Goal: Task Accomplishment & Management: Complete application form

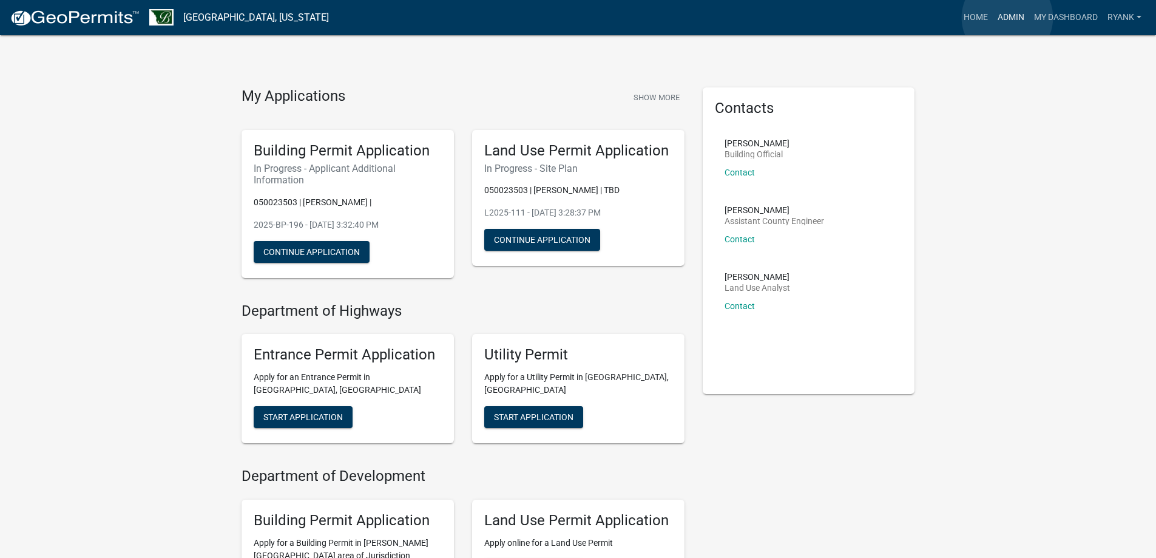
click at [1007, 18] on link "Admin" at bounding box center [1011, 17] width 36 height 23
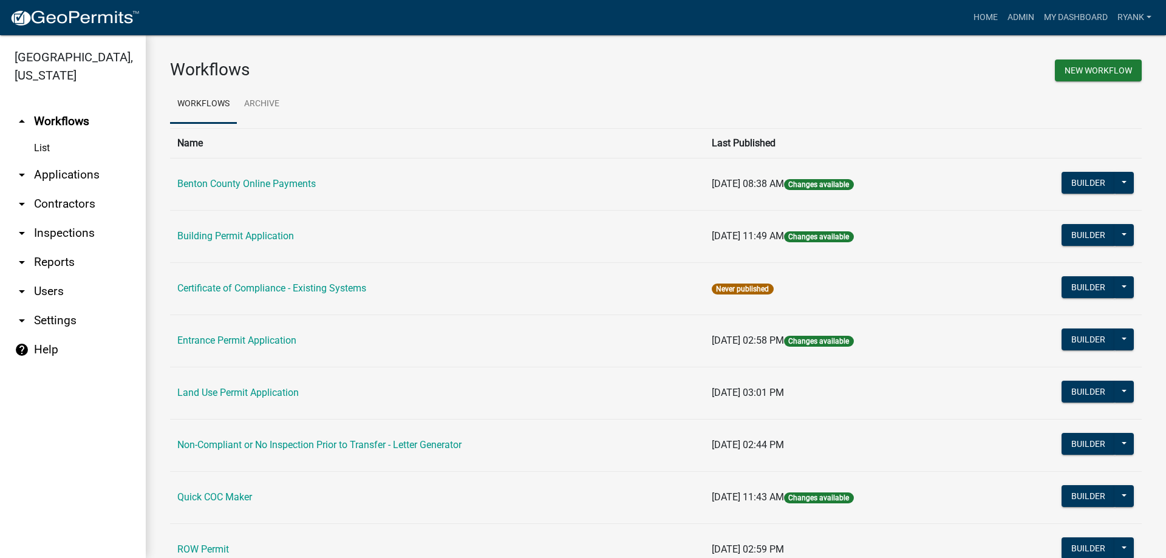
click at [76, 176] on link "arrow_drop_down Applications" at bounding box center [73, 174] width 146 height 29
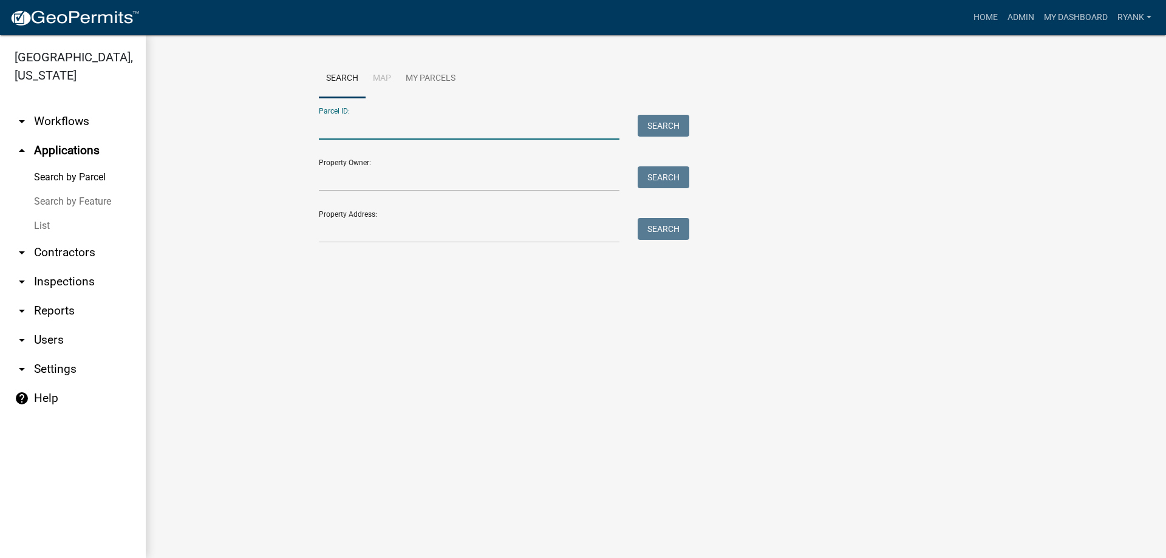
paste input "100069300"
type input "100069300"
click at [656, 124] on button "Search" at bounding box center [663, 126] width 52 height 22
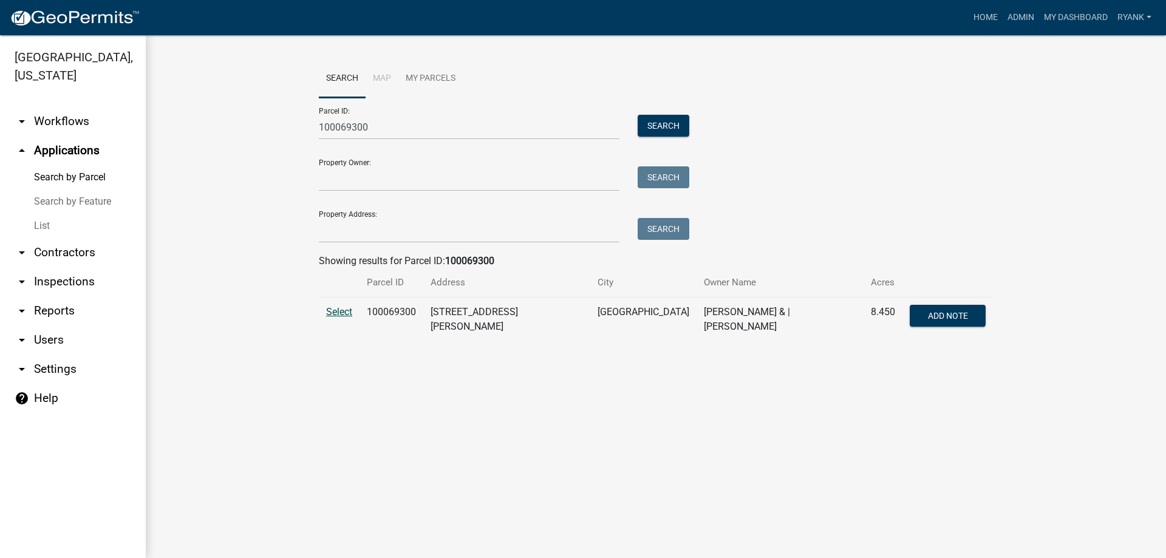
click at [344, 316] on span "Select" at bounding box center [339, 312] width 26 height 12
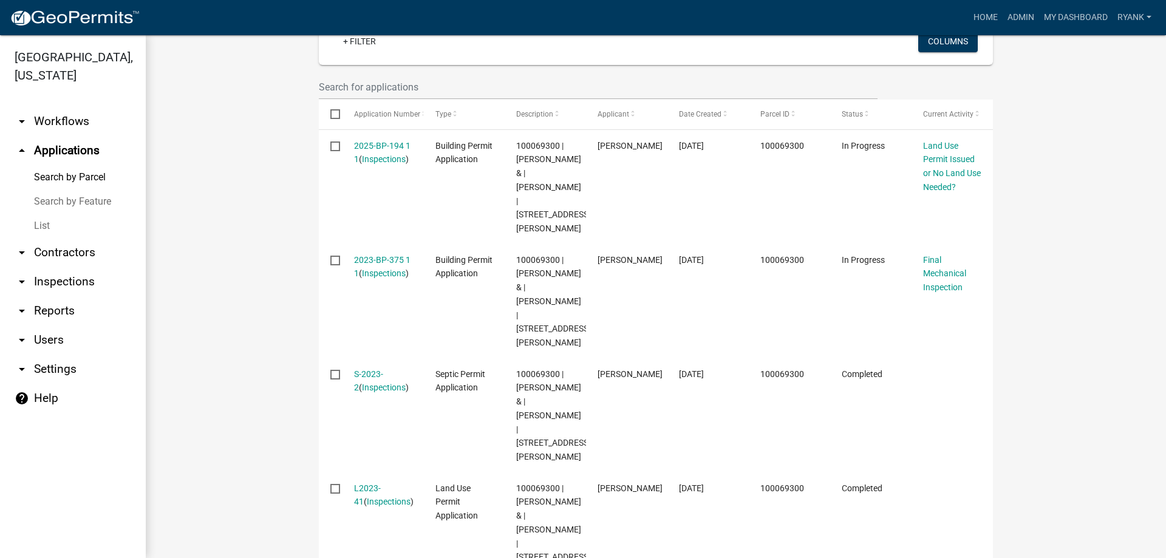
scroll to position [364, 0]
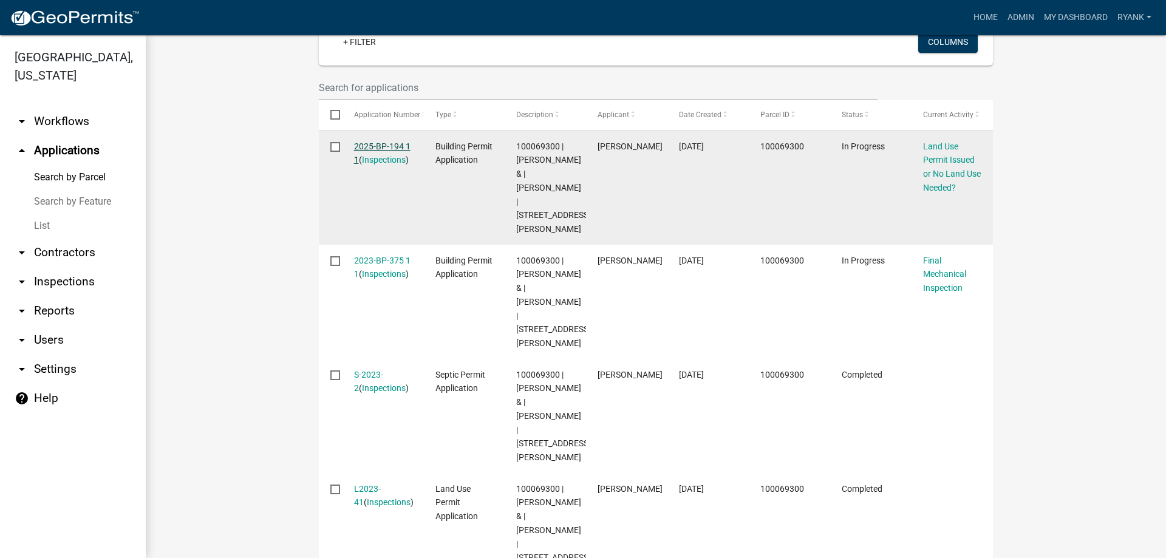
click at [357, 142] on link "2025-BP-194 1 1" at bounding box center [382, 153] width 56 height 24
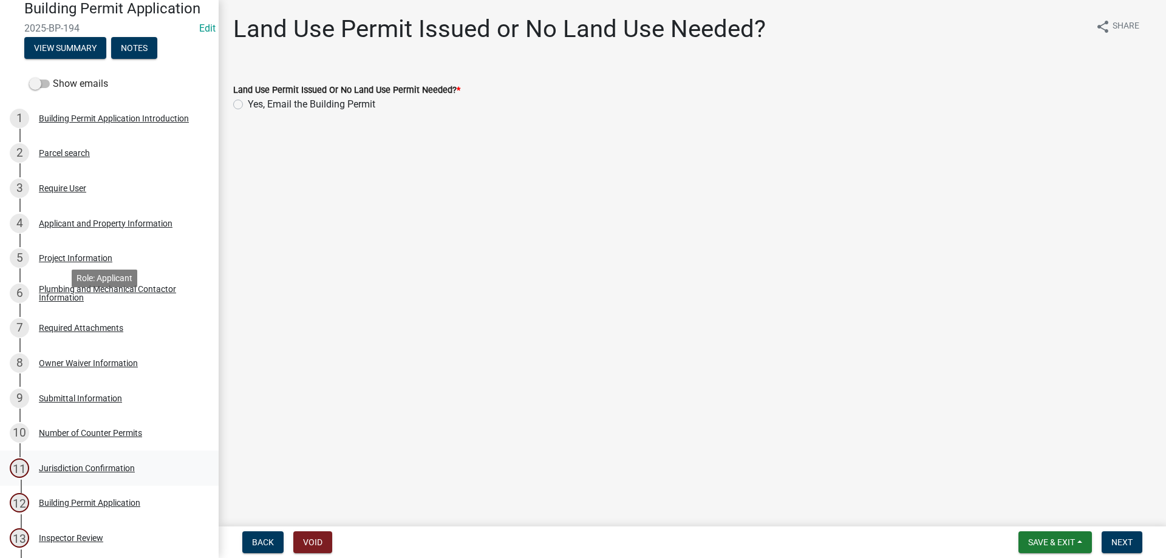
scroll to position [182, 0]
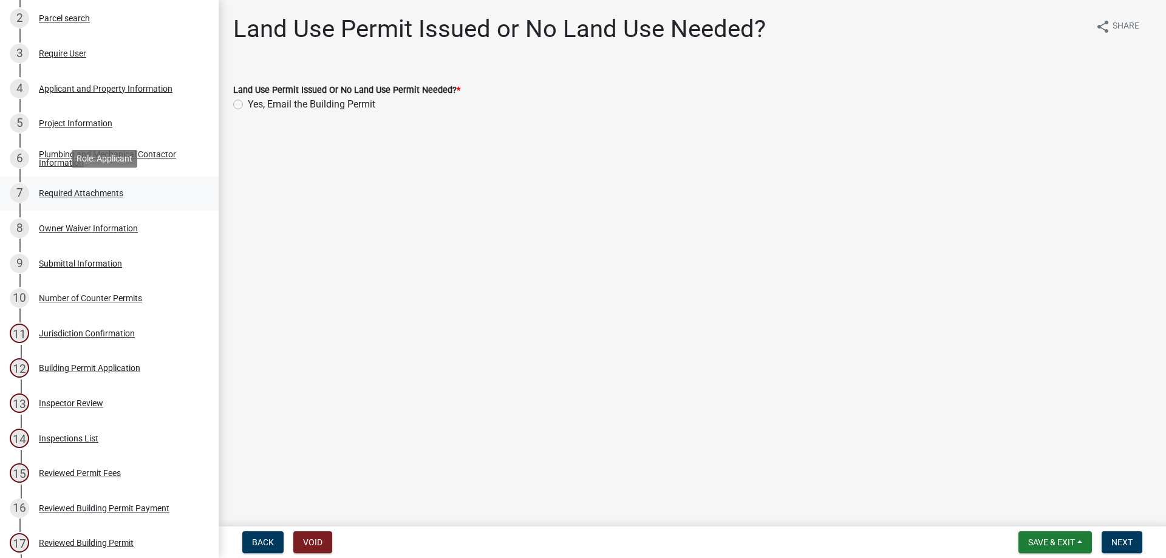
click at [80, 199] on div "7 Required Attachments" at bounding box center [104, 192] width 189 height 19
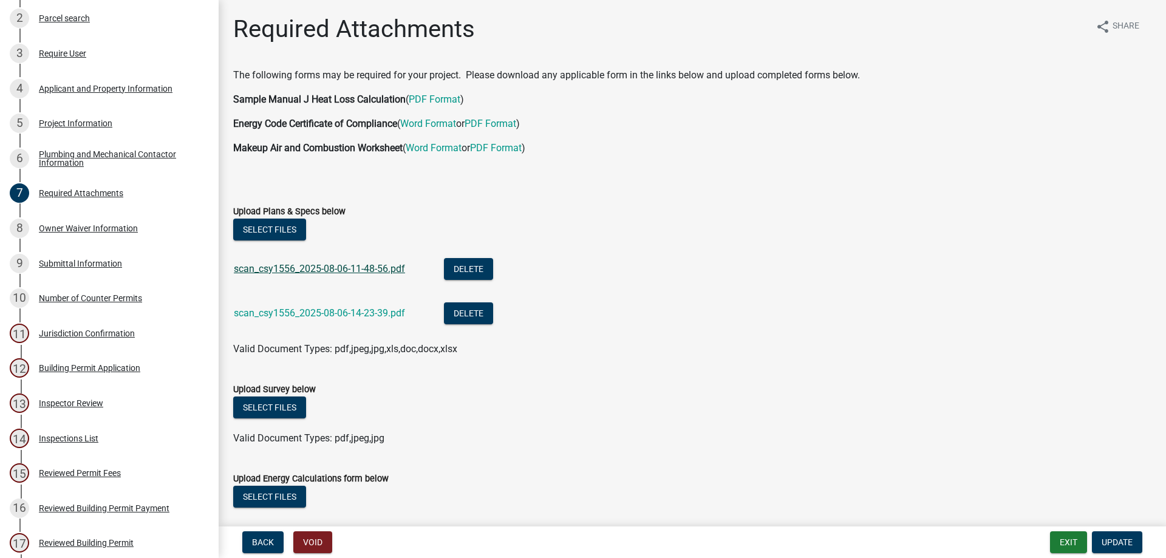
click at [338, 268] on link "scan_csy1556_2025-08-06-11-48-56.pdf" at bounding box center [319, 269] width 171 height 12
click at [316, 314] on link "scan_csy1556_2025-08-06-14-23-39.pdf" at bounding box center [319, 313] width 171 height 12
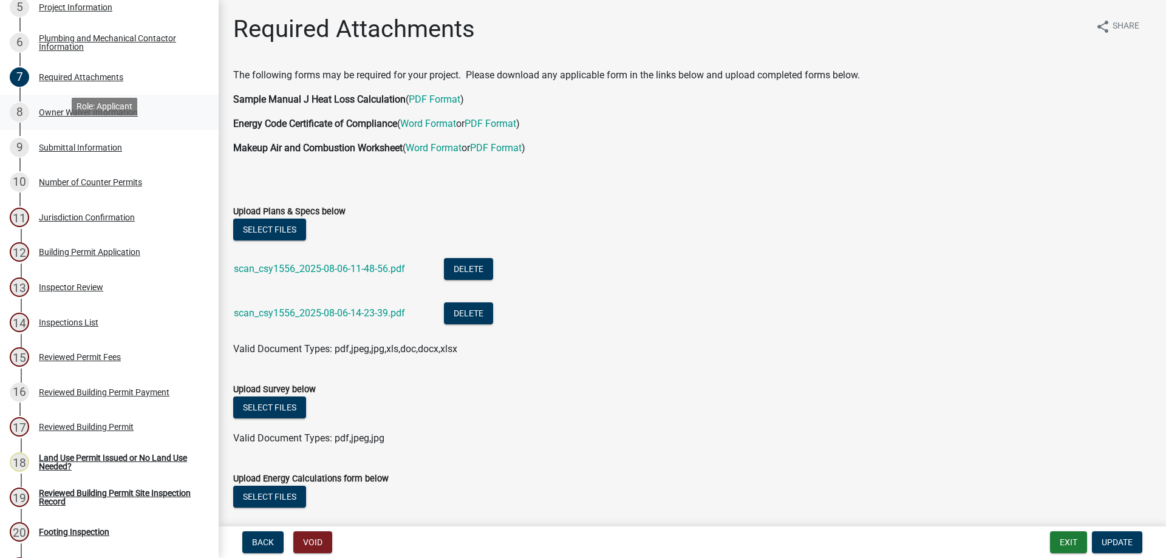
scroll to position [304, 0]
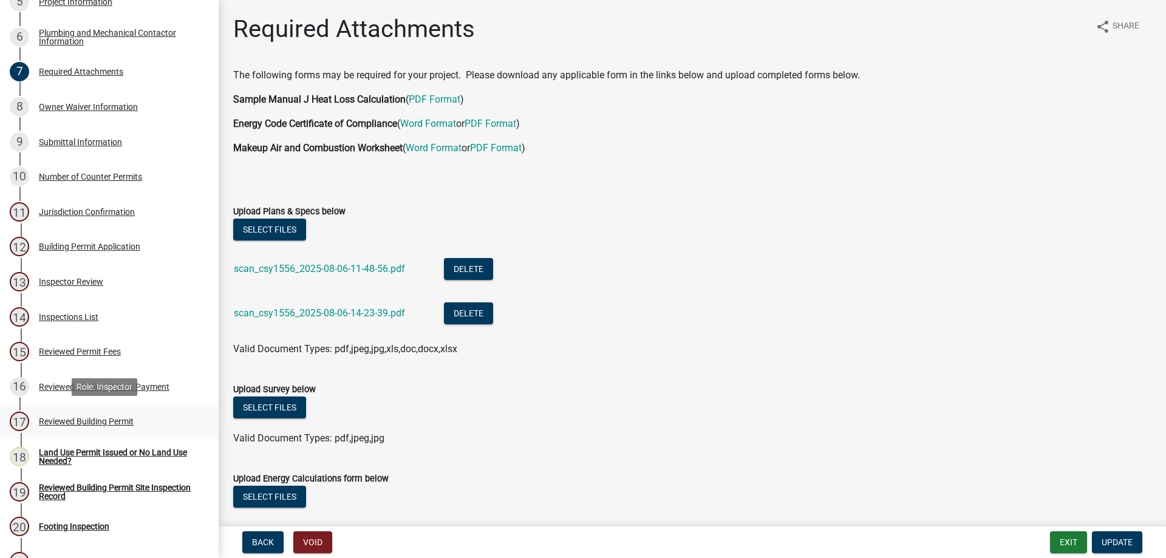
click at [120, 418] on div "Reviewed Building Permit" at bounding box center [86, 421] width 95 height 8
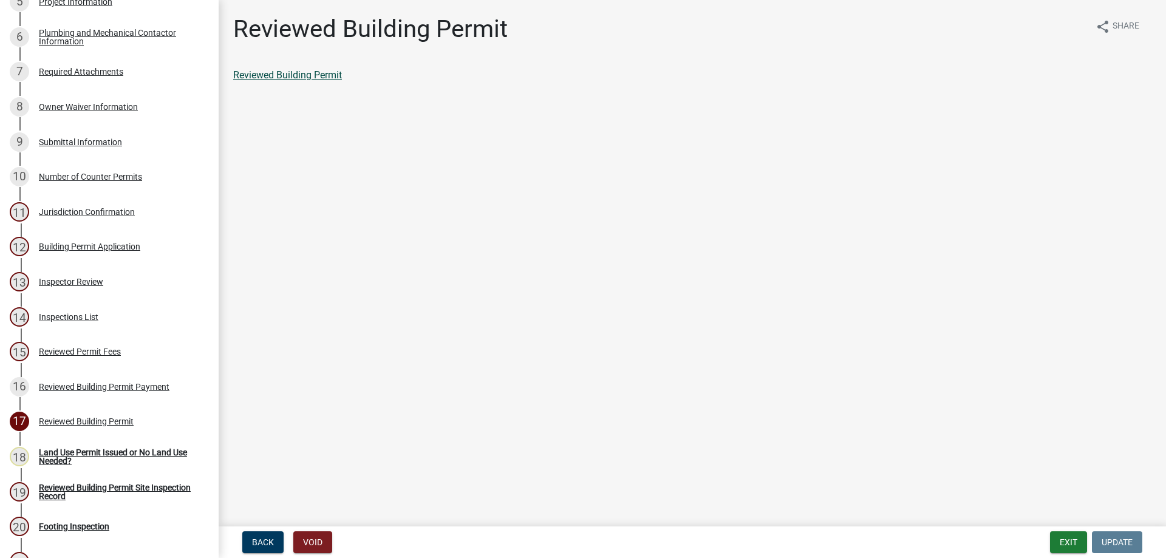
click at [303, 75] on link "Reviewed Building Permit" at bounding box center [287, 75] width 109 height 12
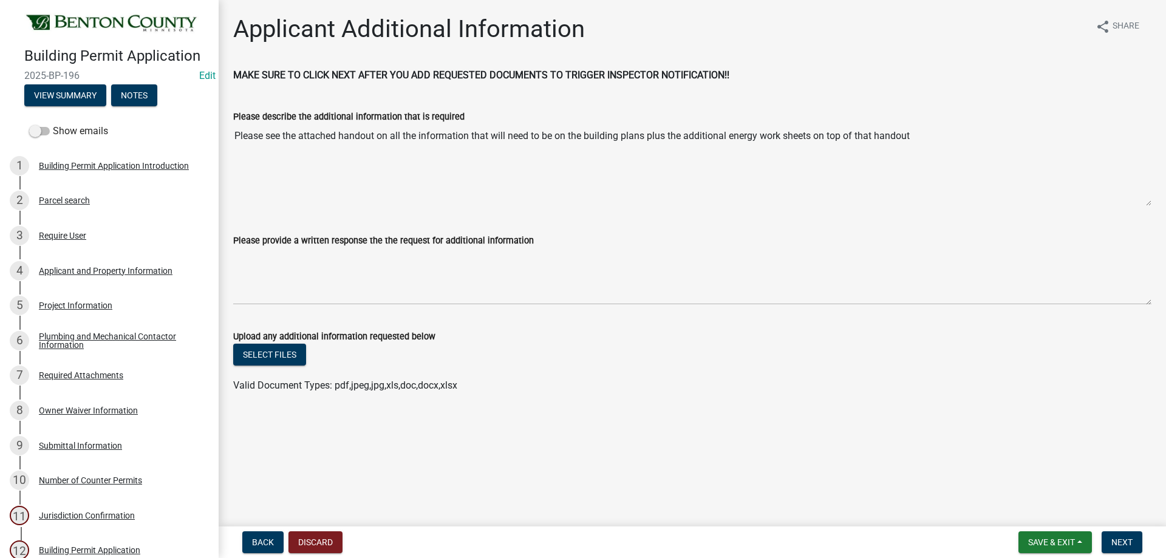
scroll to position [234, 0]
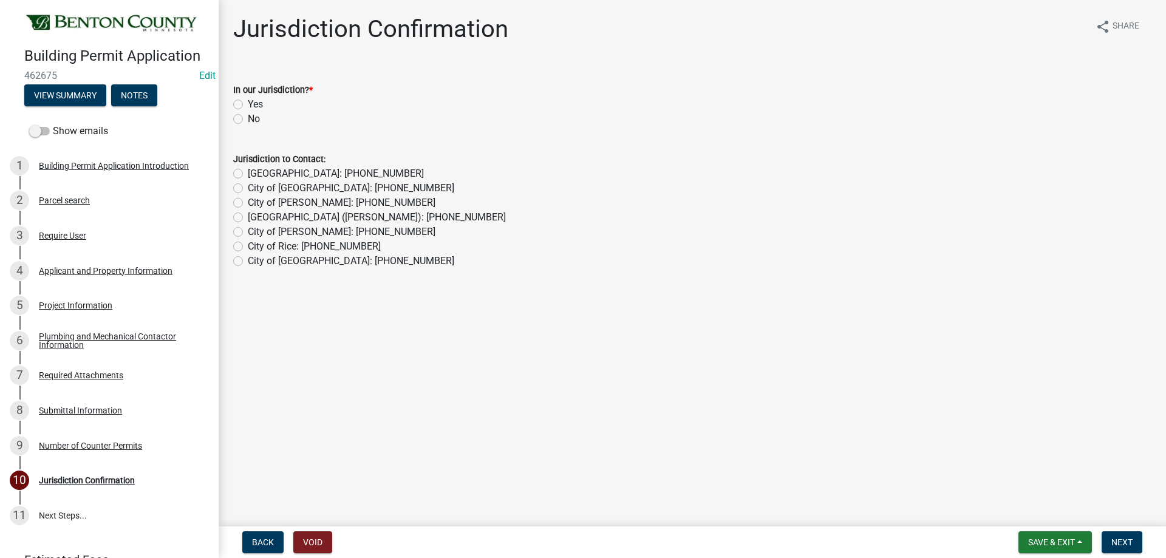
click at [248, 107] on label "Yes" at bounding box center [255, 104] width 15 height 15
click at [248, 105] on input "Yes" at bounding box center [252, 101] width 8 height 8
radio input "true"
click at [1118, 534] on button "Next" at bounding box center [1121, 542] width 41 height 22
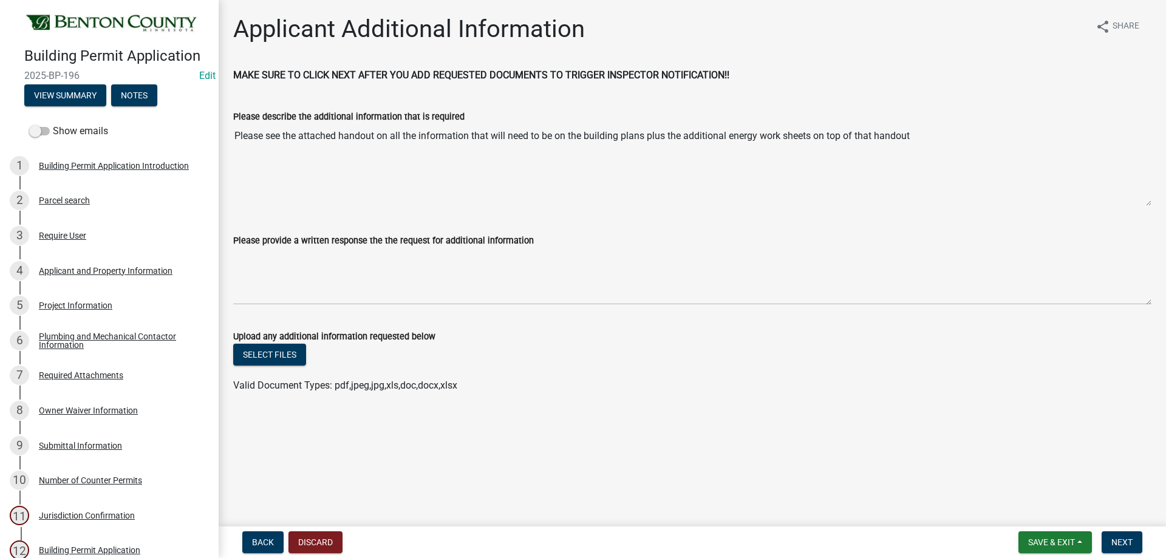
scroll to position [234, 0]
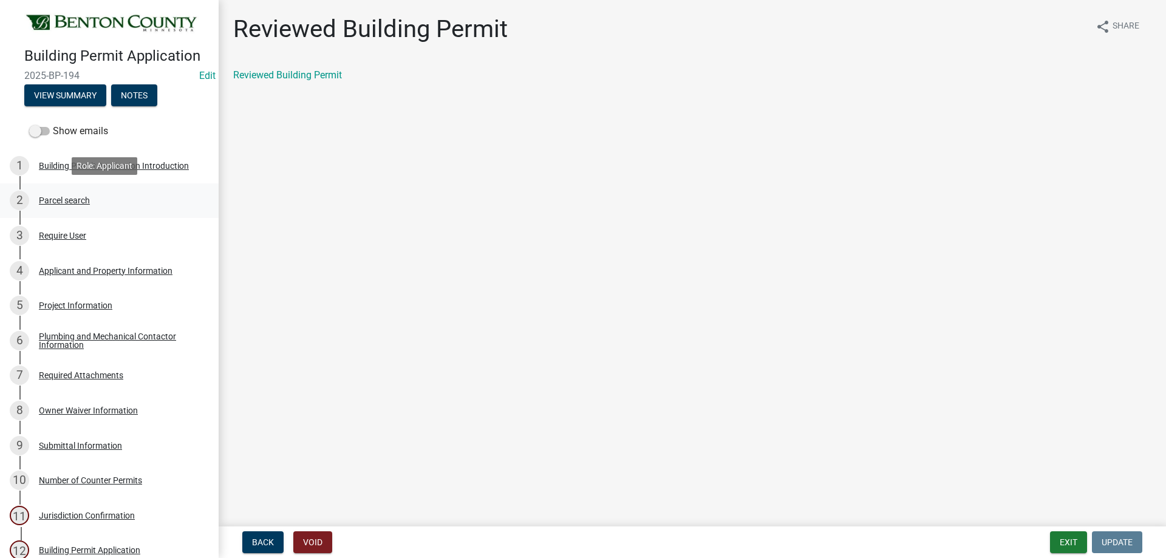
click at [70, 201] on div "Parcel search" at bounding box center [64, 200] width 51 height 8
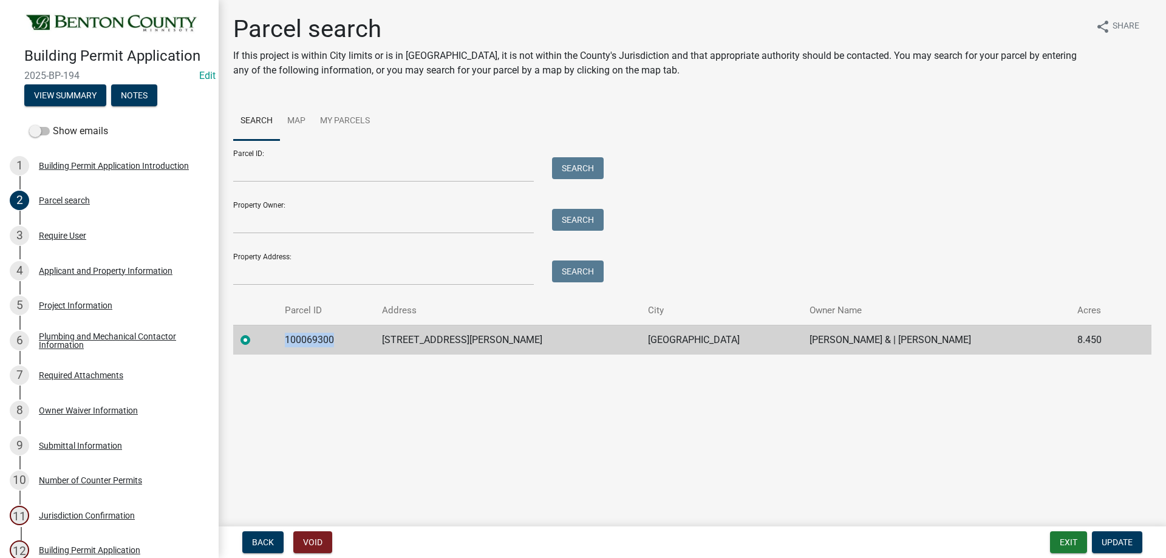
drag, startPoint x: 341, startPoint y: 334, endPoint x: 277, endPoint y: 331, distance: 64.4
click at [277, 331] on tr "100069300 7555 [PERSON_NAME] CT NE SAUK RAPIDS [PERSON_NAME] & | [PERSON_NAME] …" at bounding box center [692, 340] width 918 height 30
copy td "100069300"
click at [77, 239] on div "3 Require User" at bounding box center [104, 235] width 189 height 19
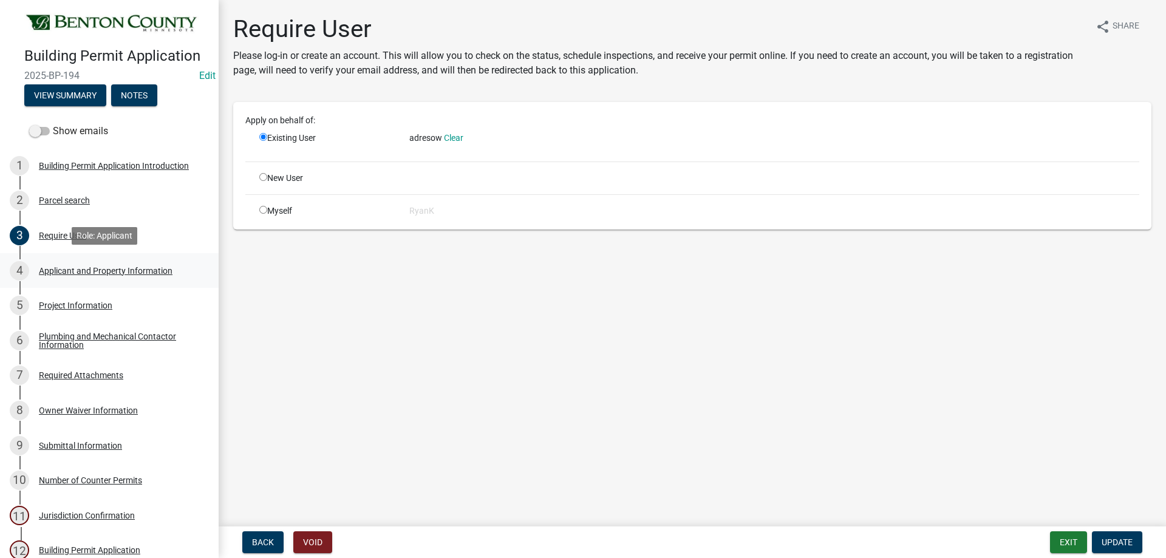
click at [127, 267] on div "Applicant and Property Information" at bounding box center [106, 271] width 134 height 8
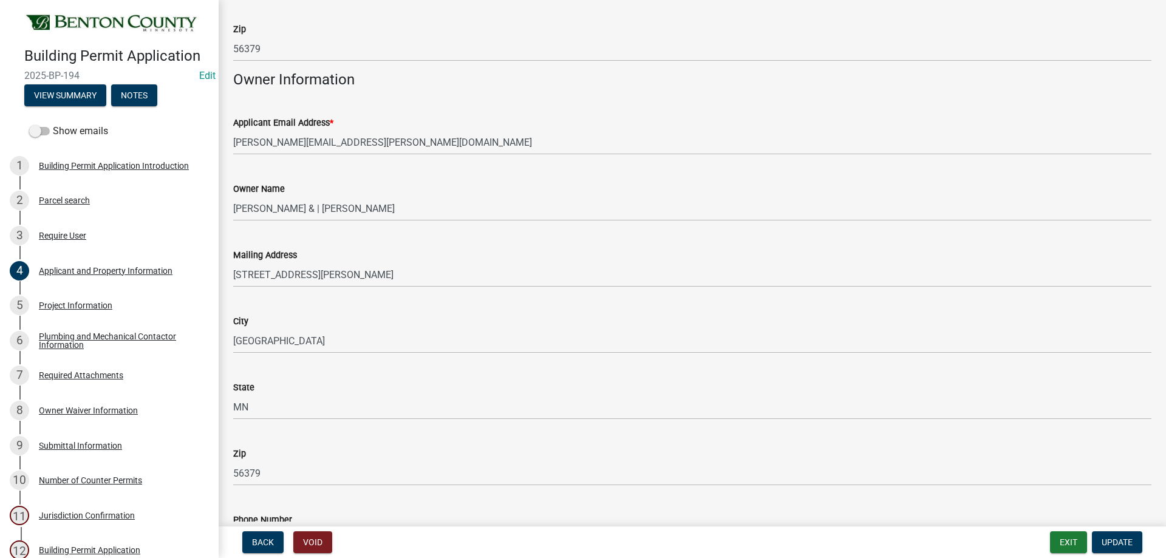
scroll to position [121, 0]
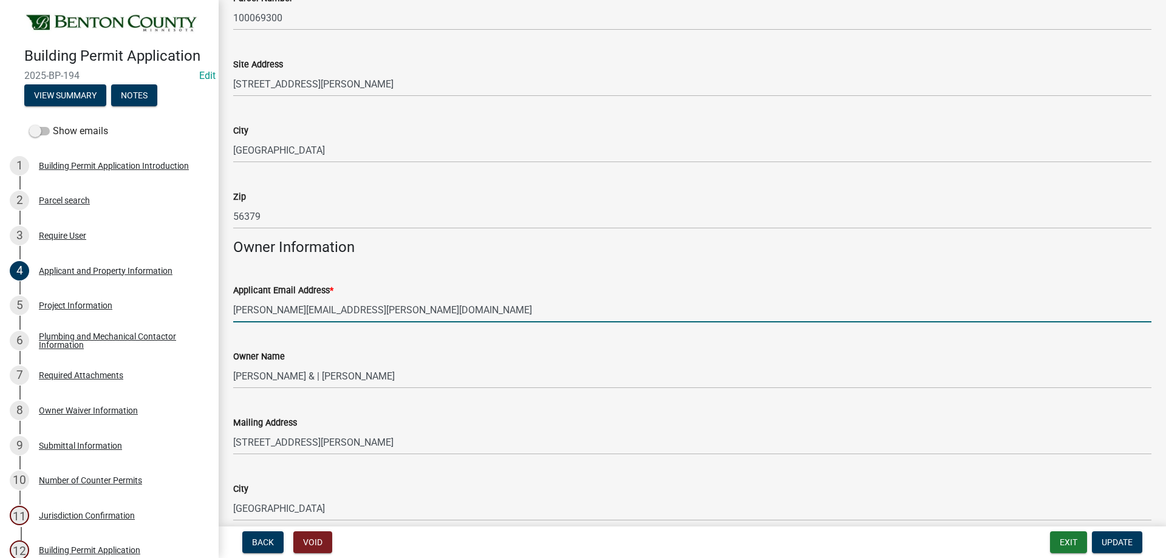
drag, startPoint x: 382, startPoint y: 308, endPoint x: 218, endPoint y: 302, distance: 164.0
click at [218, 302] on div "Building Permit Application 2025-BP-194 Edit View Summary Notes Show emails 1 B…" at bounding box center [583, 279] width 1166 height 558
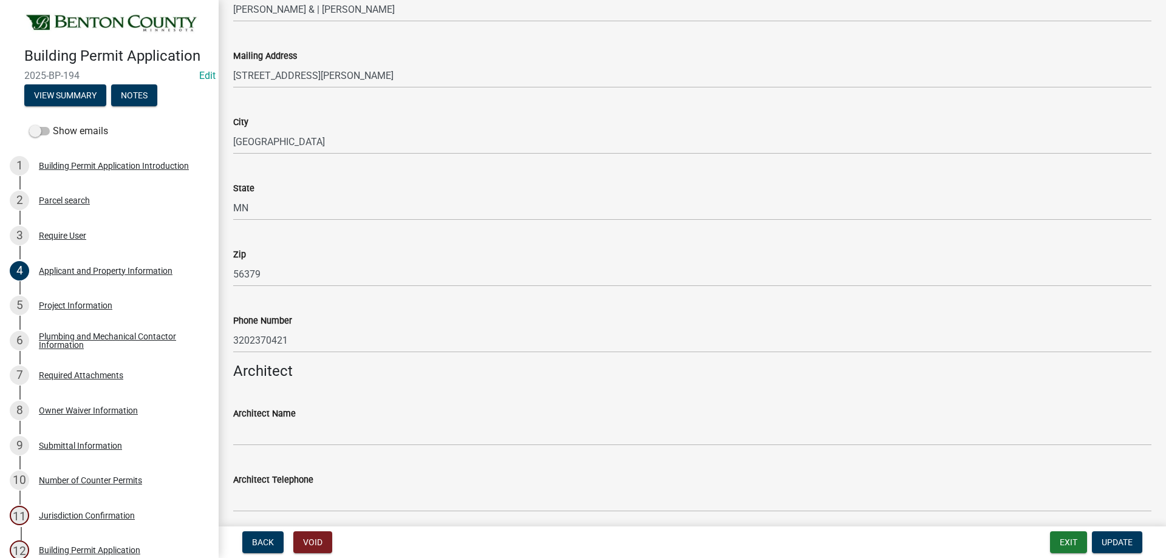
scroll to position [546, 0]
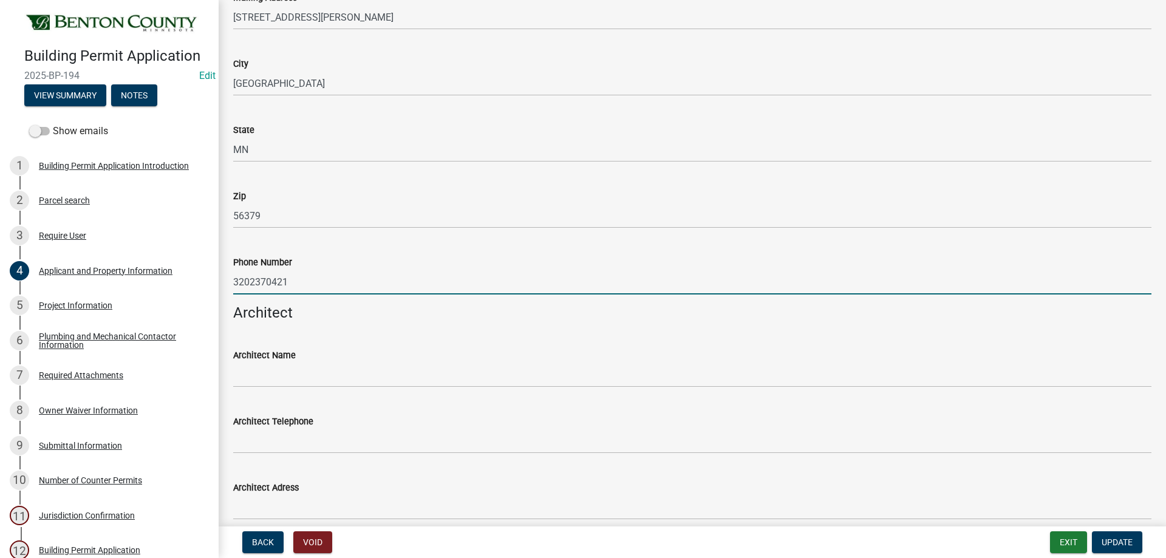
drag, startPoint x: 297, startPoint y: 278, endPoint x: 220, endPoint y: 271, distance: 78.0
click at [220, 271] on div "Applicant and Property Information share Share Property Information Parcel Numb…" at bounding box center [692, 252] width 947 height 1569
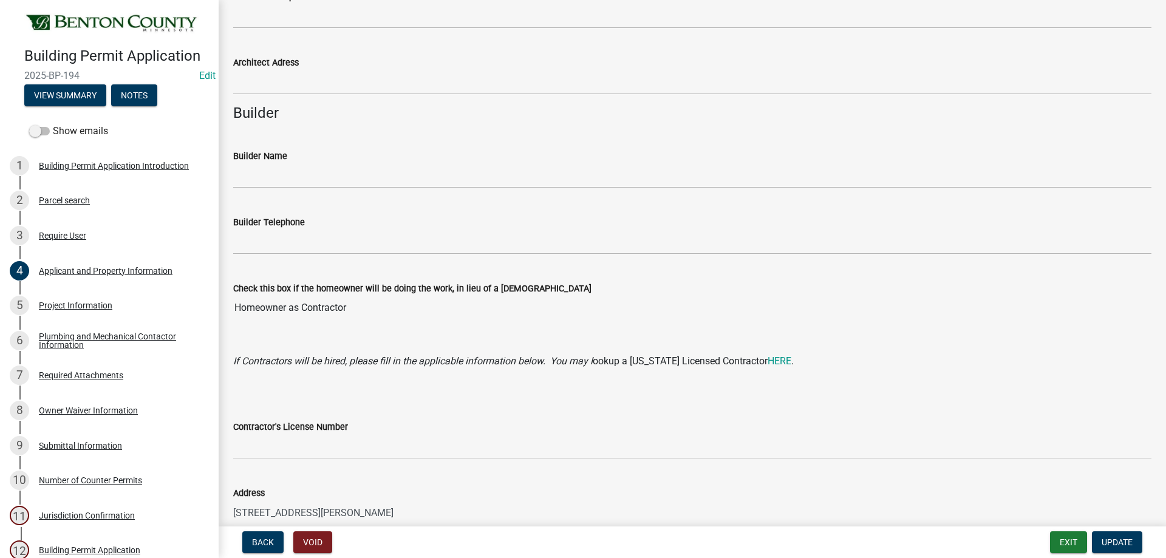
scroll to position [1098, 0]
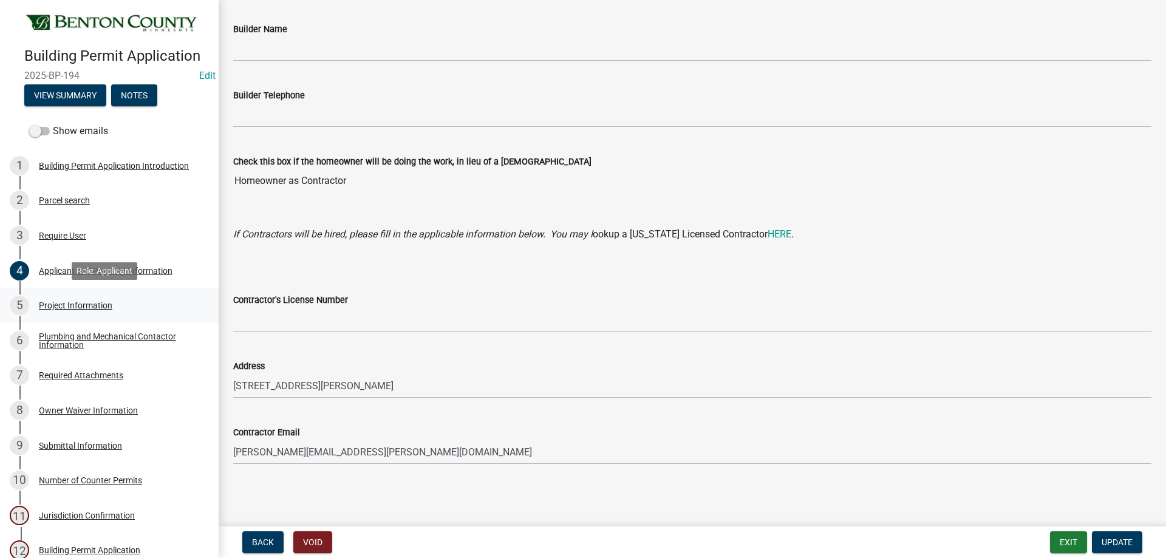
click at [67, 303] on div "Project Information" at bounding box center [75, 305] width 73 height 8
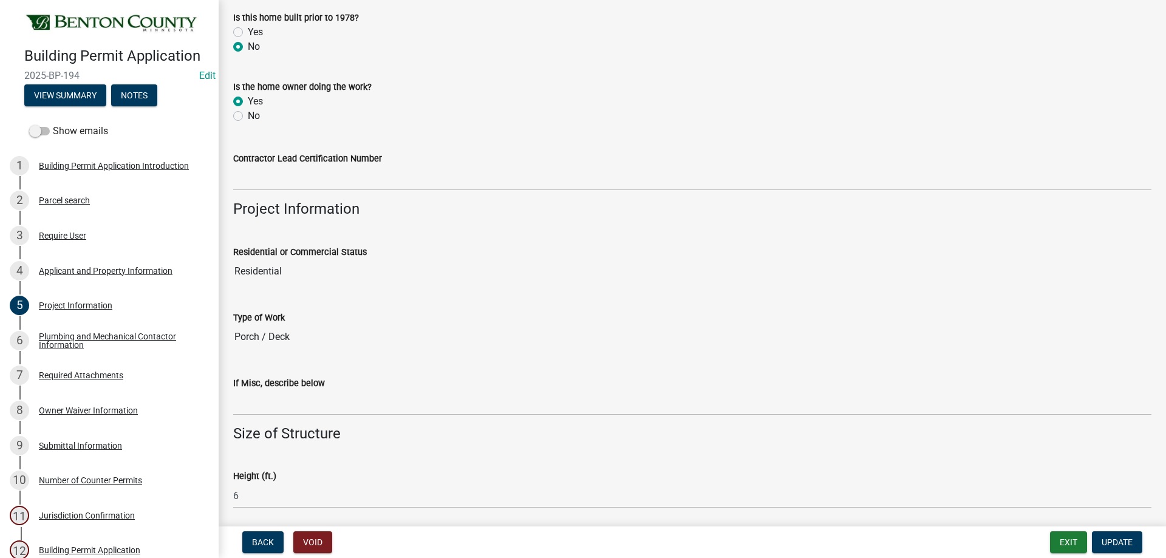
scroll to position [182, 0]
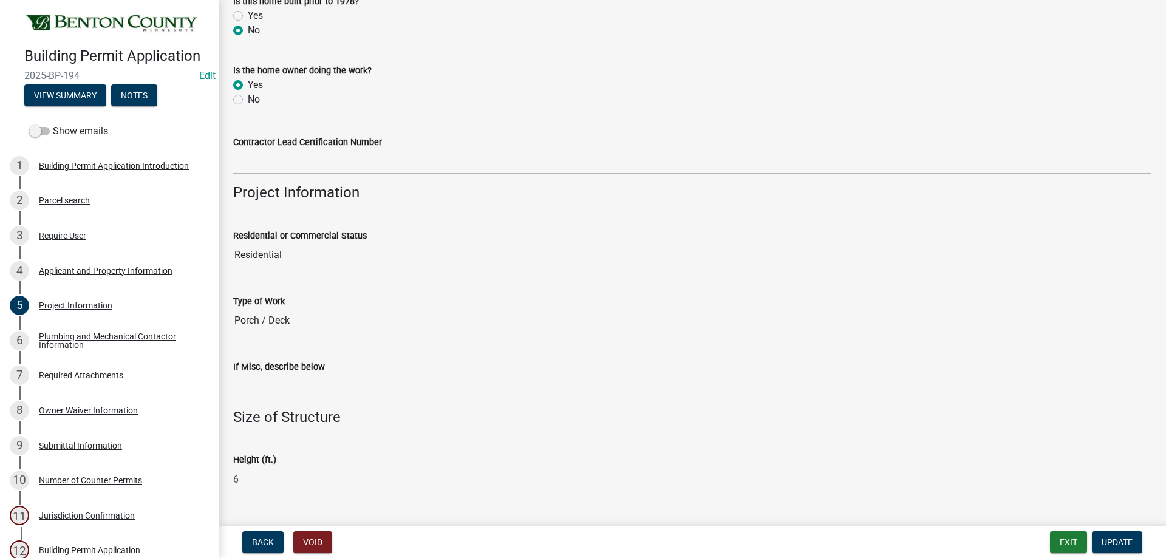
drag, startPoint x: 288, startPoint y: 322, endPoint x: 223, endPoint y: 322, distance: 65.0
click at [223, 322] on div "Project Information share Share Lead Certification Year Built of Building(s) on…" at bounding box center [692, 323] width 947 height 982
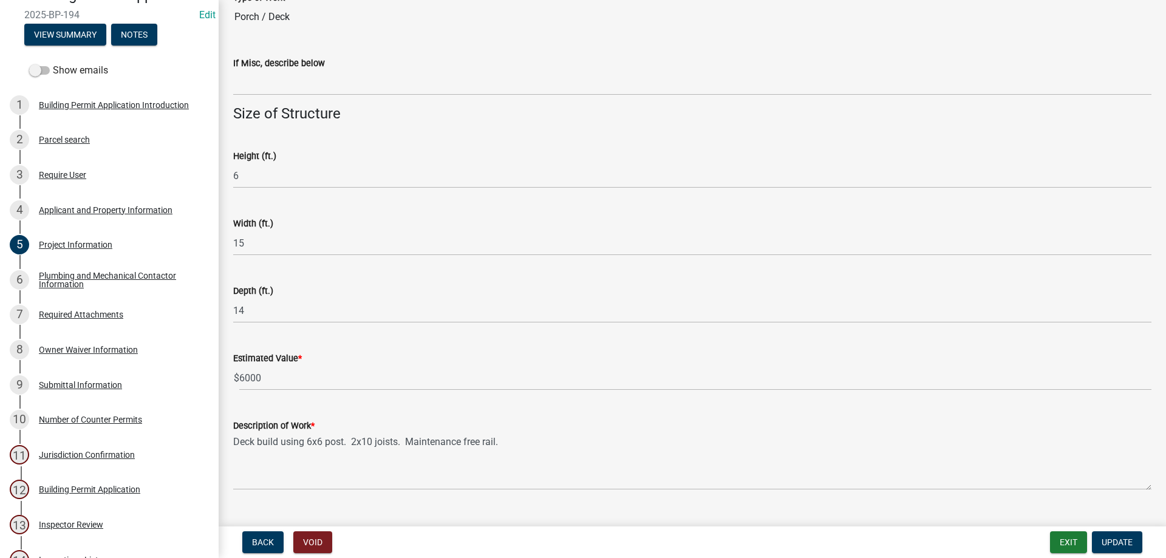
scroll to position [511, 0]
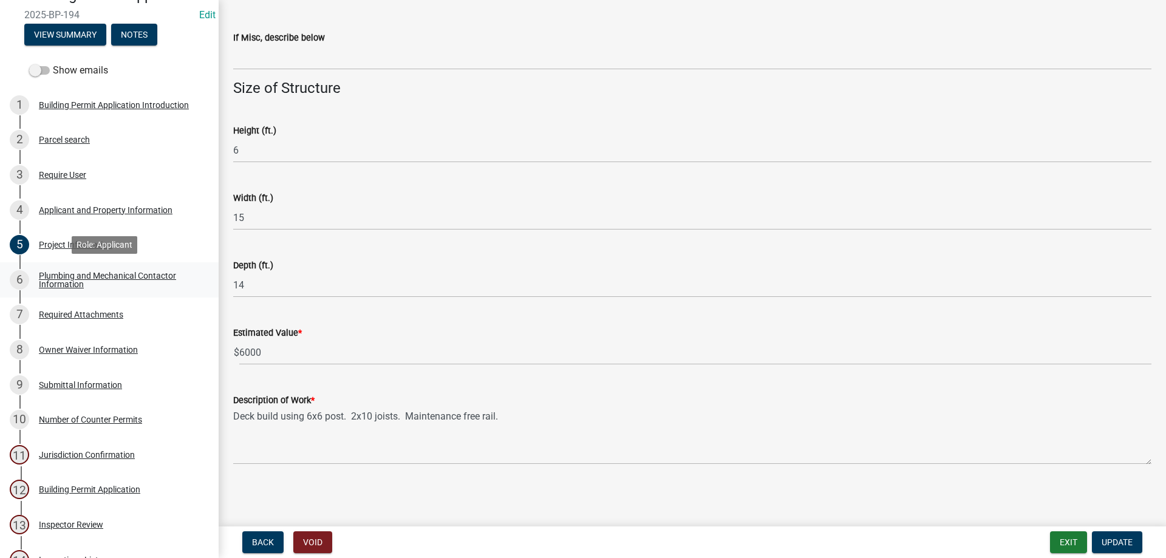
click at [109, 274] on div "Plumbing and Mechanical Contactor Information" at bounding box center [119, 279] width 160 height 17
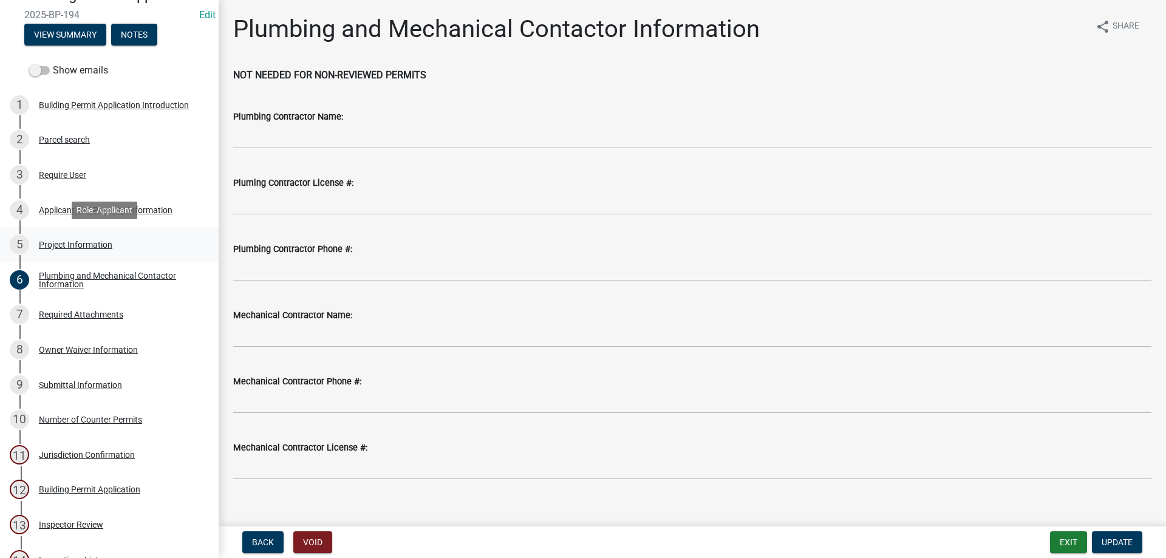
click at [84, 241] on div "Project Information" at bounding box center [75, 244] width 73 height 8
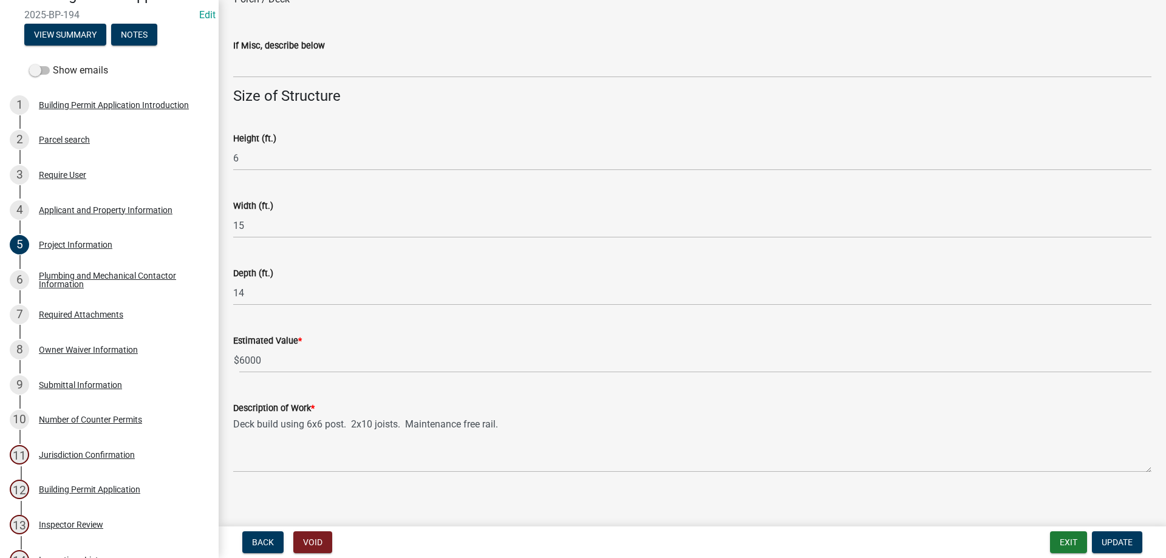
scroll to position [511, 0]
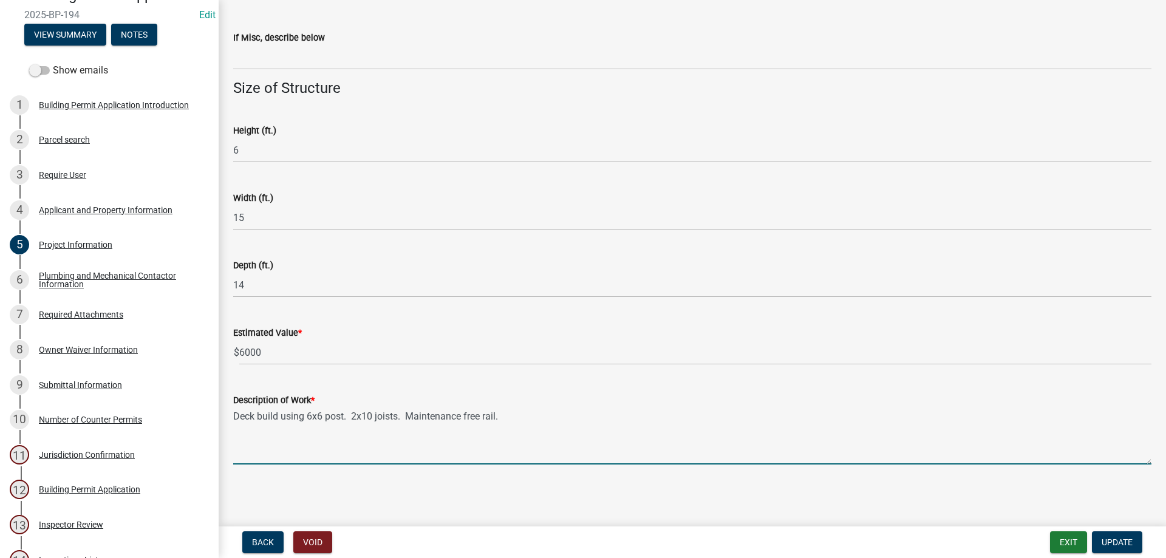
drag, startPoint x: 502, startPoint y: 425, endPoint x: 228, endPoint y: 418, distance: 274.5
click at [228, 418] on div "Description of Work * Deck build using 6x6 post. 2x10 joists. Maintenance free …" at bounding box center [692, 420] width 936 height 89
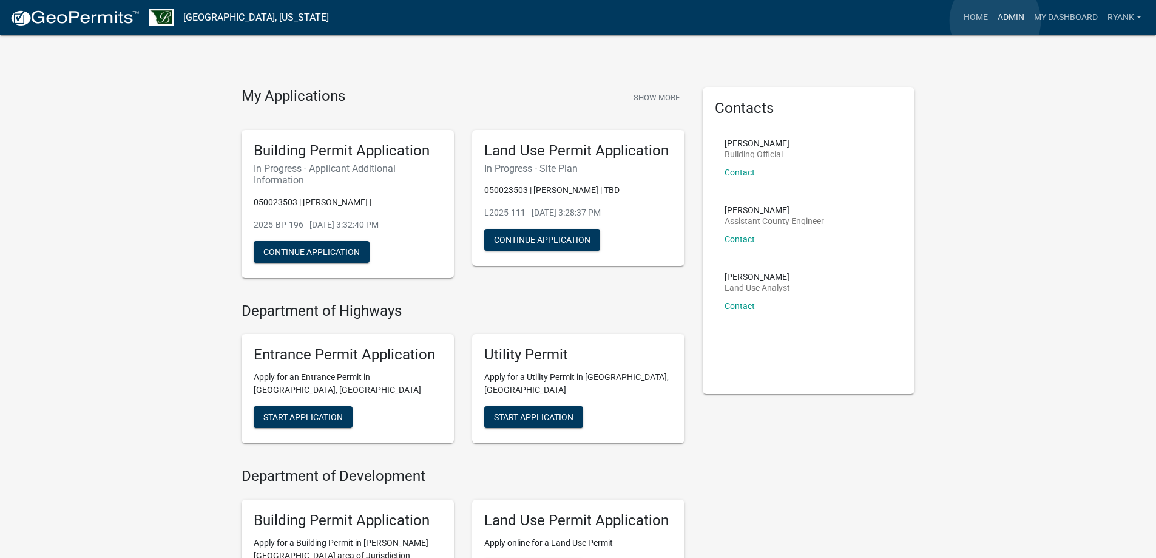
click at [996, 21] on link "Admin" at bounding box center [1011, 17] width 36 height 23
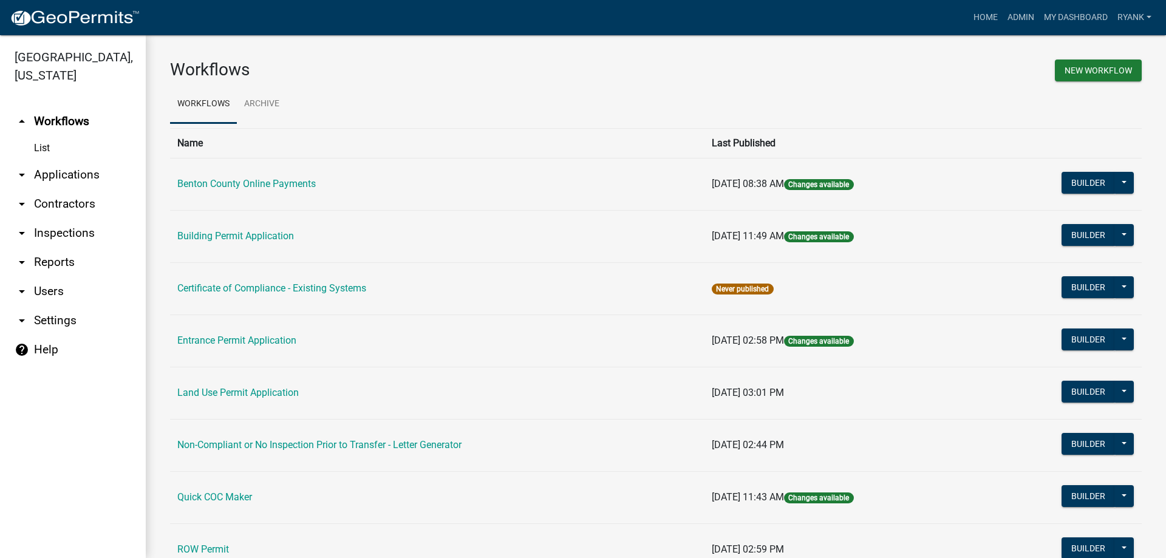
click at [55, 177] on link "arrow_drop_down Applications" at bounding box center [73, 174] width 146 height 29
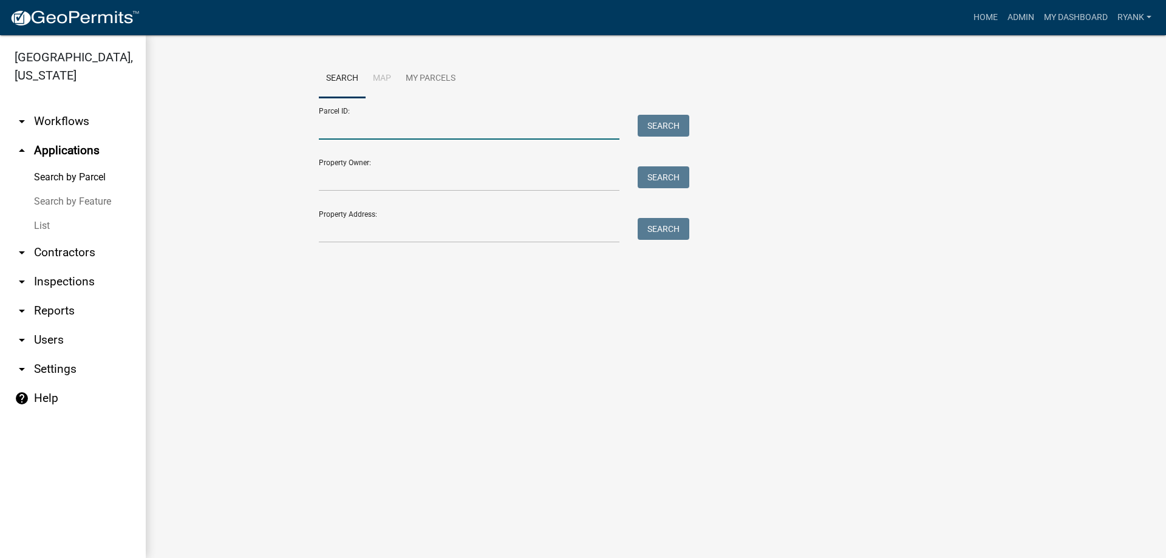
click at [322, 137] on input "Parcel ID:" at bounding box center [469, 127] width 301 height 25
type input "100069300"
click at [667, 126] on button "Search" at bounding box center [663, 126] width 52 height 22
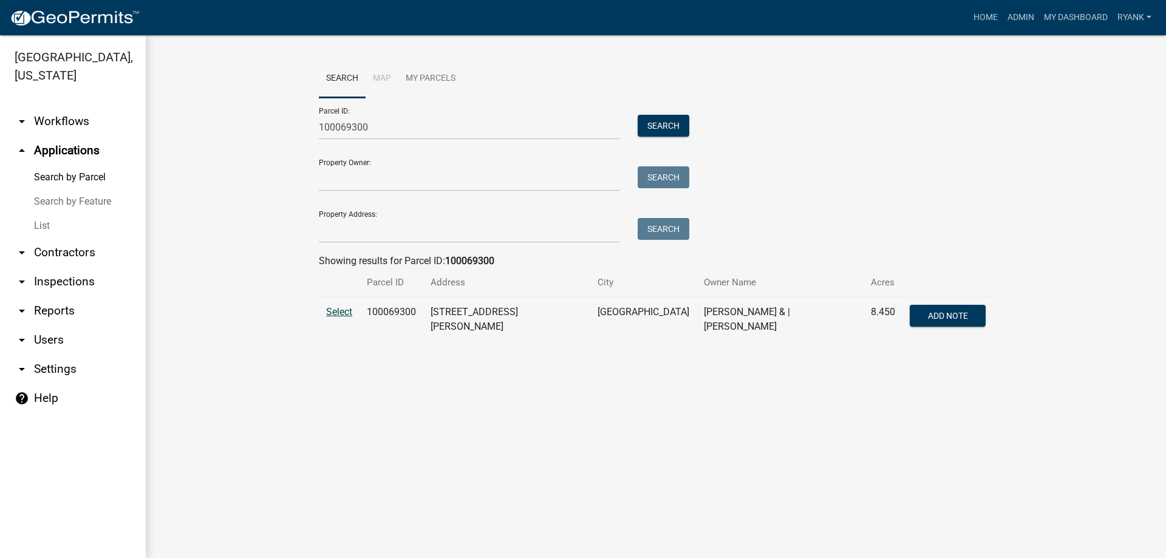
click at [344, 314] on span "Select" at bounding box center [339, 312] width 26 height 12
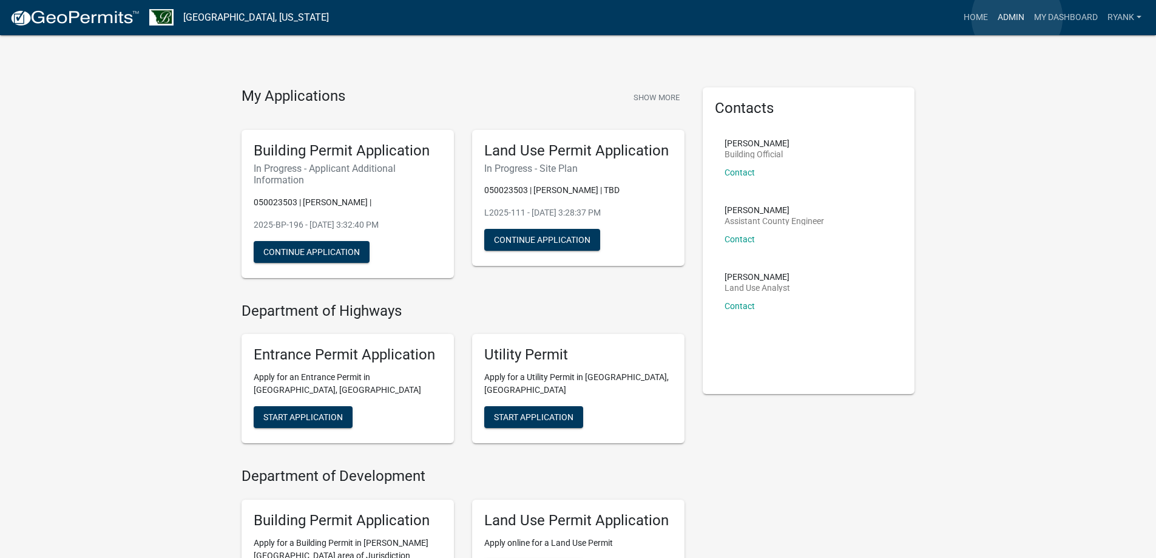
click at [1011, 21] on link "Admin" at bounding box center [1011, 17] width 36 height 23
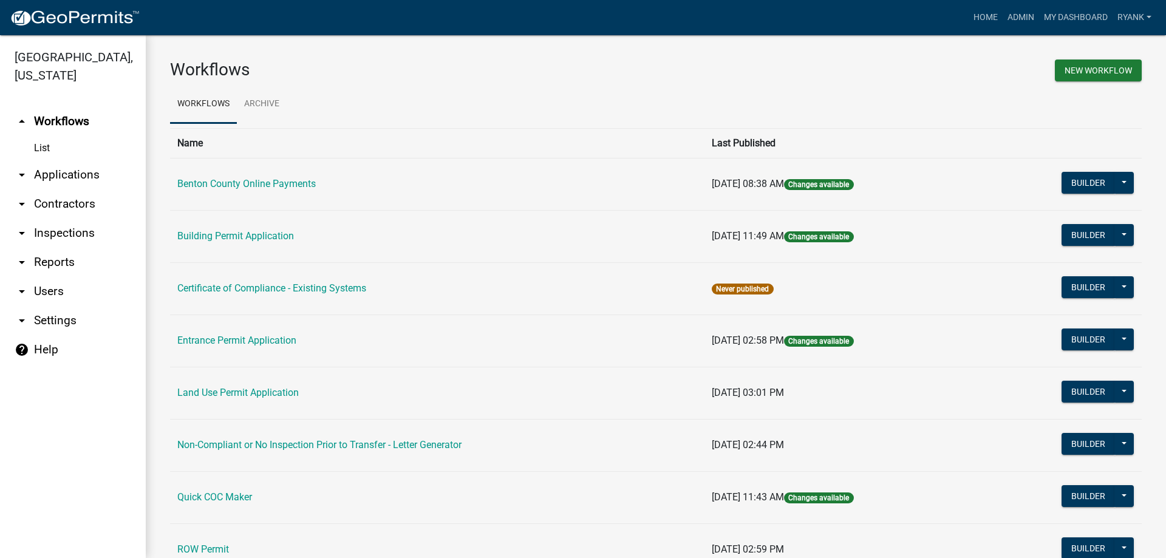
click at [63, 170] on link "arrow_drop_down Applications" at bounding box center [73, 174] width 146 height 29
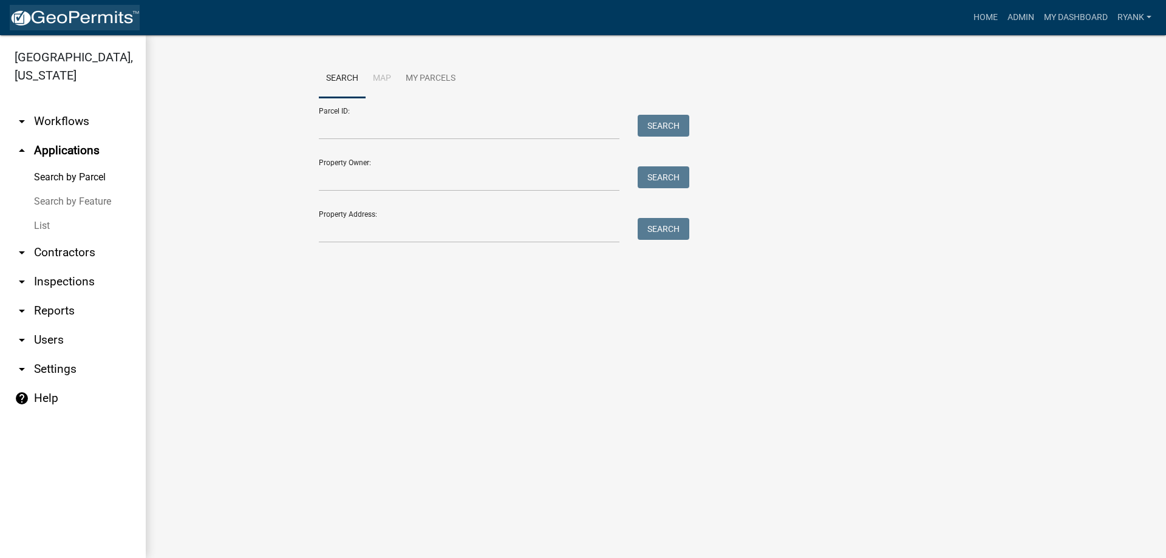
click at [50, 25] on img at bounding box center [75, 18] width 130 height 18
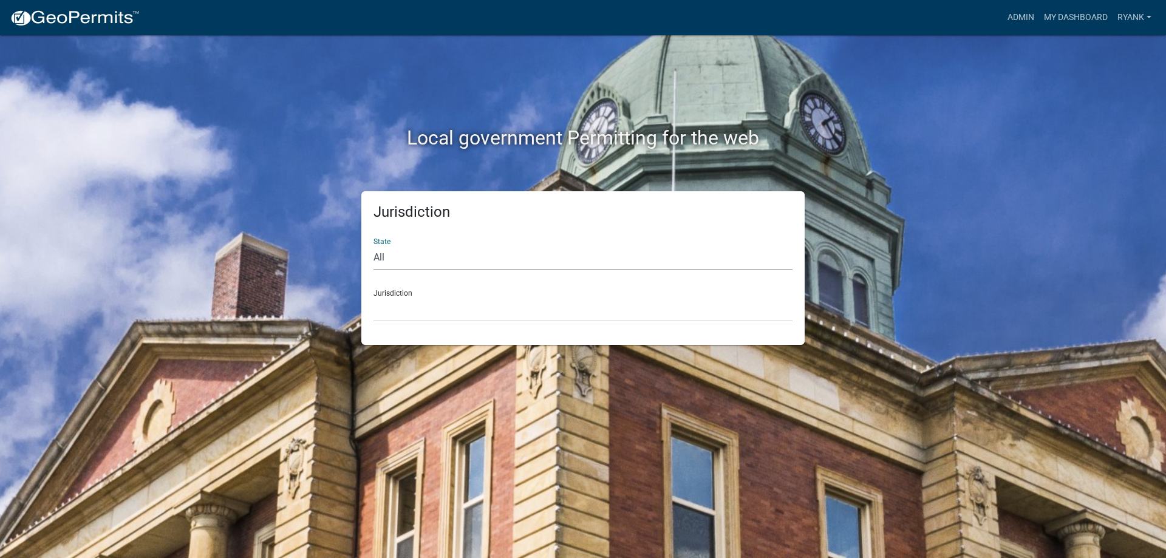
click at [398, 266] on select "All Colorado Georgia Indiana Iowa Kansas Minnesota Ohio South Carolina Wisconsin" at bounding box center [582, 257] width 419 height 25
select select "Minnesota"
click at [373, 245] on select "All Colorado Georgia Indiana Iowa Kansas Minnesota Ohio South Carolina Wisconsin" at bounding box center [582, 257] width 419 height 25
click at [409, 314] on select "Becker County, Minnesota Benton County, Minnesota Carlton County, Minnesota Cit…" at bounding box center [582, 309] width 419 height 25
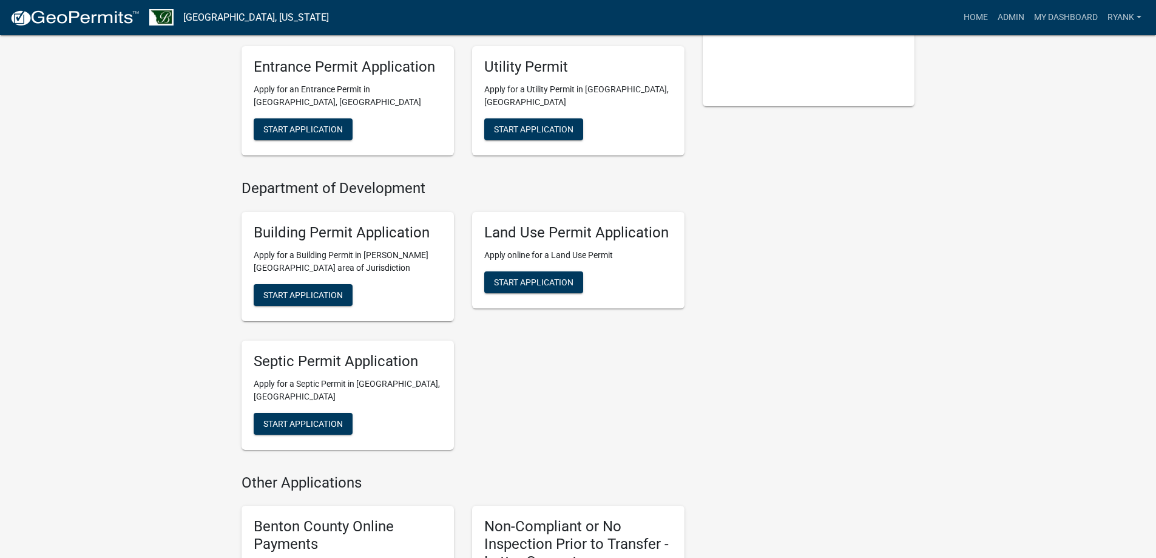
scroll to position [364, 0]
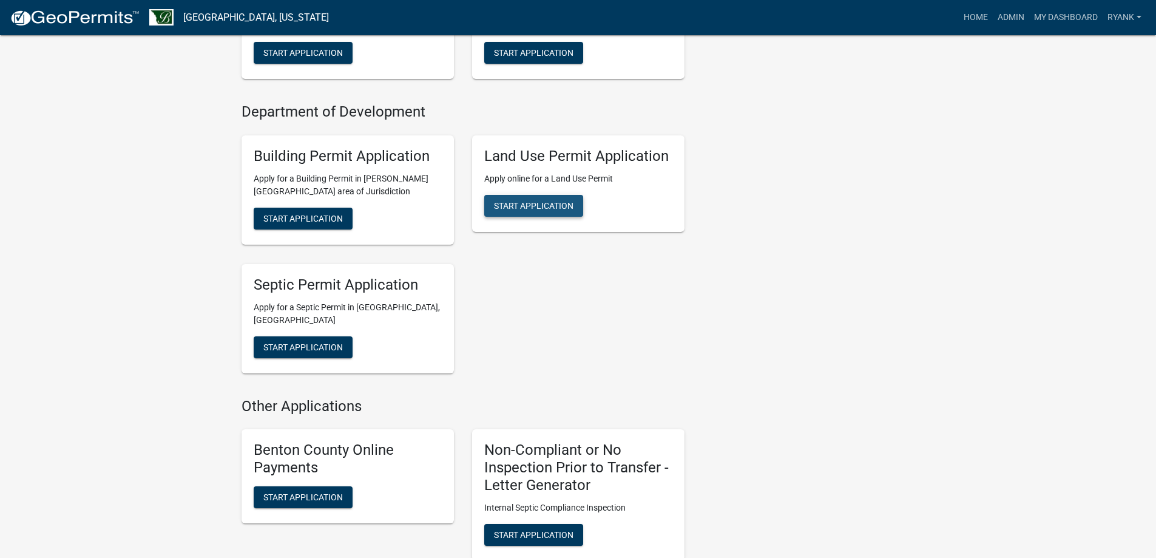
click at [568, 206] on span "Start Application" at bounding box center [534, 205] width 80 height 10
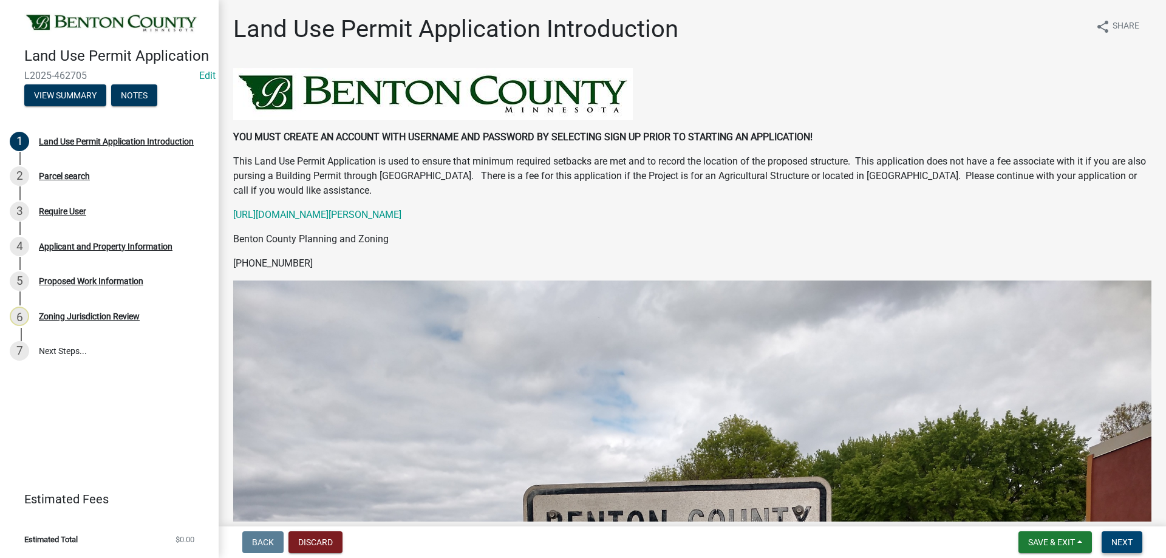
click at [1138, 540] on button "Next" at bounding box center [1121, 542] width 41 height 22
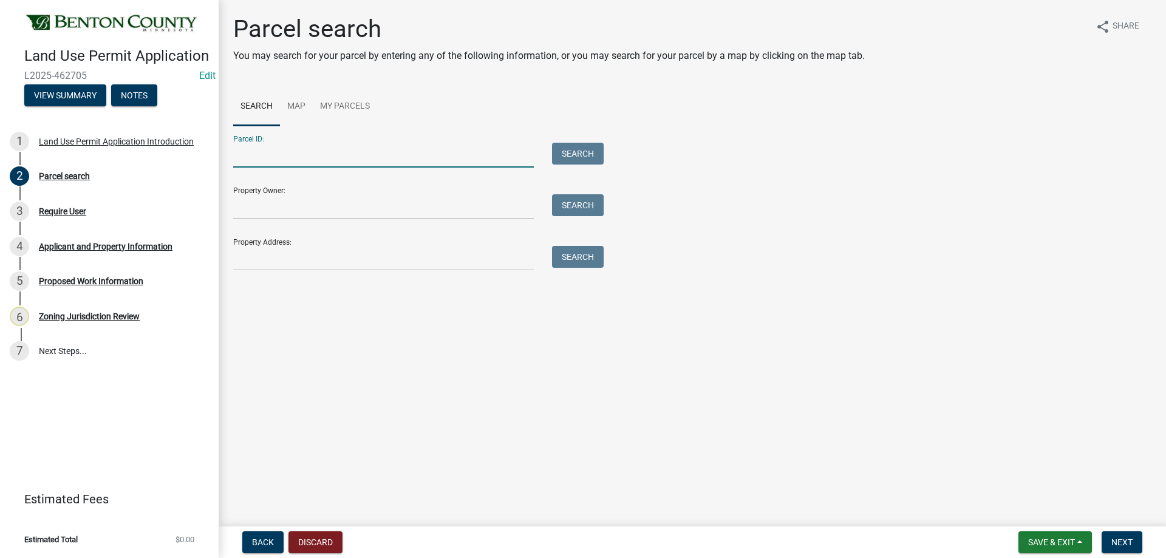
paste input "100069300"
type input "100069300"
click at [569, 150] on button "Search" at bounding box center [578, 154] width 52 height 22
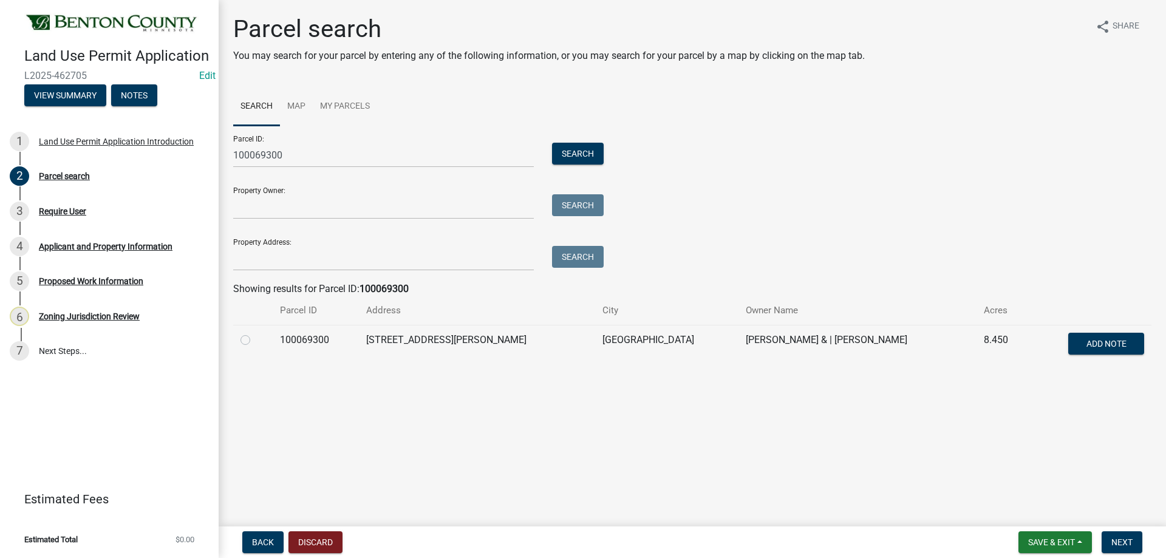
click at [255, 333] on label at bounding box center [255, 333] width 0 height 0
click at [255, 341] on input "radio" at bounding box center [259, 337] width 8 height 8
radio input "true"
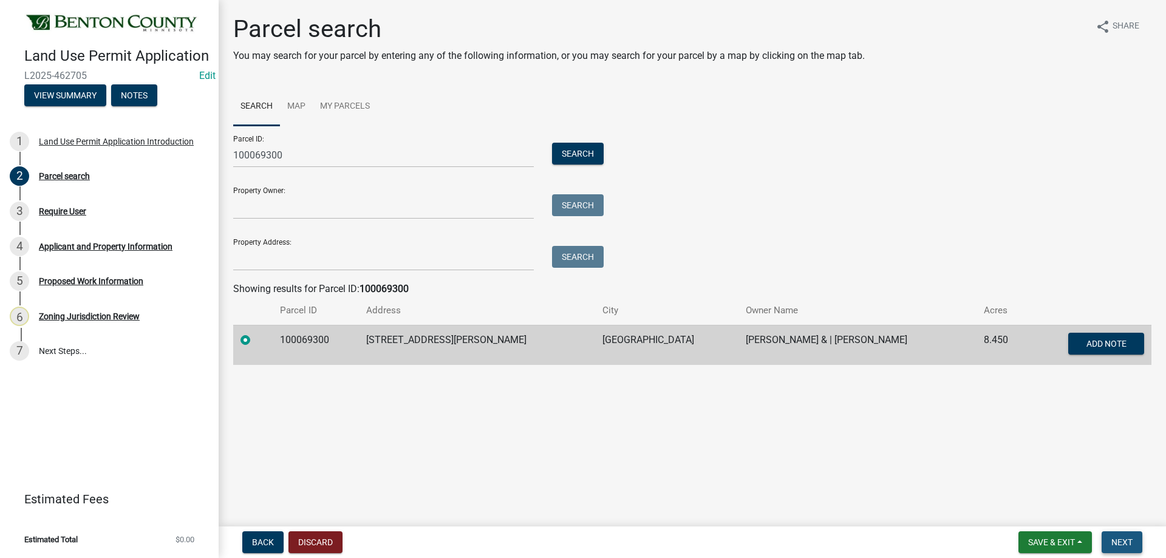
click at [1127, 537] on span "Next" at bounding box center [1121, 542] width 21 height 10
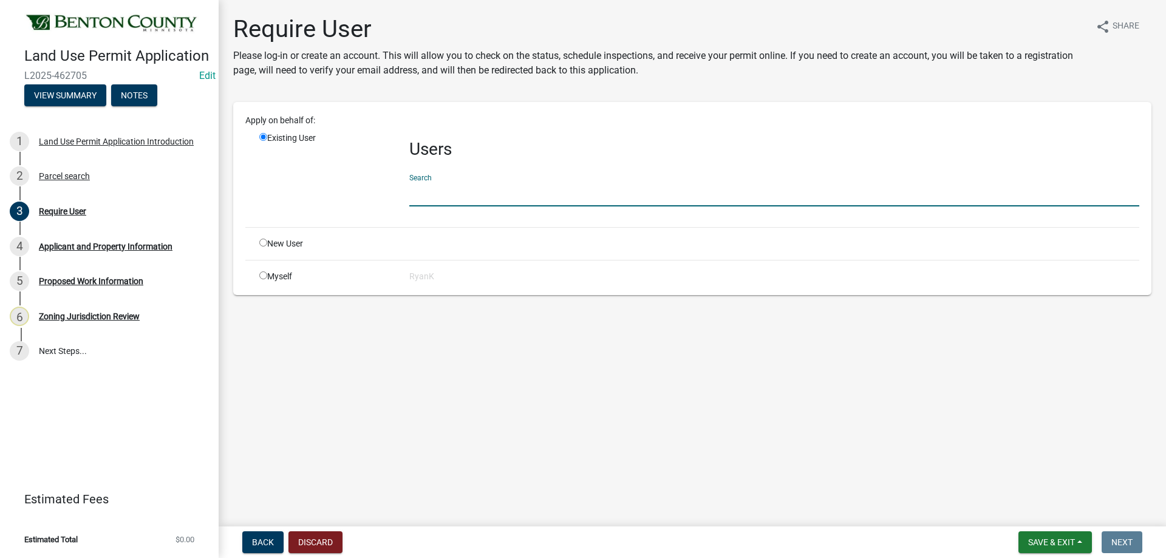
click at [439, 196] on input "text" at bounding box center [774, 194] width 730 height 25
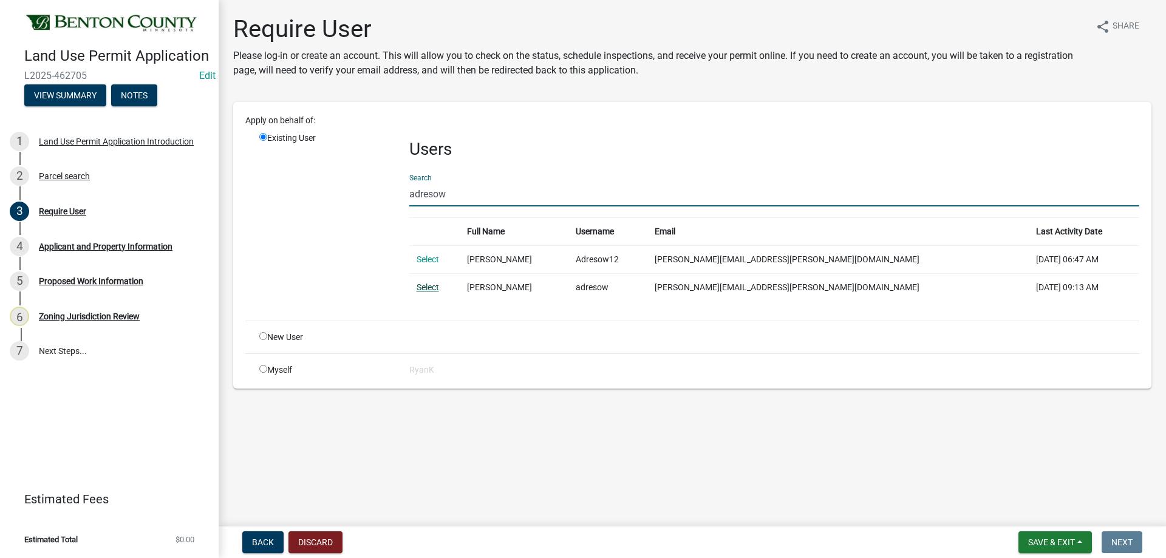
type input "adresow"
click at [432, 283] on link "Select" at bounding box center [427, 287] width 22 height 10
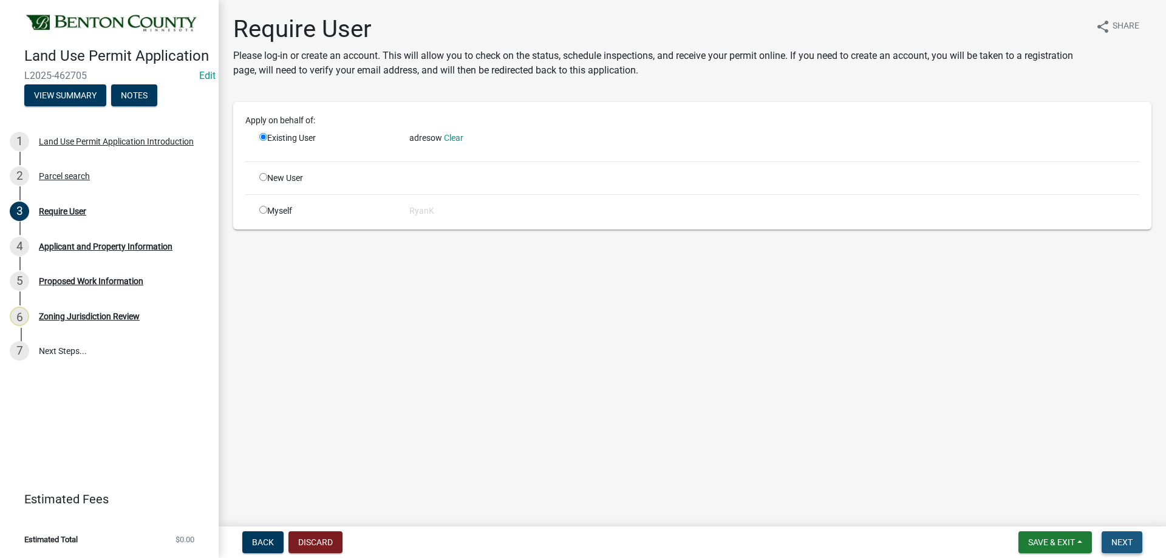
click at [1125, 538] on span "Next" at bounding box center [1121, 542] width 21 height 10
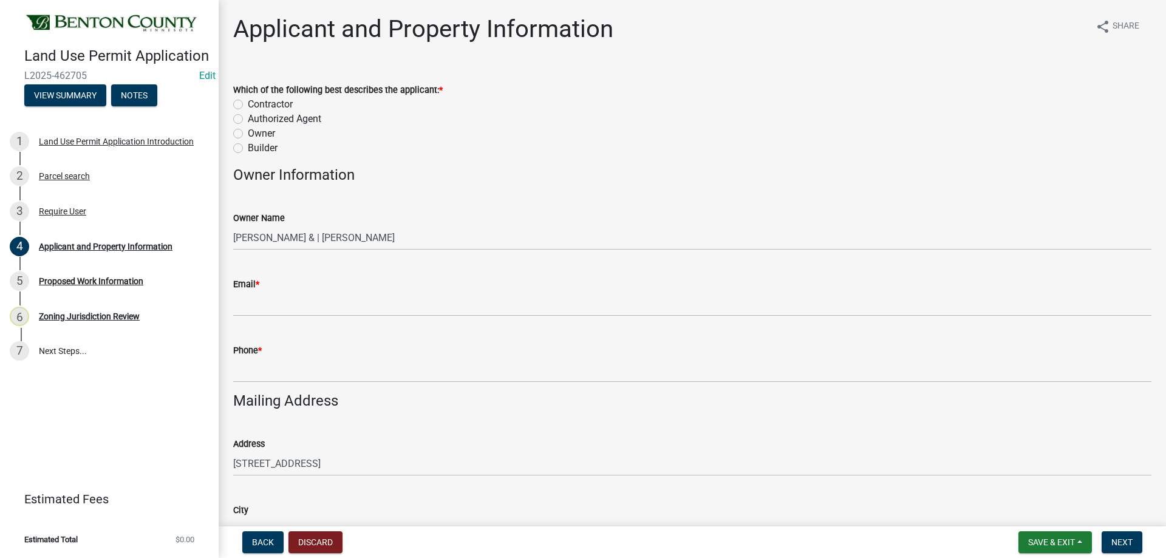
click at [248, 118] on label "Authorized Agent" at bounding box center [284, 119] width 73 height 15
click at [248, 118] on input "Authorized Agent" at bounding box center [252, 116] width 8 height 8
radio input "true"
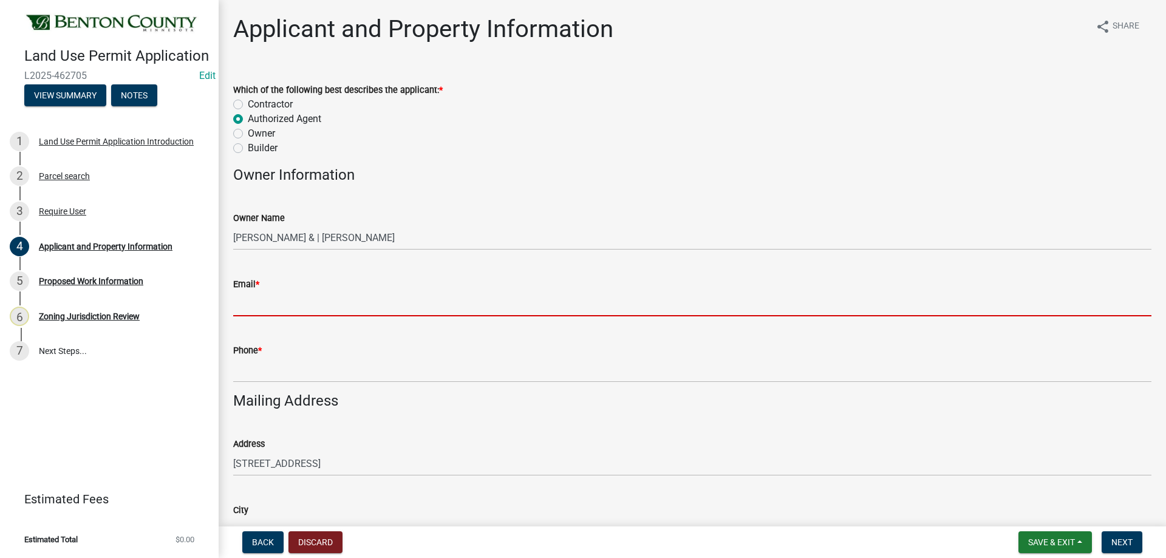
click at [253, 304] on input "Email *" at bounding box center [692, 303] width 918 height 25
paste input "AARON.DRESOW@GMAIL.COM"
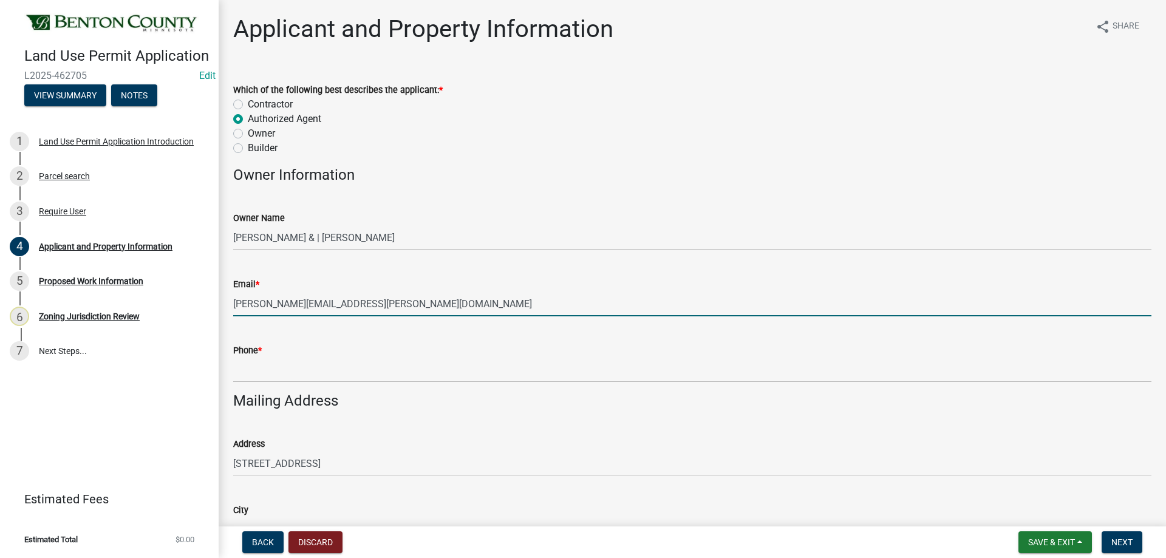
type input "AARON.DRESOW@GMAIL.COM"
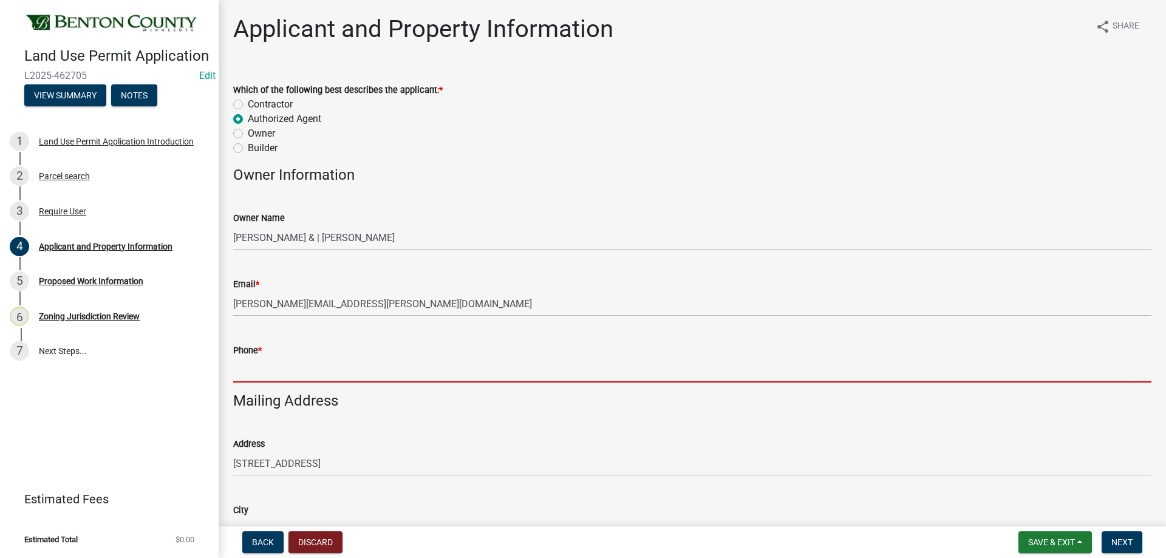
click at [251, 365] on input "Phone *" at bounding box center [692, 370] width 918 height 25
paste input "3202370421"
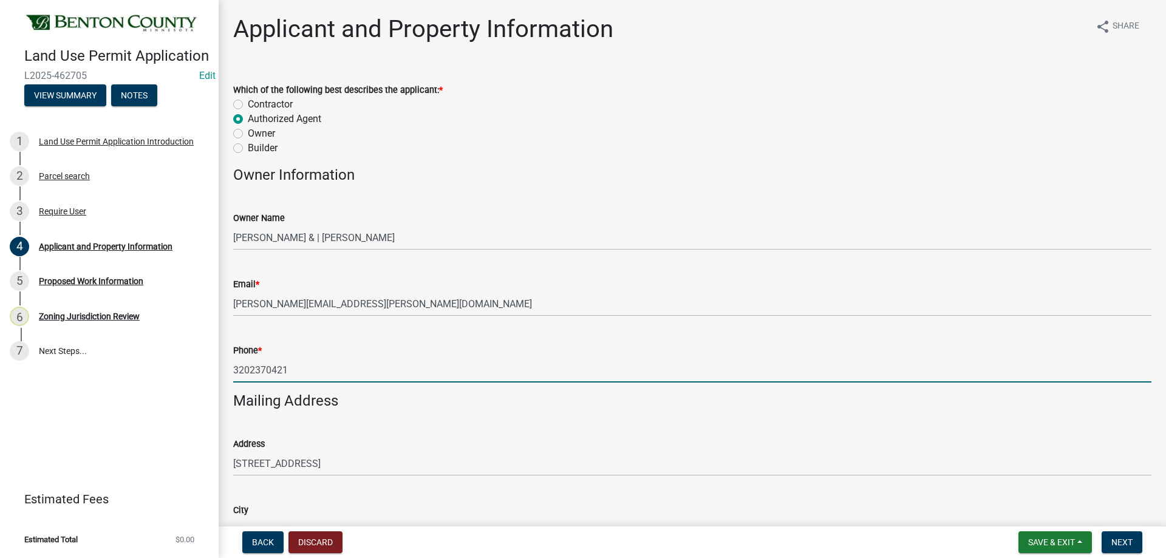
type input "3202370421"
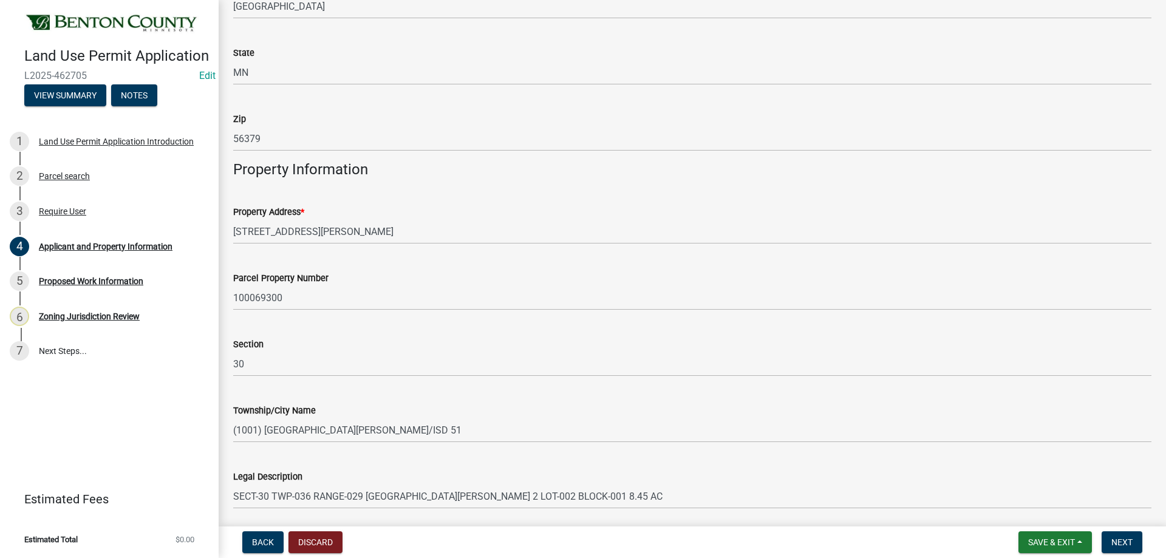
scroll to position [568, 0]
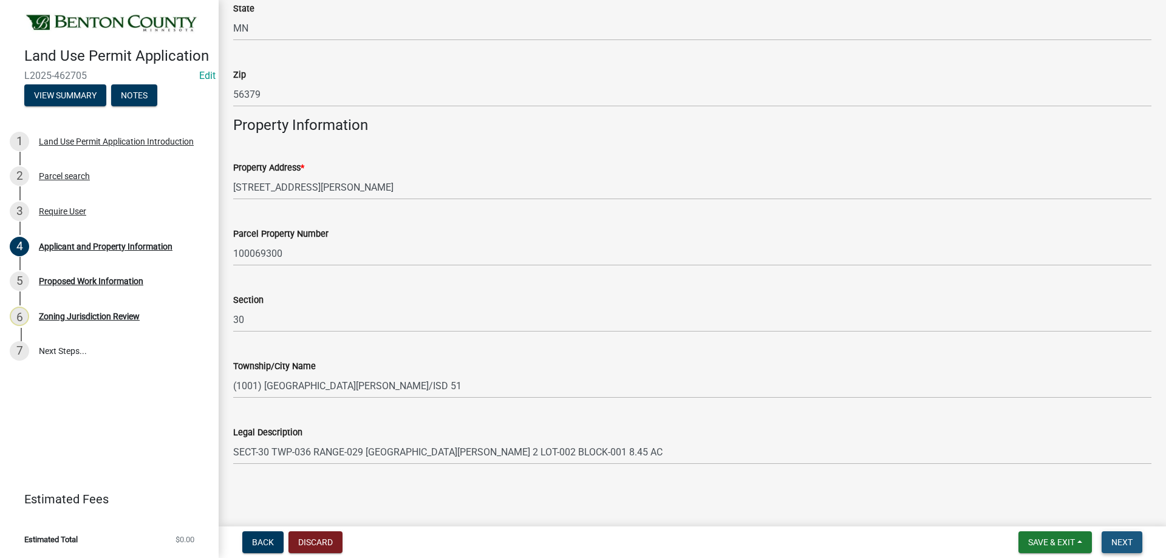
click at [1121, 543] on span "Next" at bounding box center [1121, 542] width 21 height 10
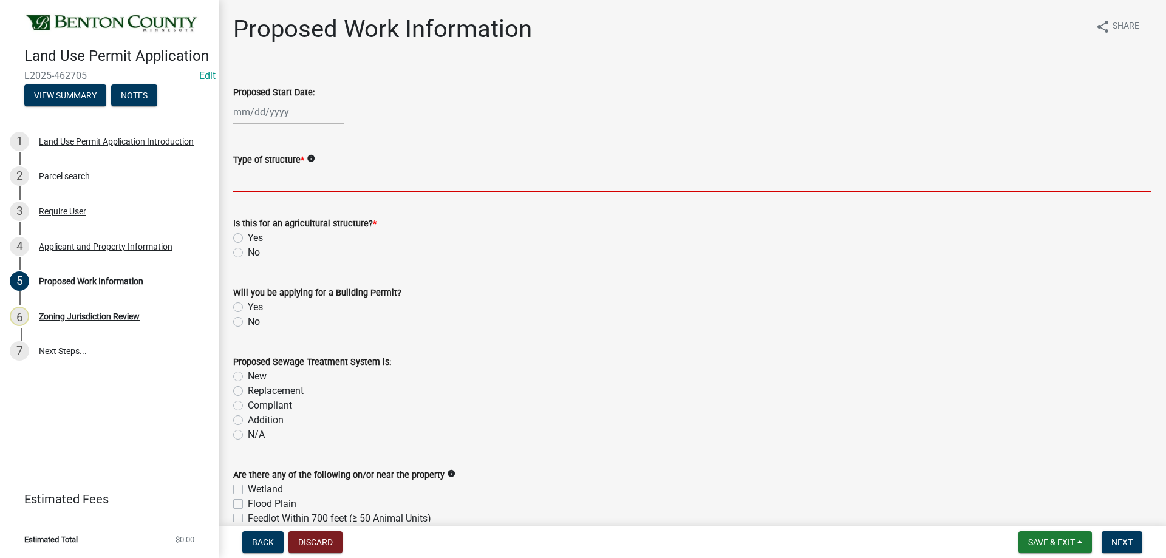
click at [283, 175] on input "Type of structure *" at bounding box center [692, 179] width 918 height 25
paste input "Porch / Deck"
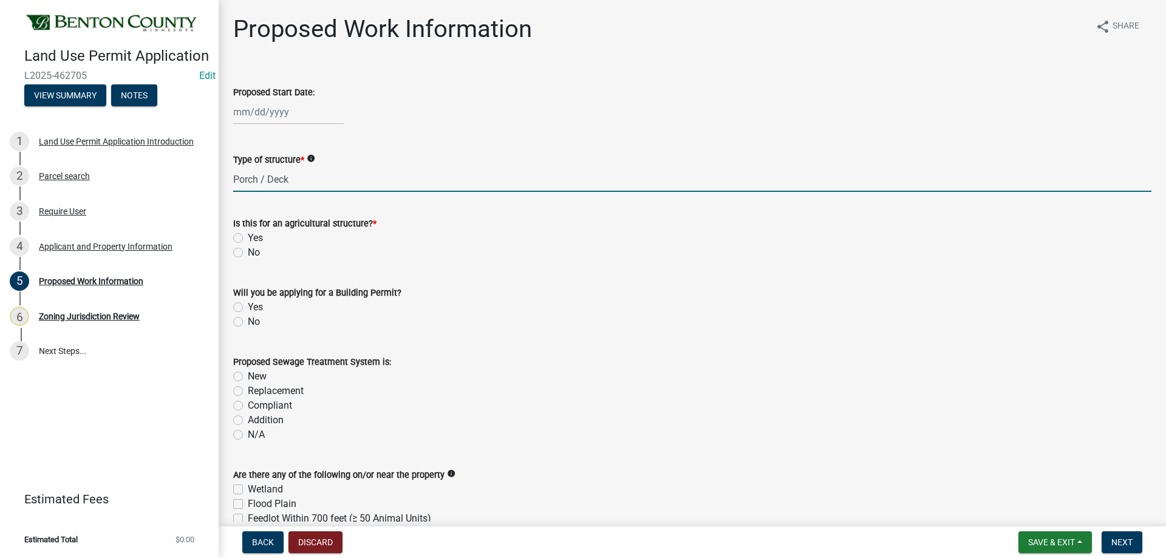
type input "Porch / Deck"
click at [248, 249] on label "No" at bounding box center [254, 252] width 12 height 15
click at [248, 249] on input "No" at bounding box center [252, 249] width 8 height 8
radio input "true"
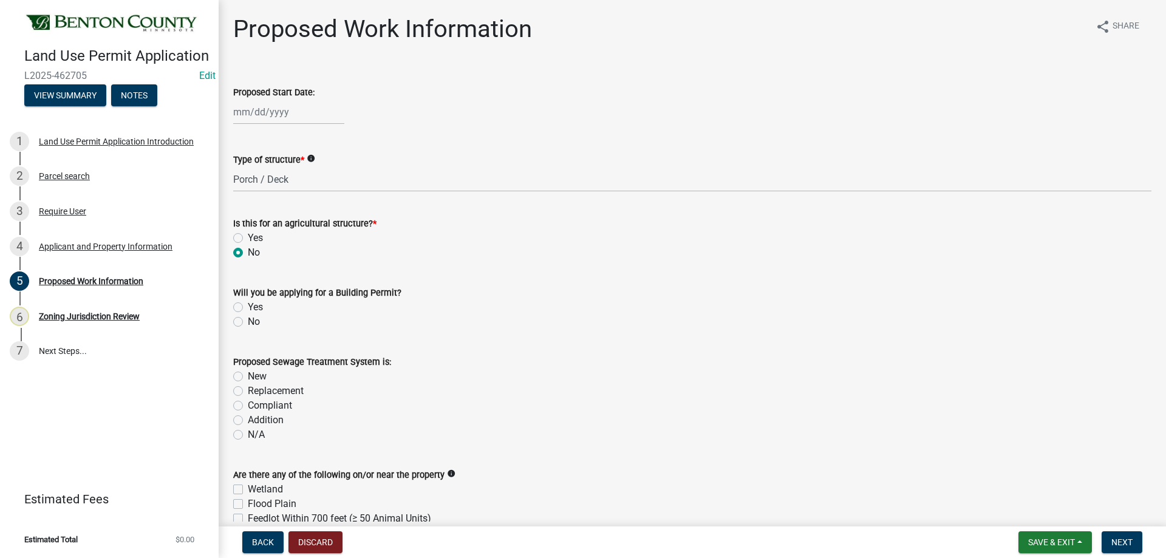
click at [246, 309] on div "Yes" at bounding box center [692, 307] width 918 height 15
click at [248, 307] on label "Yes" at bounding box center [255, 307] width 15 height 15
click at [248, 307] on input "Yes" at bounding box center [252, 304] width 8 height 8
radio input "true"
click at [248, 434] on label "N/A" at bounding box center [256, 434] width 17 height 15
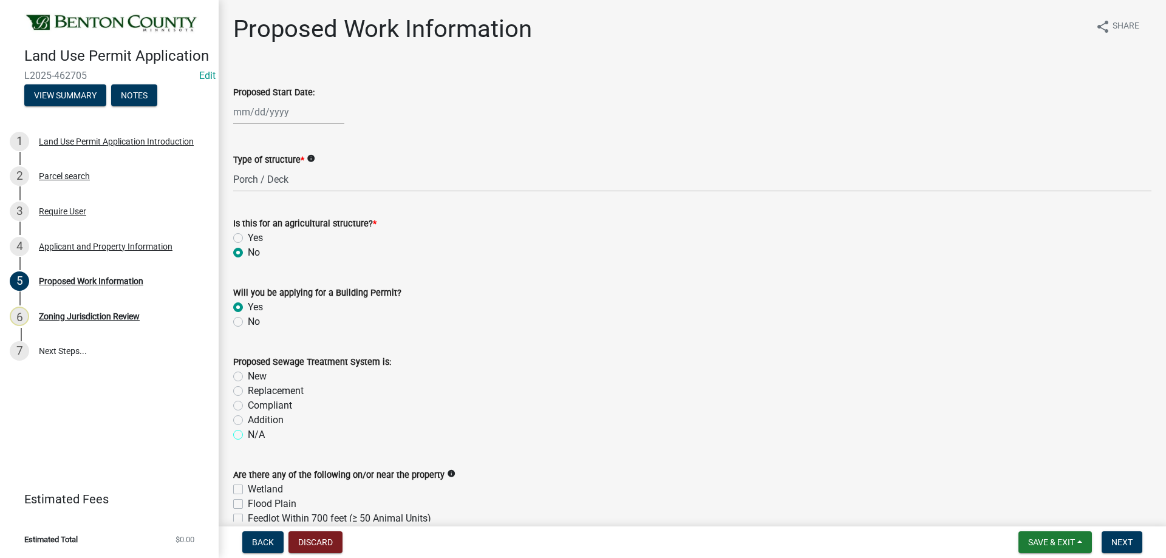
click at [248, 434] on input "N/A" at bounding box center [252, 431] width 8 height 8
radio input "true"
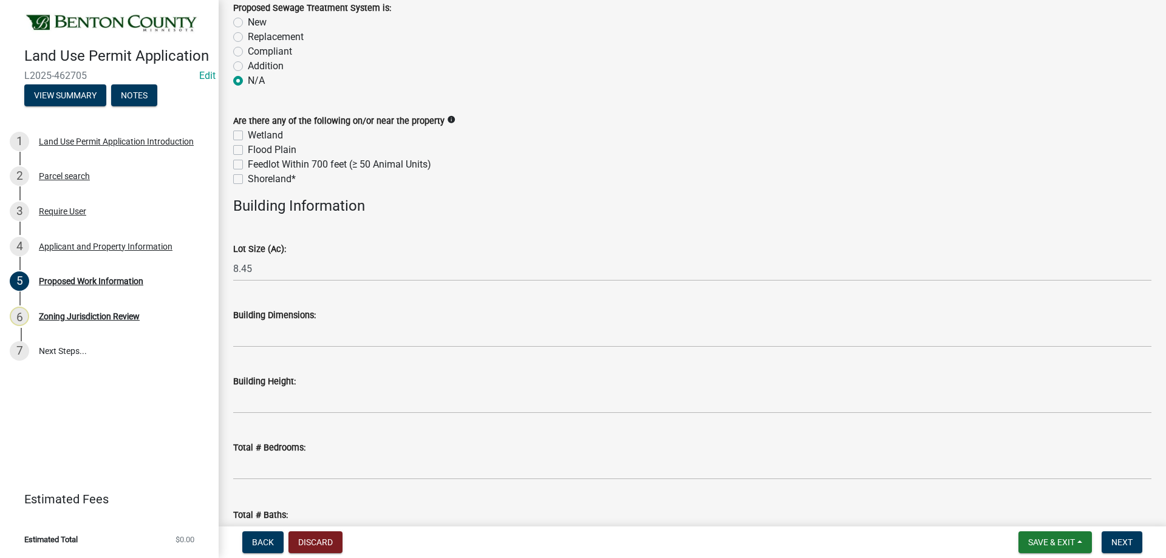
scroll to position [364, 0]
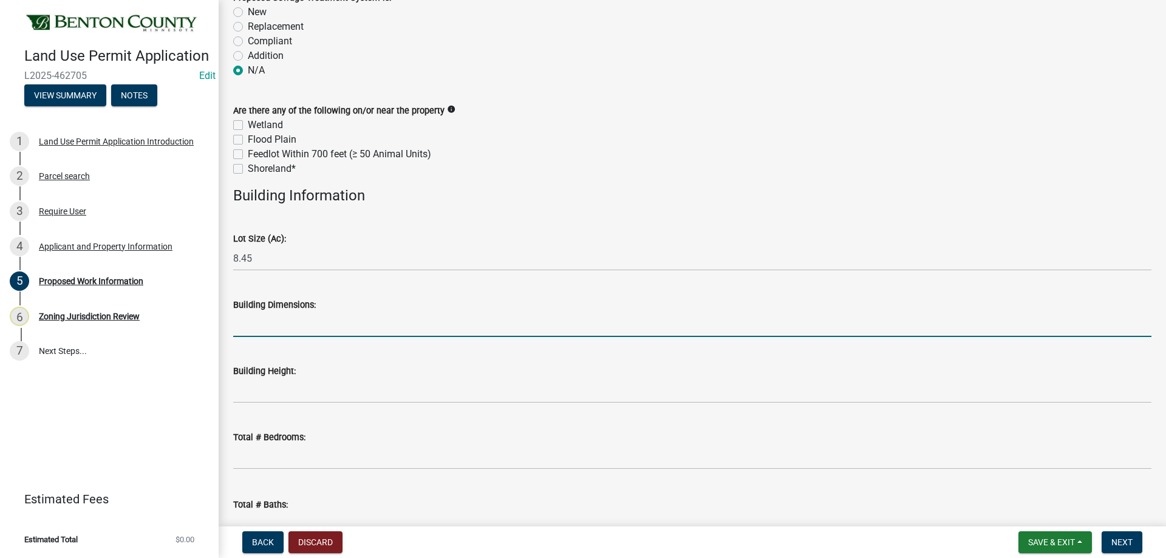
click at [257, 320] on input "Building Dimensions:" at bounding box center [692, 324] width 918 height 25
type input "14'x15'"
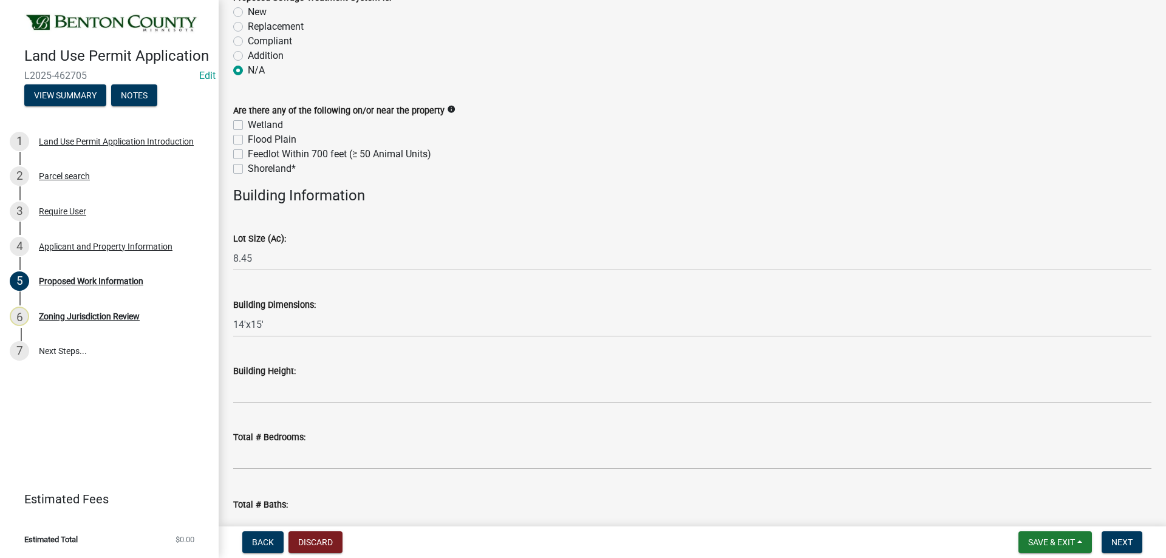
click at [373, 370] on div "Building Height:" at bounding box center [692, 371] width 918 height 15
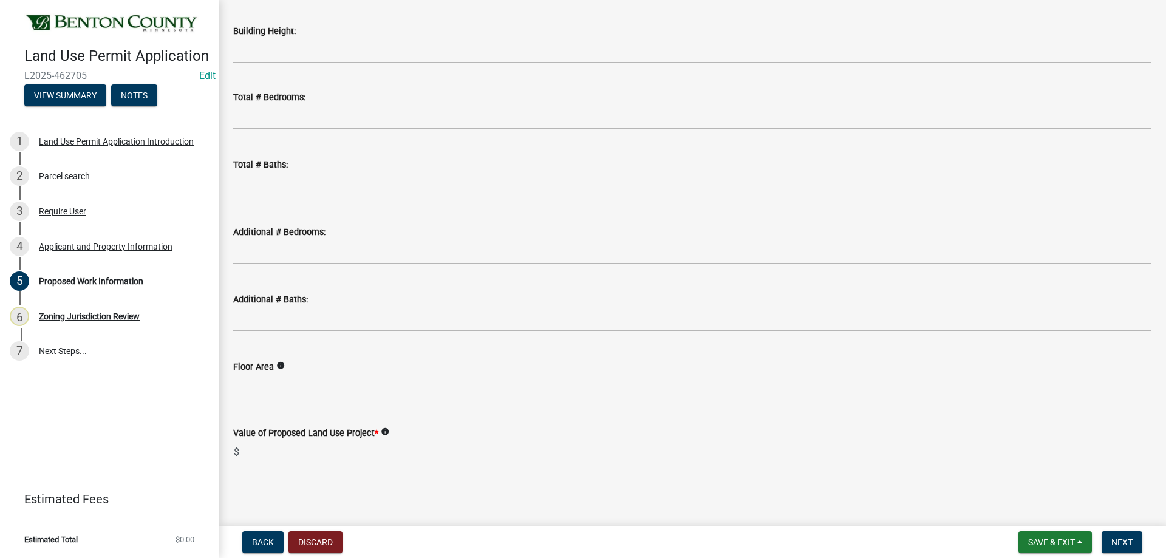
scroll to position [706, 0]
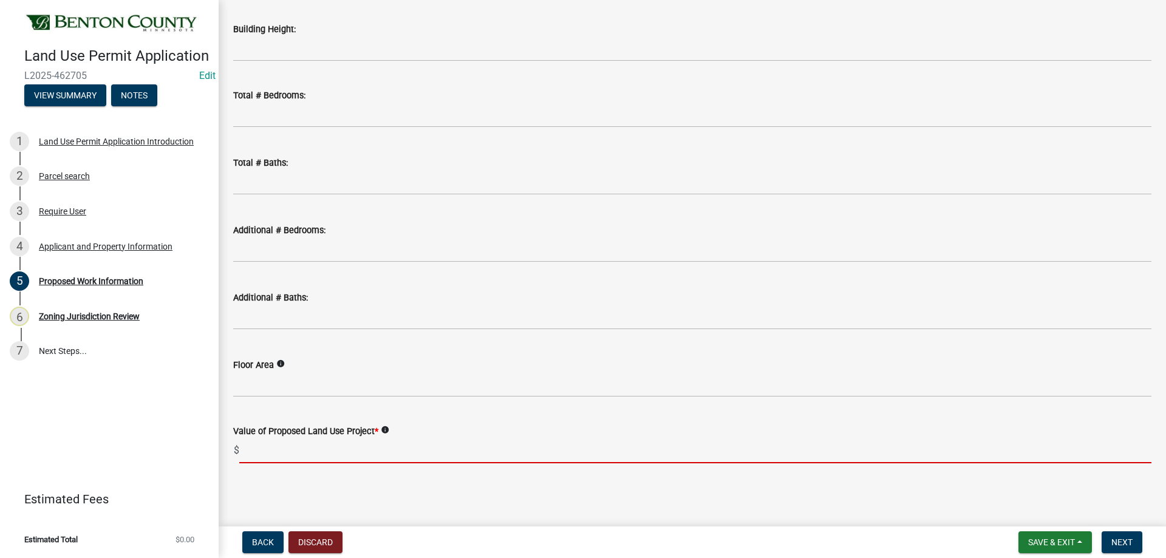
click at [256, 441] on input "text" at bounding box center [695, 450] width 912 height 25
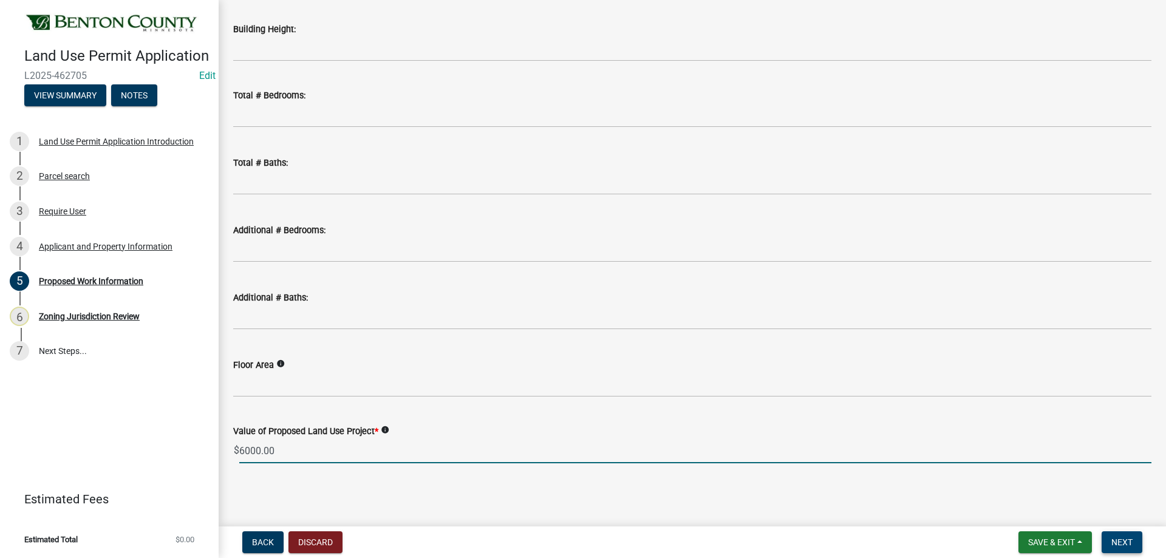
type input "6000"
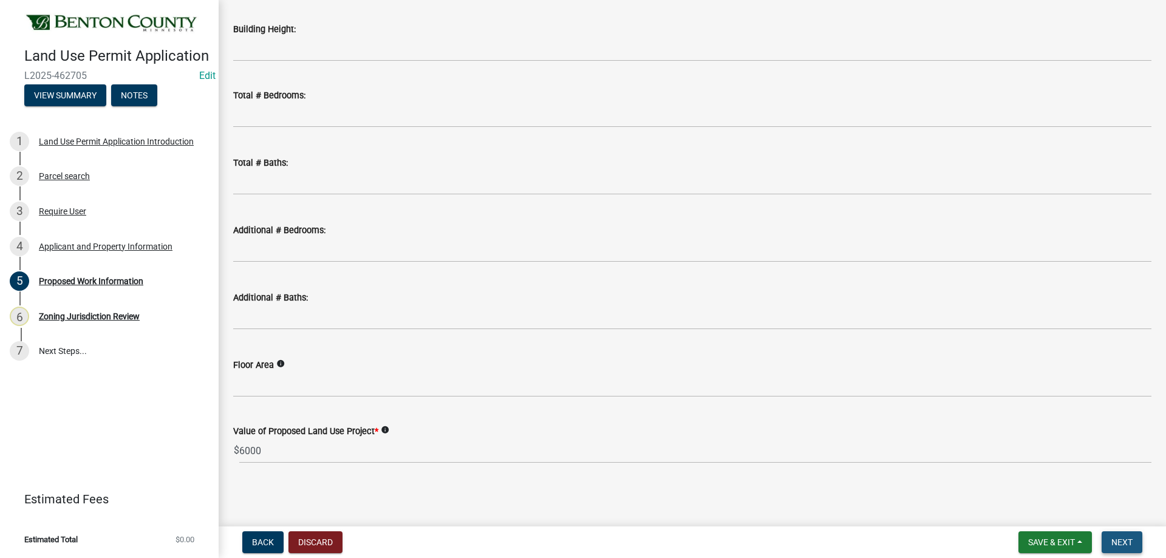
click at [1126, 547] on span "Next" at bounding box center [1121, 542] width 21 height 10
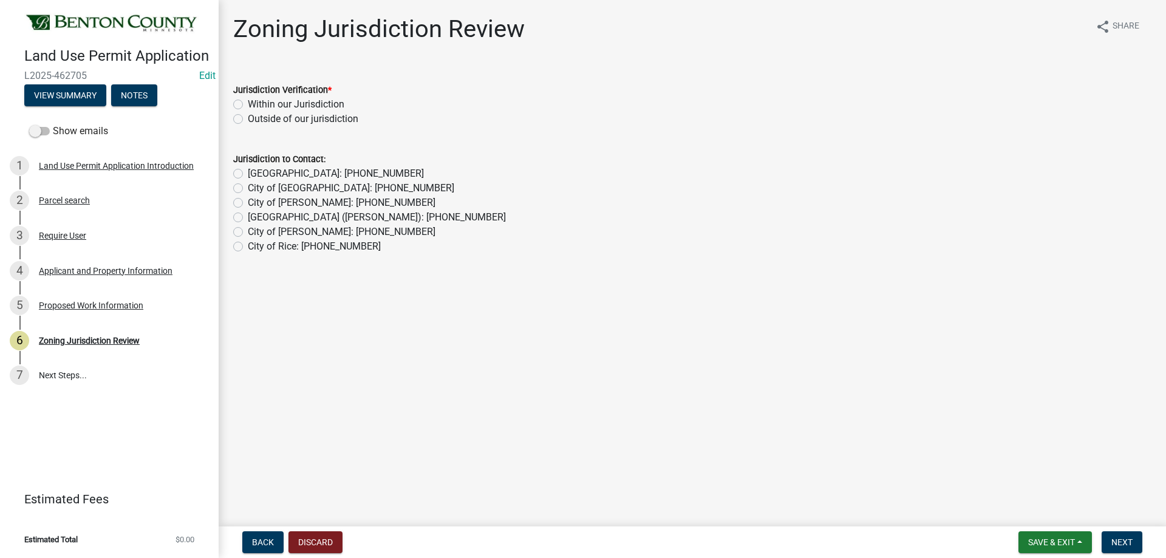
click at [248, 108] on label "Within our Jurisdiction" at bounding box center [296, 104] width 97 height 15
click at [248, 105] on input "Within our Jurisdiction" at bounding box center [252, 101] width 8 height 8
radio input "true"
click at [1131, 535] on button "Next" at bounding box center [1121, 542] width 41 height 22
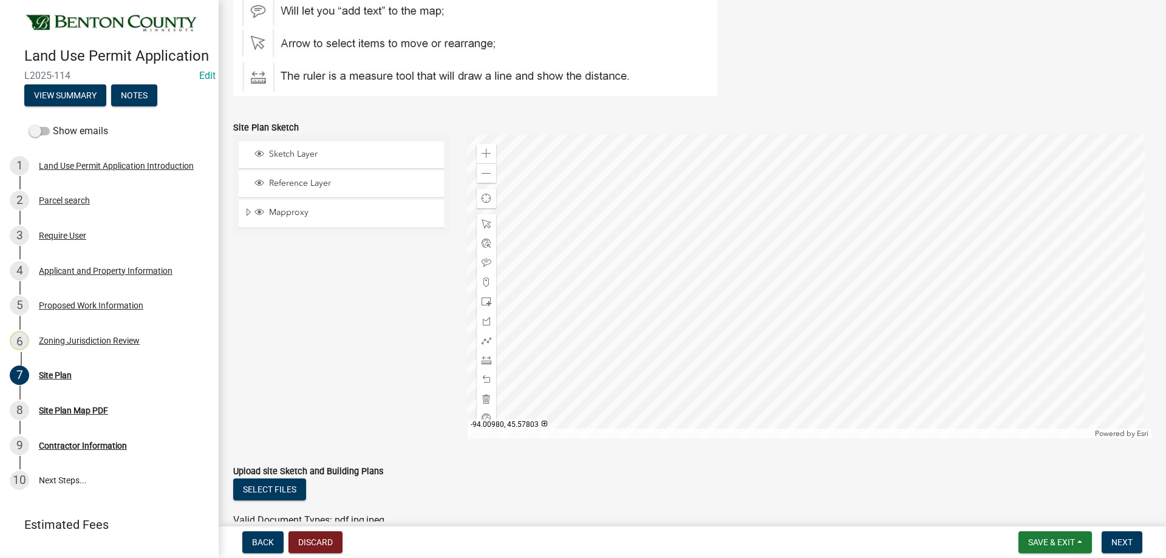
scroll to position [486, 0]
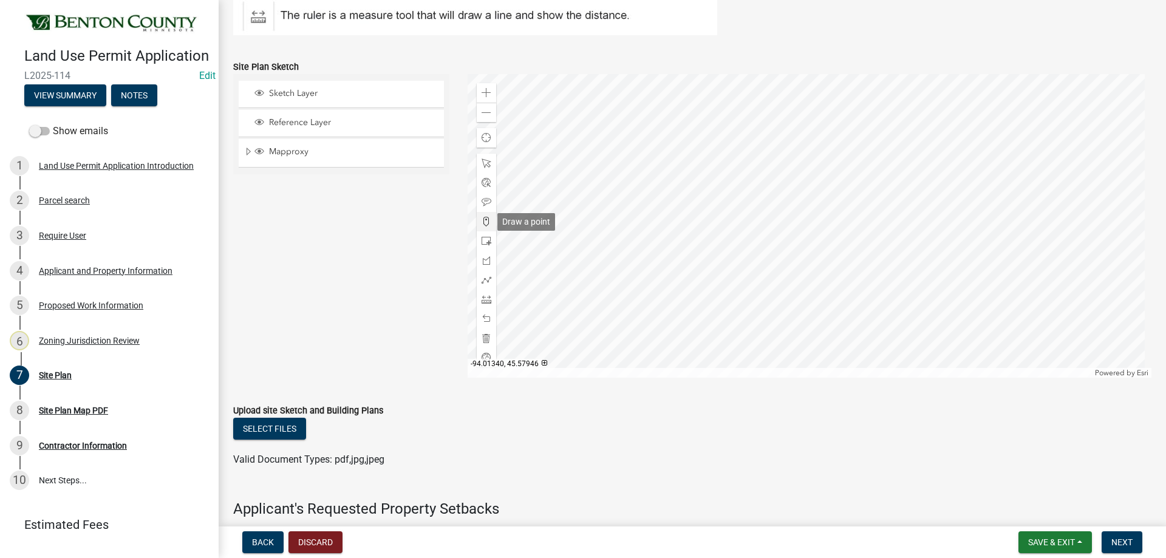
click at [486, 220] on span at bounding box center [486, 222] width 10 height 10
click at [801, 249] on div at bounding box center [809, 226] width 684 height 304
click at [1124, 537] on span "Next" at bounding box center [1121, 542] width 21 height 10
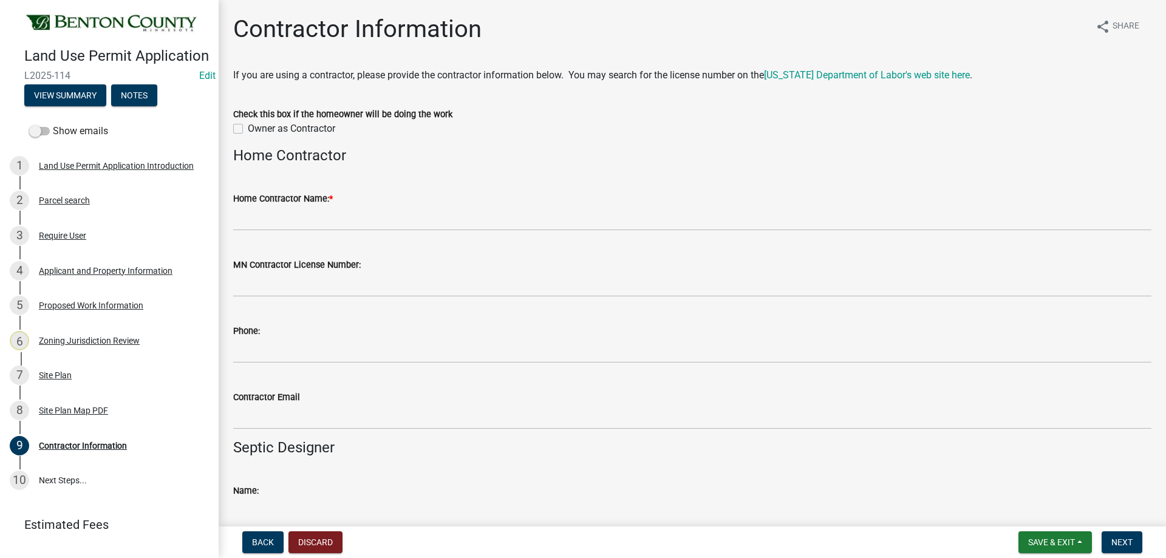
click at [248, 129] on label "Owner as Contractor" at bounding box center [291, 128] width 87 height 15
click at [248, 129] on input "Owner as Contractor" at bounding box center [252, 125] width 8 height 8
checkbox input "true"
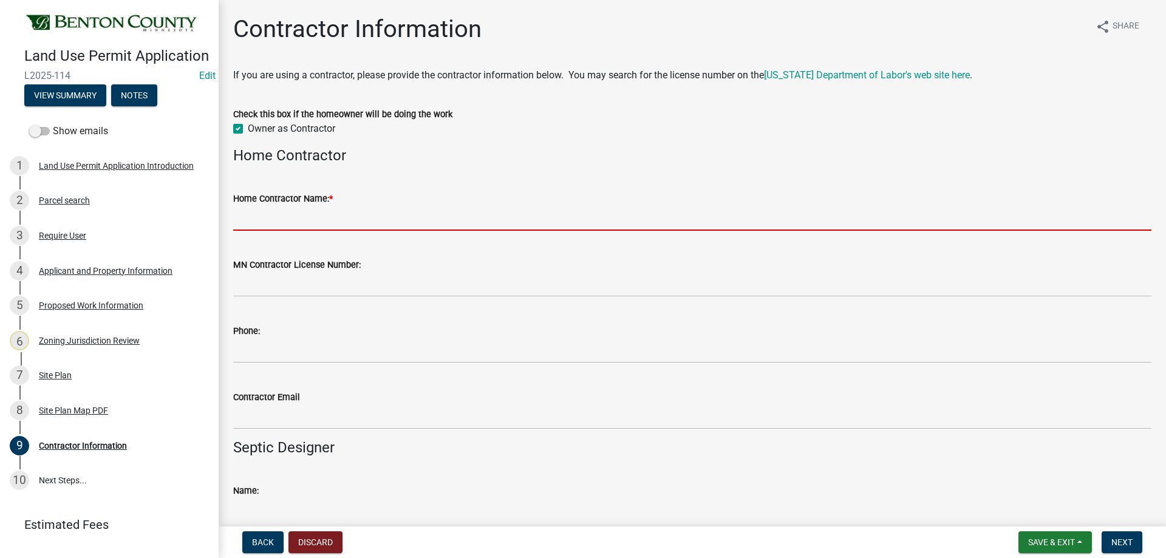
click at [267, 217] on input "Home Contractor Name: *" at bounding box center [692, 218] width 918 height 25
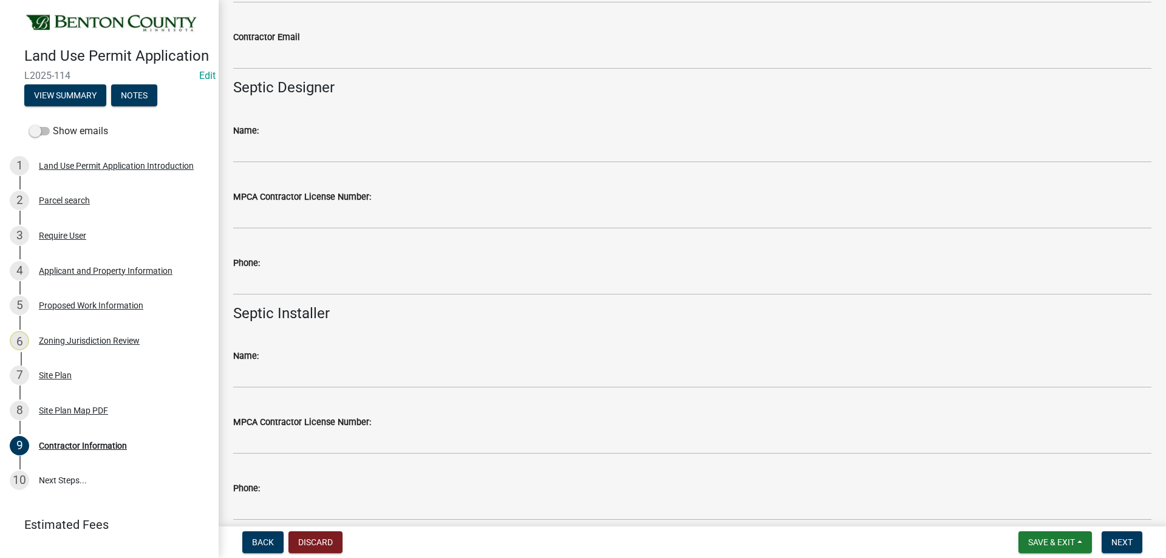
scroll to position [416, 0]
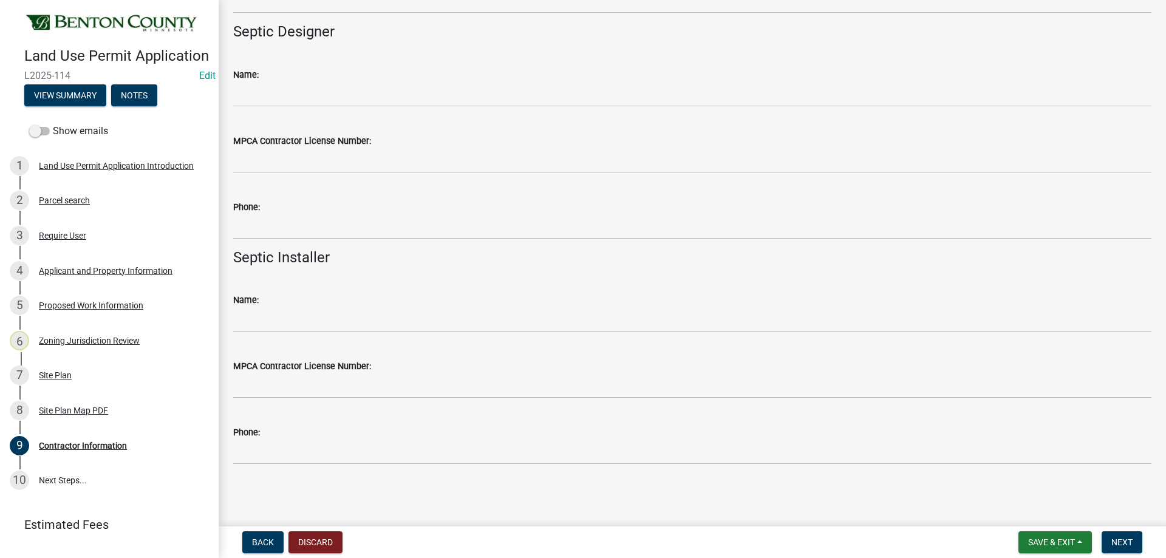
type input "Aaron Dresow"
click at [1119, 536] on button "Next" at bounding box center [1121, 542] width 41 height 22
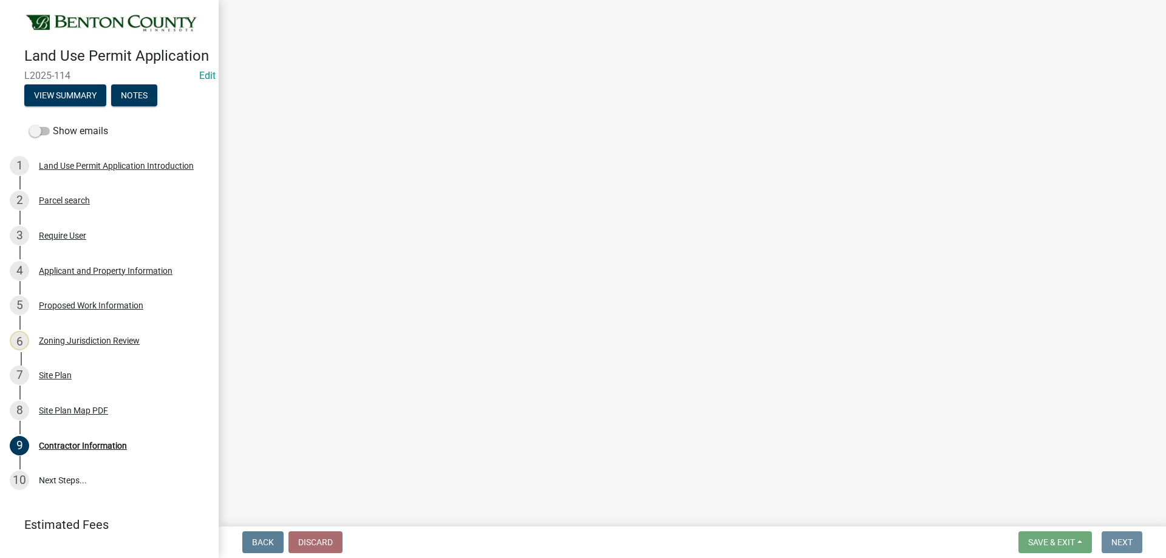
scroll to position [0, 0]
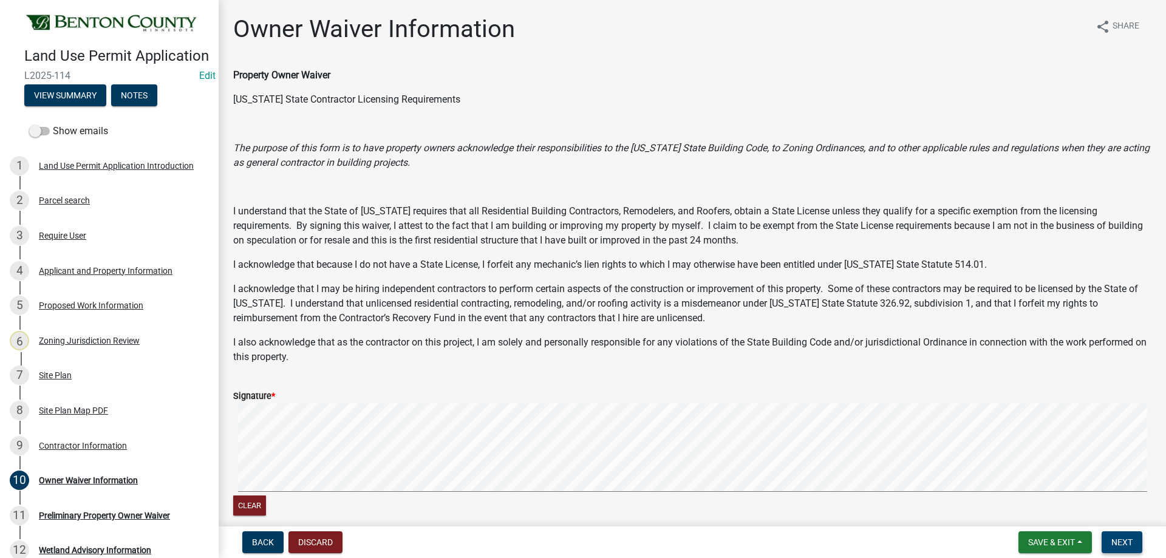
click at [1123, 538] on span "Next" at bounding box center [1121, 542] width 21 height 10
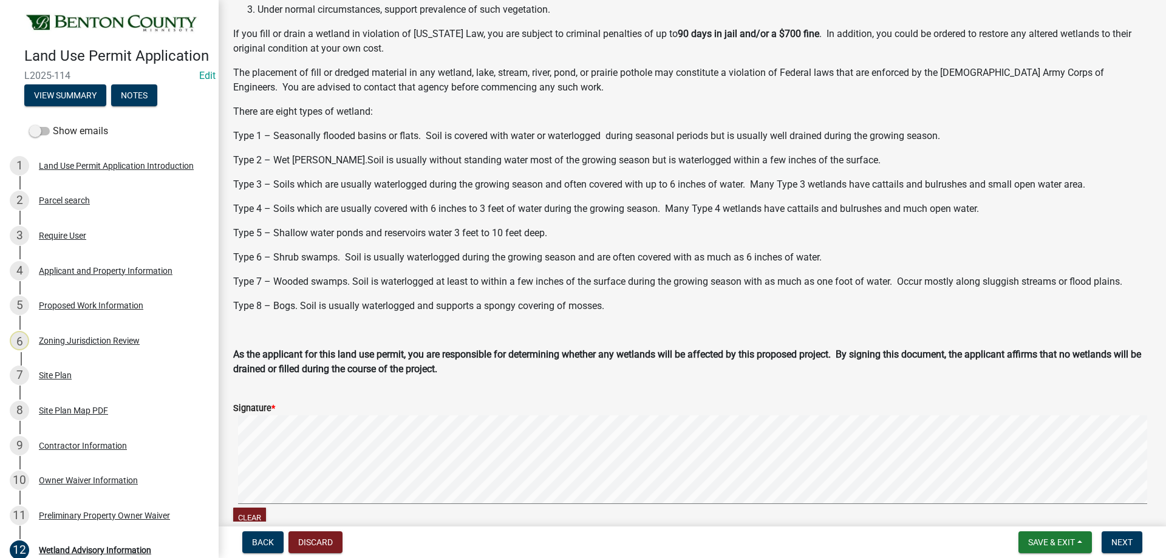
scroll to position [254, 0]
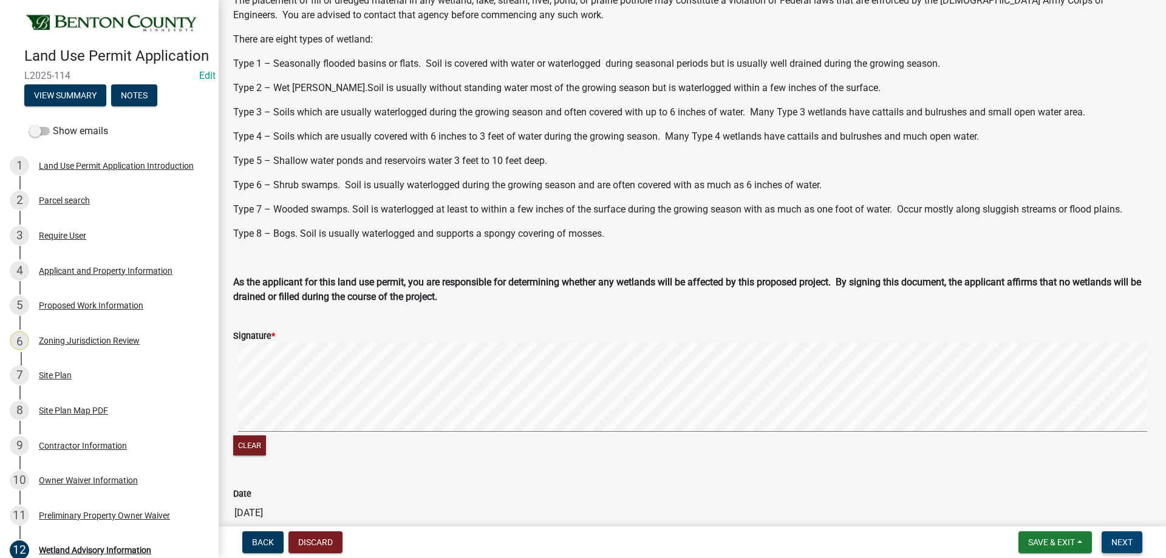
click at [1129, 545] on span "Next" at bounding box center [1121, 542] width 21 height 10
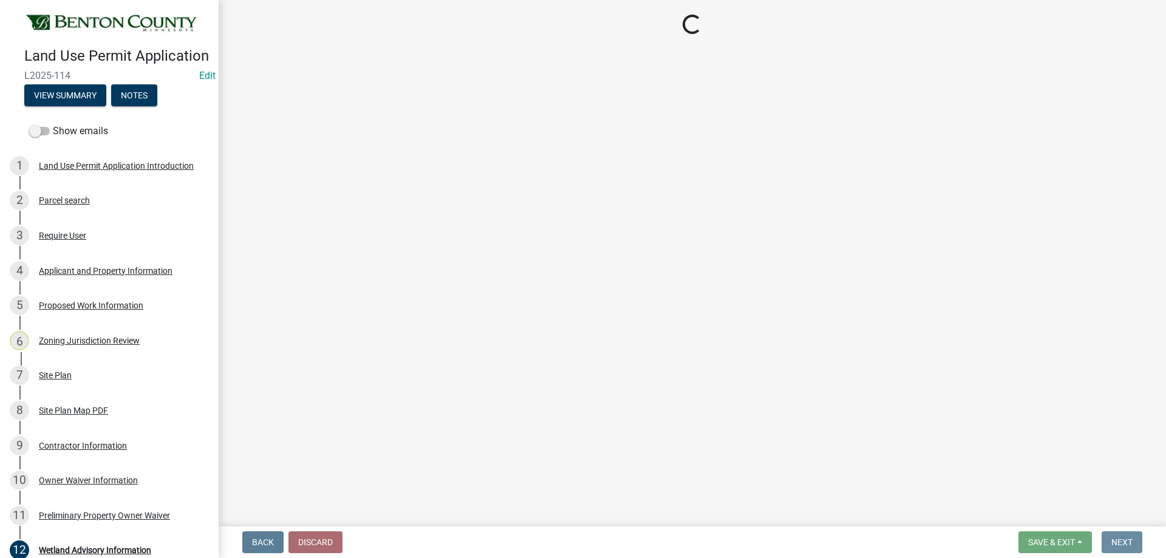
scroll to position [0, 0]
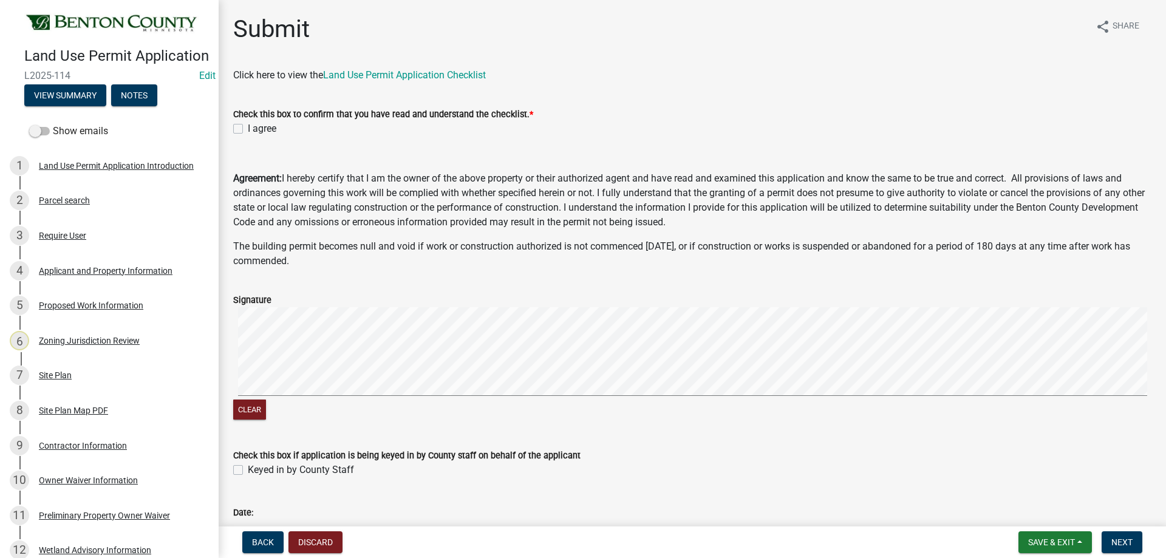
click at [248, 127] on label "I agree" at bounding box center [262, 128] width 29 height 15
click at [248, 127] on input "I agree" at bounding box center [252, 125] width 8 height 8
checkbox input "true"
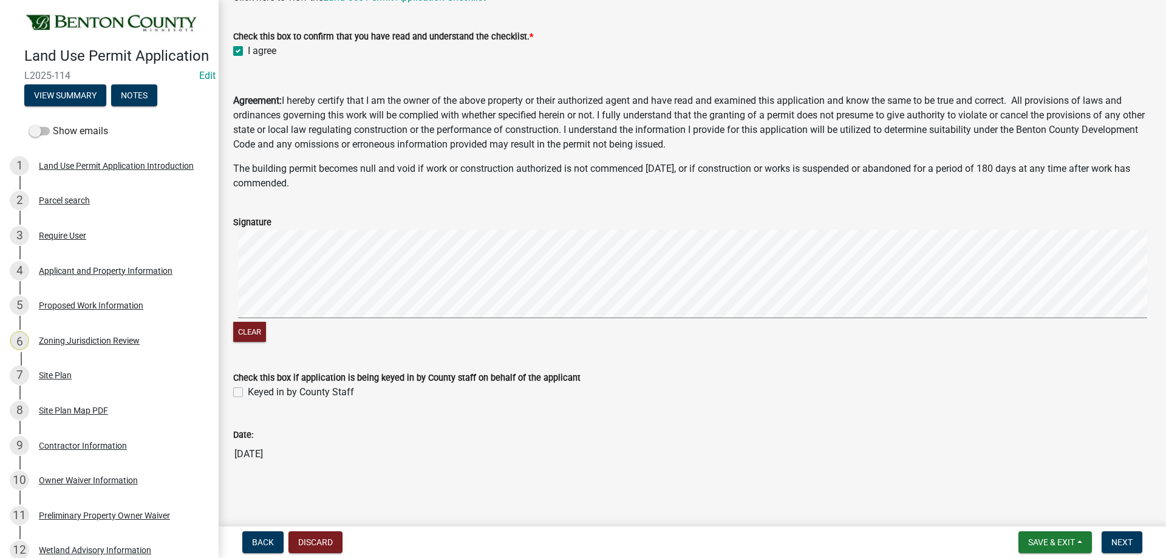
scroll to position [80, 0]
click at [248, 393] on label "Keyed in by County Staff" at bounding box center [301, 390] width 106 height 15
click at [248, 391] on input "Keyed in by County Staff" at bounding box center [252, 387] width 8 height 8
checkbox input "true"
click at [1130, 543] on span "Next" at bounding box center [1121, 542] width 21 height 10
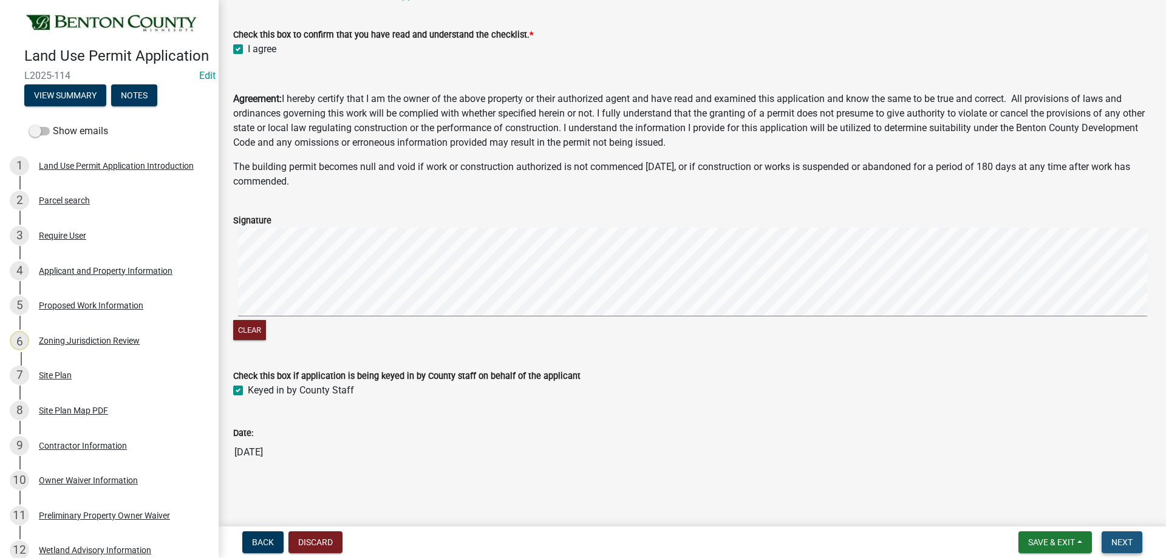
scroll to position [0, 0]
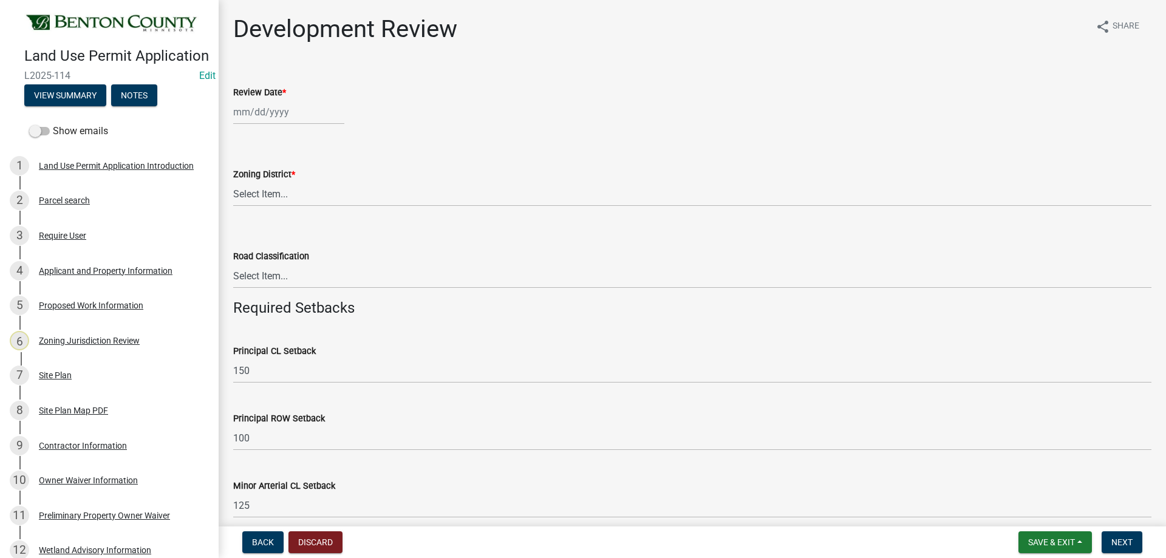
click at [256, 114] on div at bounding box center [288, 112] width 111 height 25
select select "8"
select select "2025"
click at [262, 215] on div "12" at bounding box center [264, 215] width 19 height 19
type input "08/12/2025"
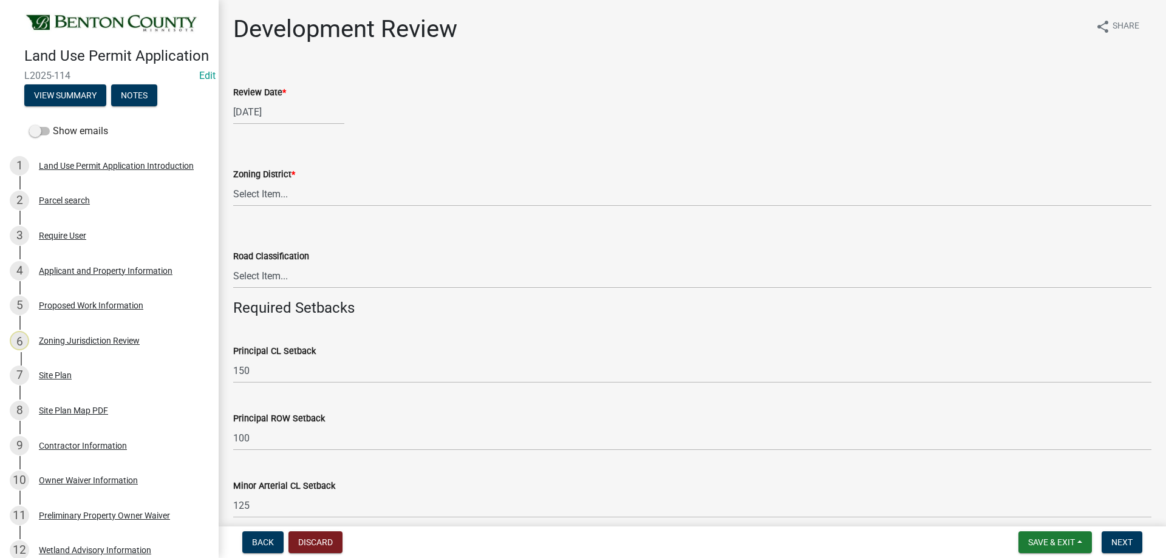
click at [532, 145] on div "Zoning District * Select Item... A B B-2 I-1 I-2 OSD/R-1 PUD R-1 R-2 R-3 R-3/MU…" at bounding box center [692, 170] width 918 height 71
click at [294, 203] on select "Select Item... A B B-2 I-1 I-2 OSD/R-1 PUD R-1 R-2 R-3 R-3/MUD R-A R-S Sauk Rap…" at bounding box center [692, 194] width 918 height 25
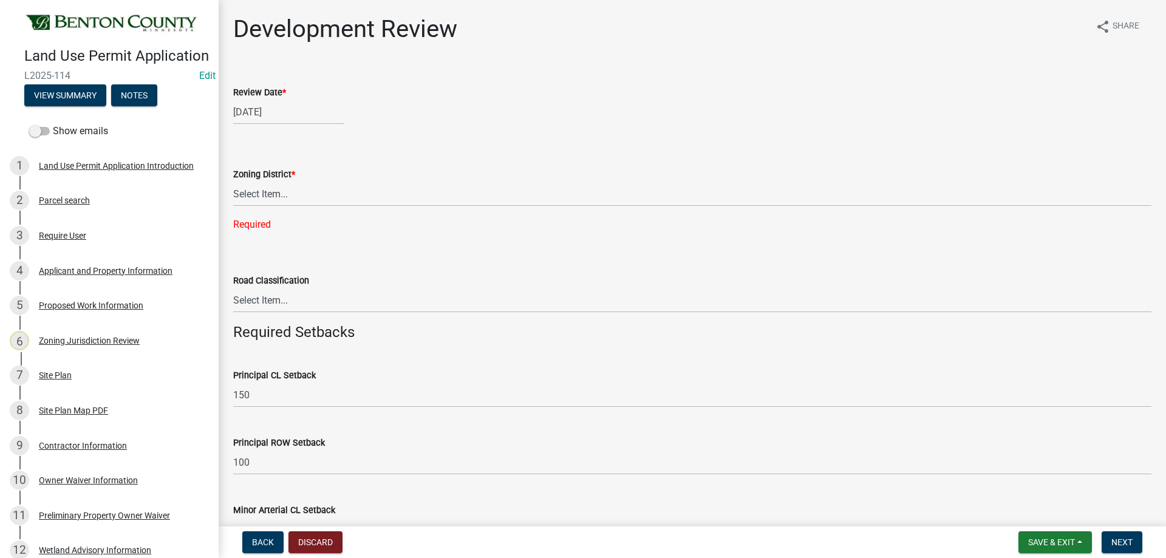
click at [280, 212] on div "Zoning District * Select Item... A B B-2 I-1 I-2 OSD/R-1 PUD R-1 R-2 R-3 R-3/MU…" at bounding box center [692, 183] width 918 height 97
click at [280, 200] on select "Select Item... A B B-2 I-1 I-2 OSD/R-1 PUD R-1 R-2 R-3 R-3/MUD R-A R-S Sauk Rap…" at bounding box center [692, 194] width 918 height 25
click at [233, 182] on select "Select Item... A B B-2 I-1 I-2 OSD/R-1 PUD R-1 R-2 R-3 R-3/MUD R-A R-S Sauk Rap…" at bounding box center [692, 194] width 918 height 25
select select "d2e7867d-5e24-48c4-bfac-6c9236854e2a"
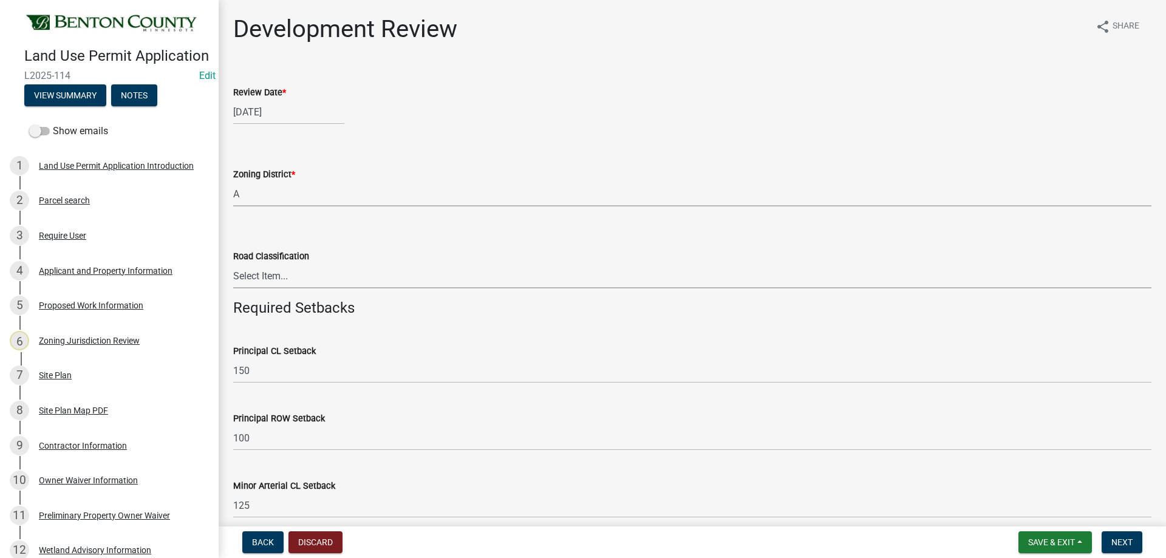
click at [294, 279] on select "Select Item... Principal Arterial Minor Arterial County Road Township Road Town…" at bounding box center [692, 275] width 918 height 25
click at [233, 263] on select "Select Item... Principal Arterial Minor Arterial County Road Township Road Town…" at bounding box center [692, 275] width 918 height 25
select select "0b2f72af-957f-4e5e-bc8d-0a492fb2505b"
click at [316, 274] on select "Select Item... Principal Arterial Minor Arterial County Road Township Road Town…" at bounding box center [692, 275] width 918 height 25
click at [233, 263] on select "Select Item... Principal Arterial Minor Arterial County Road Township Road Town…" at bounding box center [692, 275] width 918 height 25
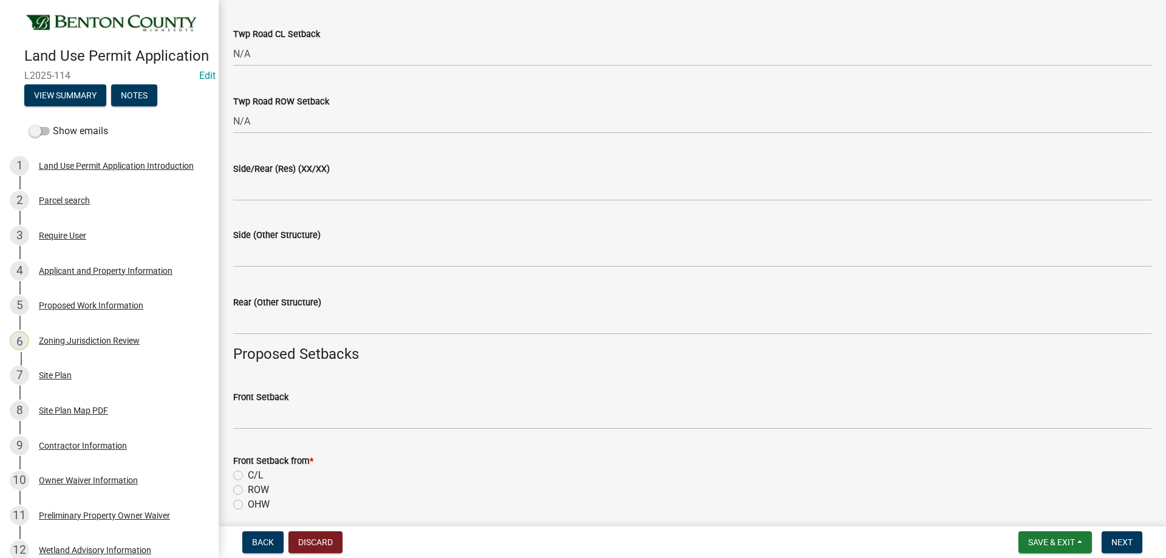
scroll to position [728, 0]
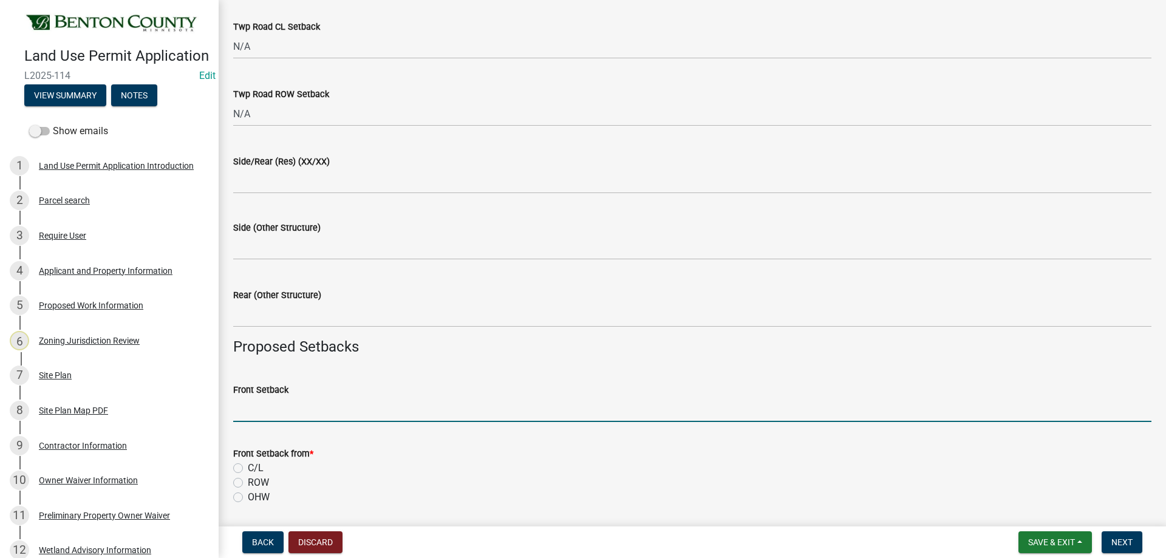
click at [271, 420] on input "Front Setback" at bounding box center [692, 409] width 918 height 25
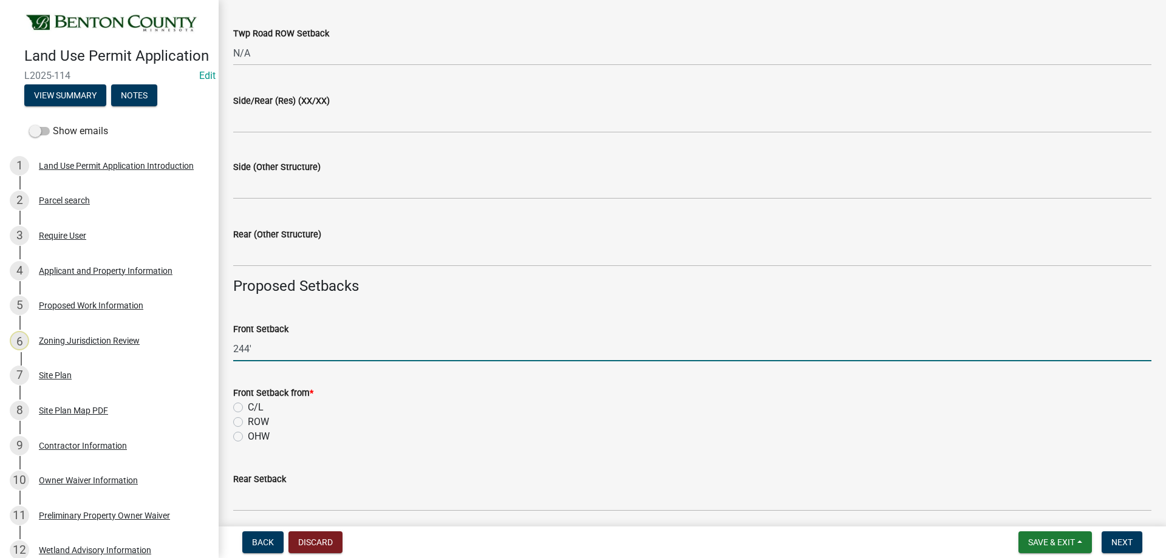
type input "244'"
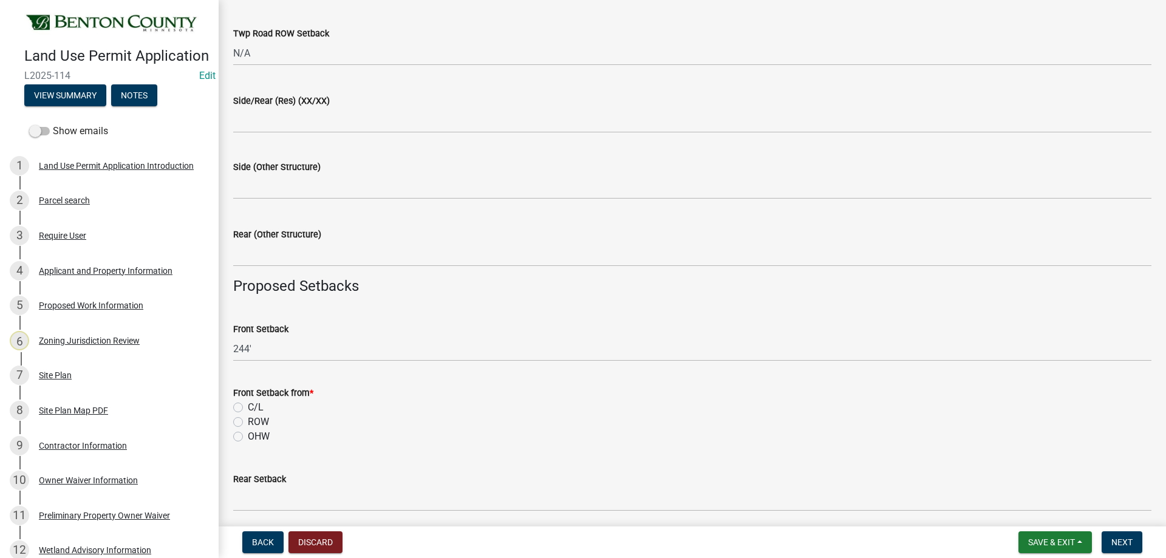
click at [248, 406] on label "C/L" at bounding box center [256, 407] width 16 height 15
click at [248, 406] on input "C/L" at bounding box center [252, 404] width 8 height 8
radio input "true"
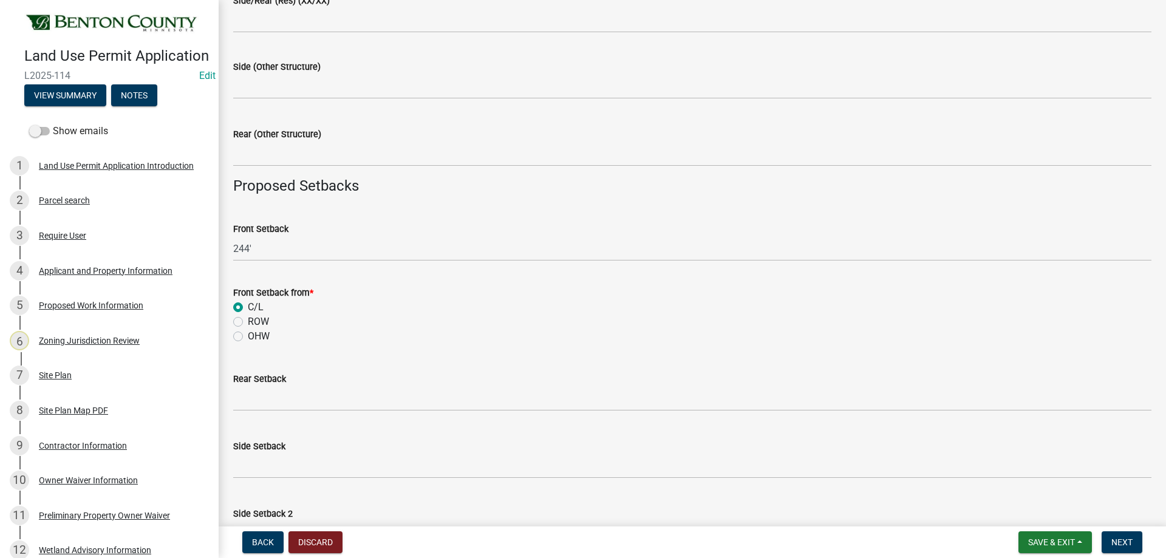
scroll to position [911, 0]
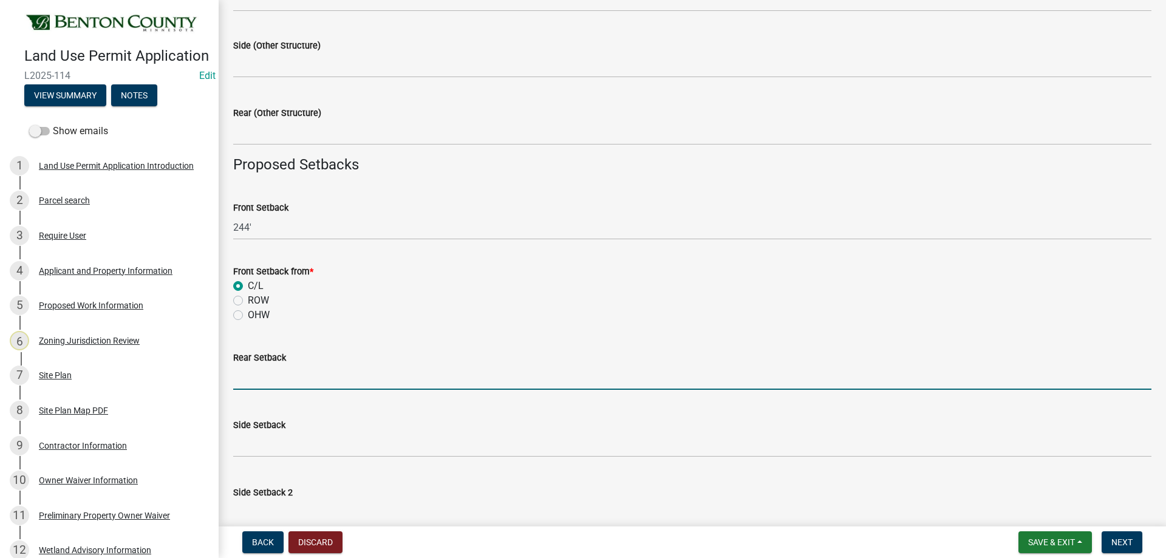
click at [248, 377] on input "text" at bounding box center [692, 377] width 918 height 25
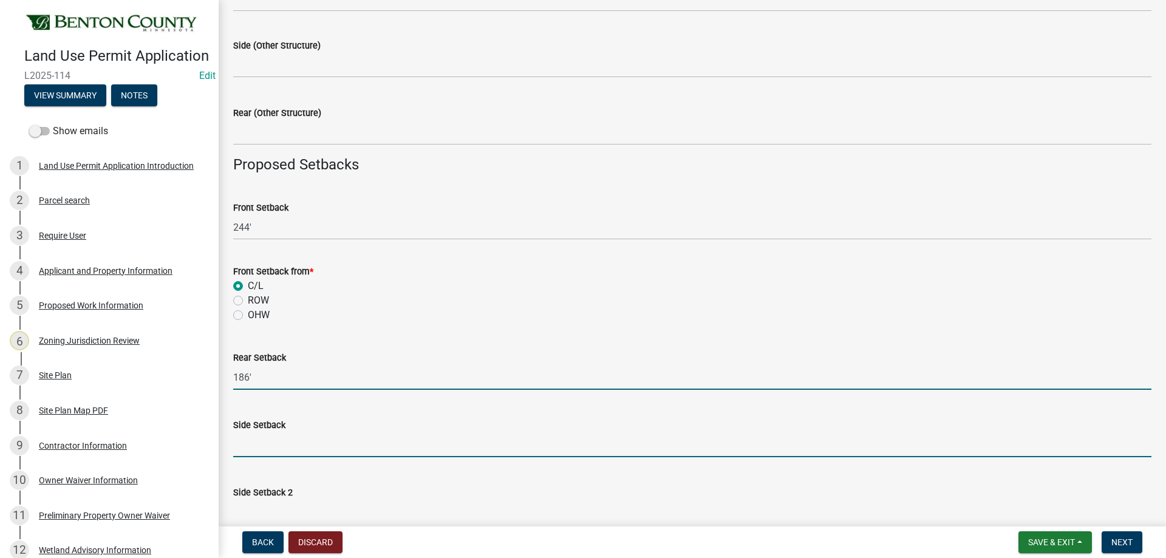
type input "186"
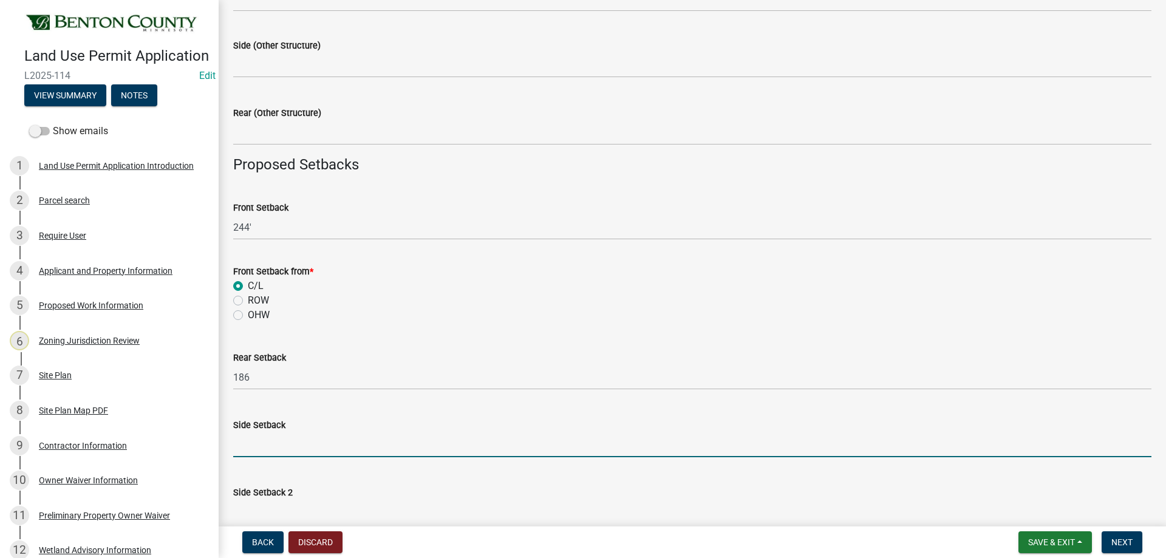
click at [261, 437] on input "text" at bounding box center [692, 444] width 918 height 25
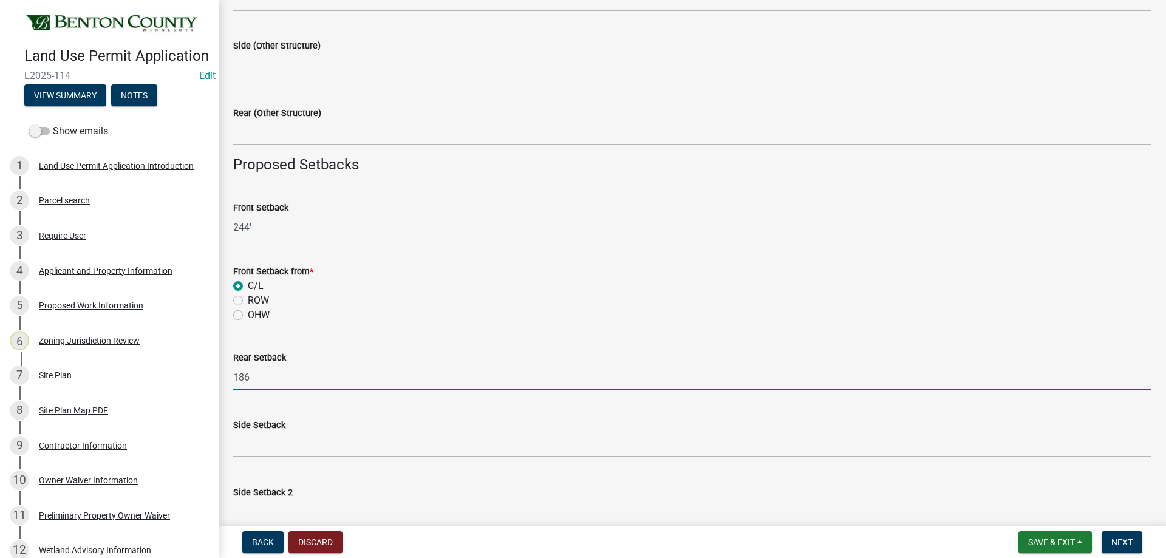
click at [257, 379] on input "186" at bounding box center [692, 377] width 918 height 25
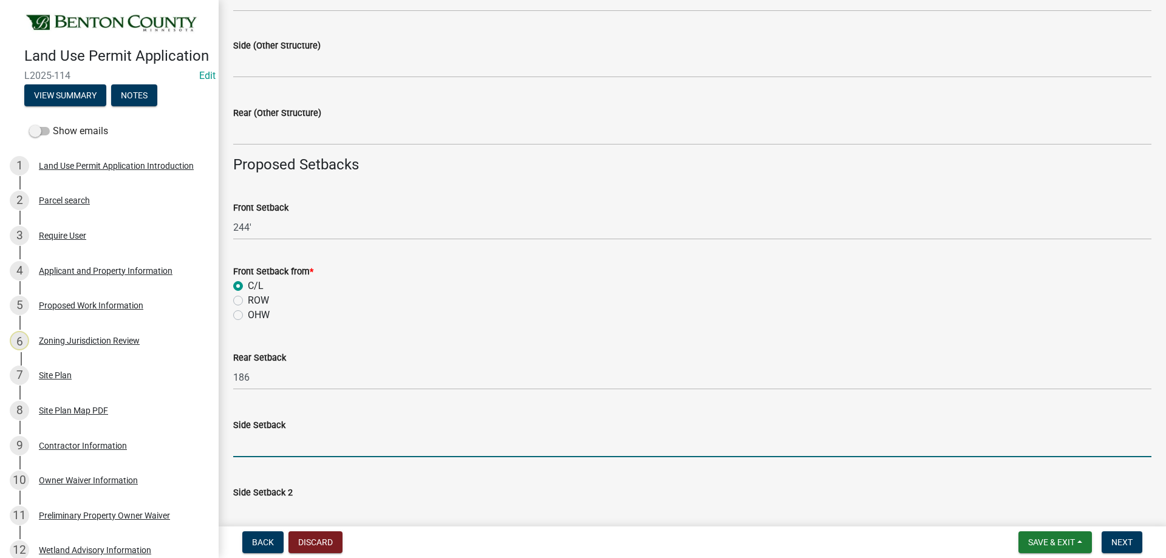
click at [254, 446] on input "text" at bounding box center [692, 444] width 918 height 25
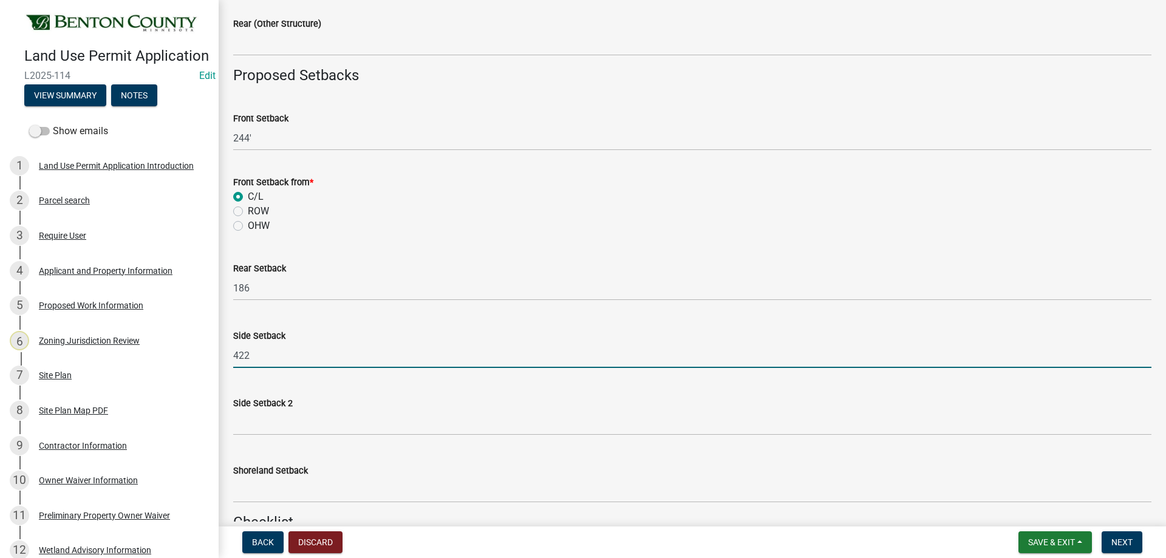
scroll to position [1032, 0]
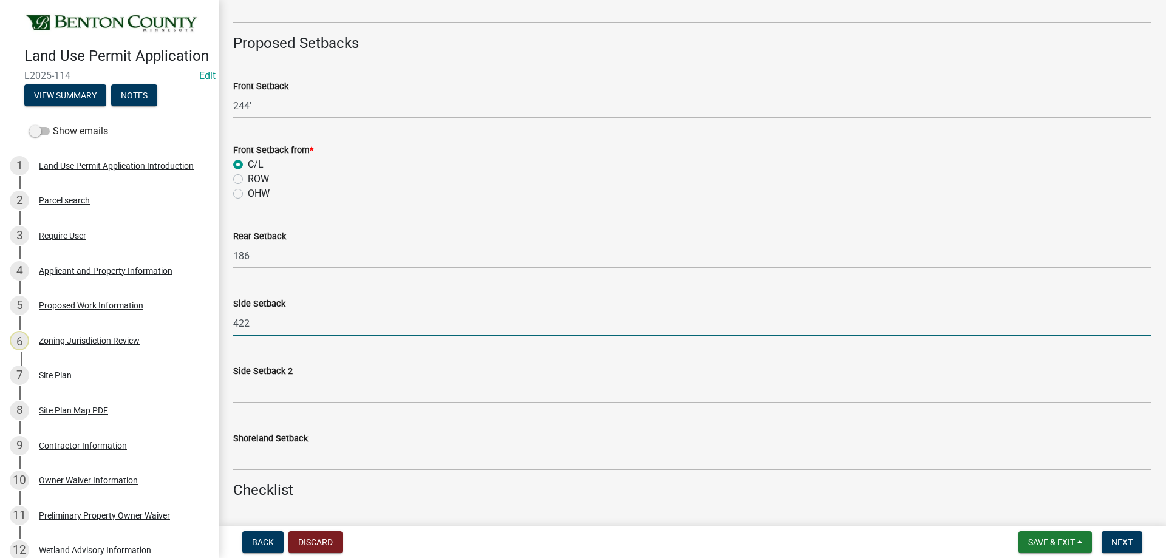
type input "422"
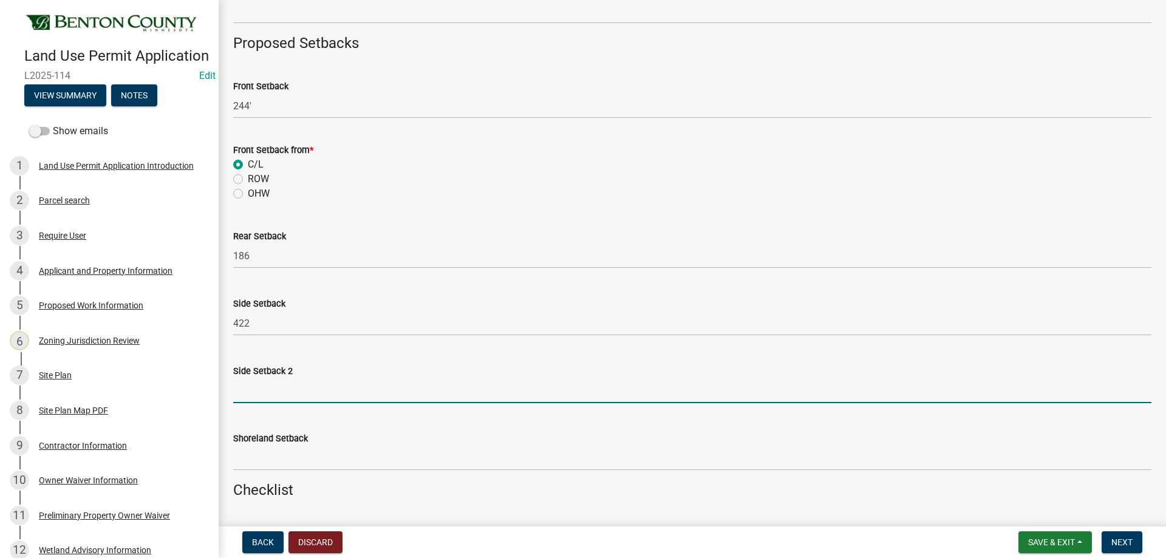
click at [266, 395] on input "text" at bounding box center [692, 390] width 918 height 25
type input "361"
click at [360, 443] on div "Shoreland Setback" at bounding box center [692, 438] width 918 height 15
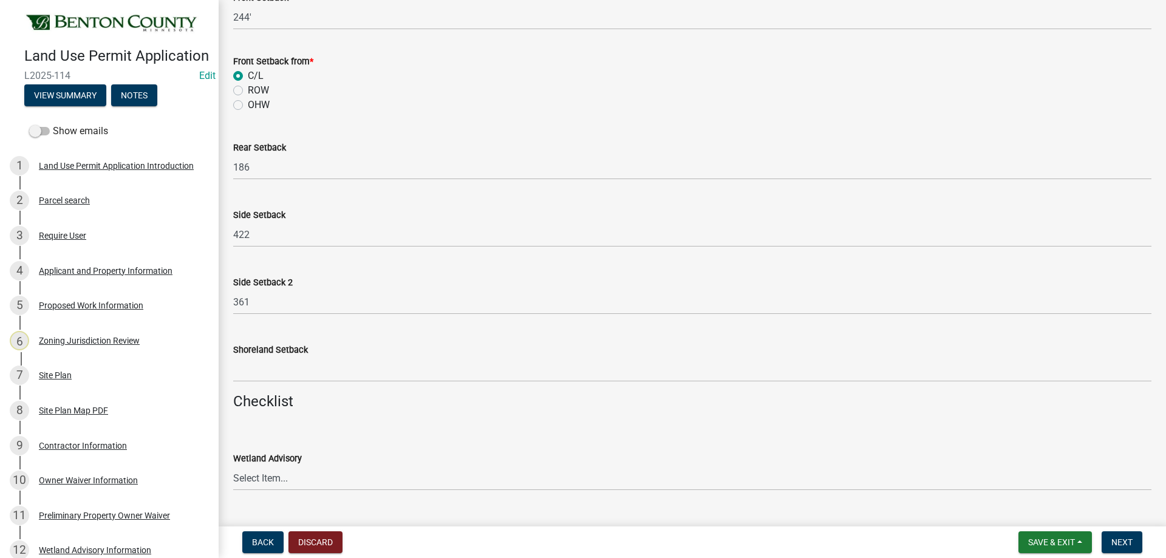
scroll to position [1214, 0]
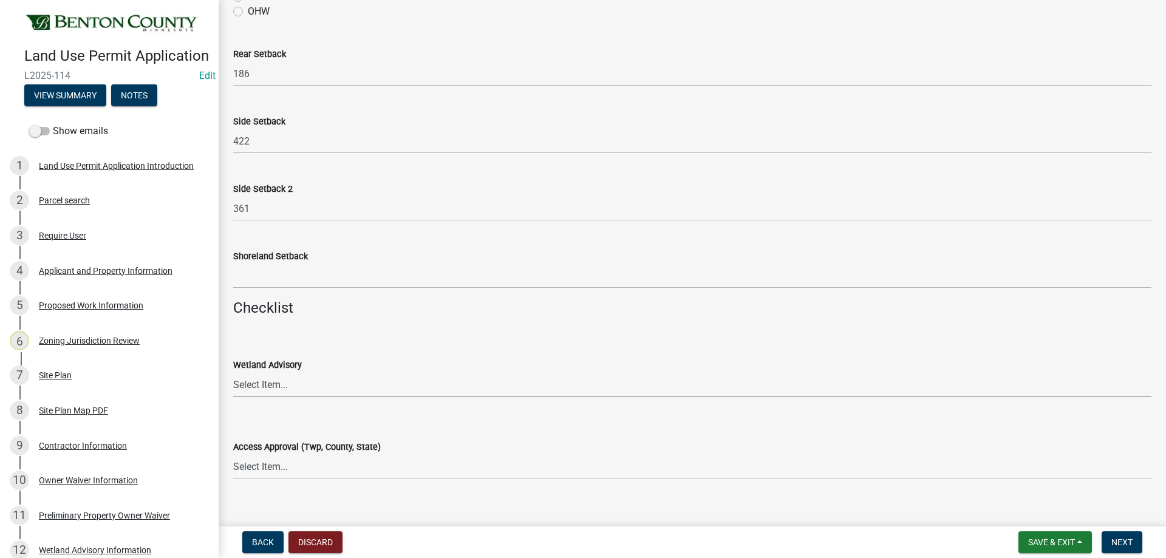
click at [261, 391] on select "Select Item... Yes No OK N/A" at bounding box center [692, 384] width 918 height 25
click at [233, 372] on select "Select Item... Yes No OK N/A" at bounding box center [692, 384] width 918 height 25
select select "29e042a6-806b-4b88-8ad4-222f55a74e1f"
click at [316, 466] on select "Select Item... Yes No OK N/A" at bounding box center [692, 466] width 918 height 25
click at [233, 454] on select "Select Item... Yes No OK N/A" at bounding box center [692, 466] width 918 height 25
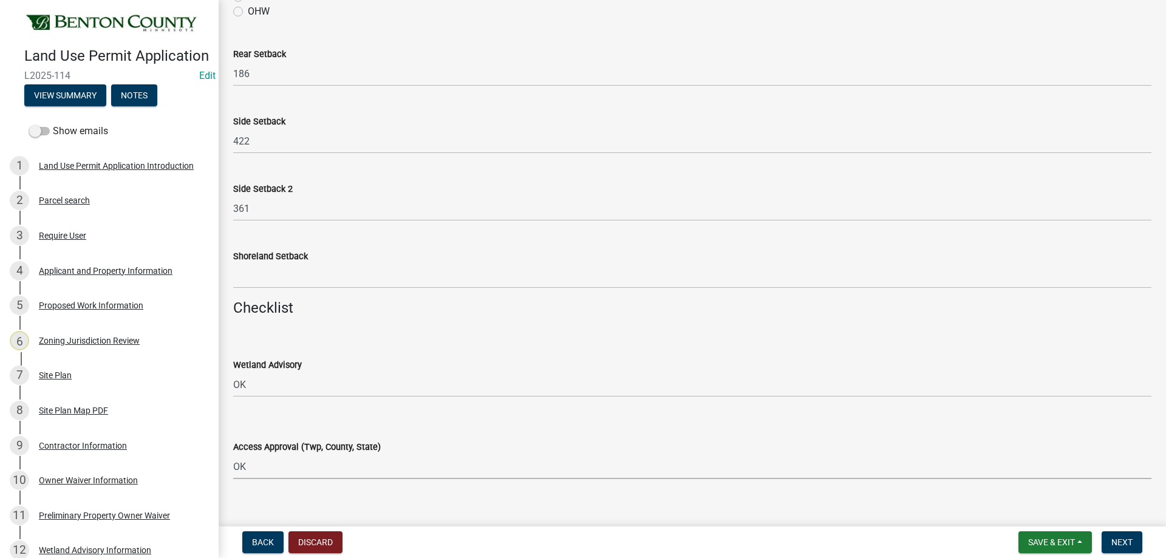
select select "29e042a6-806b-4b88-8ad4-222f55a74e1f"
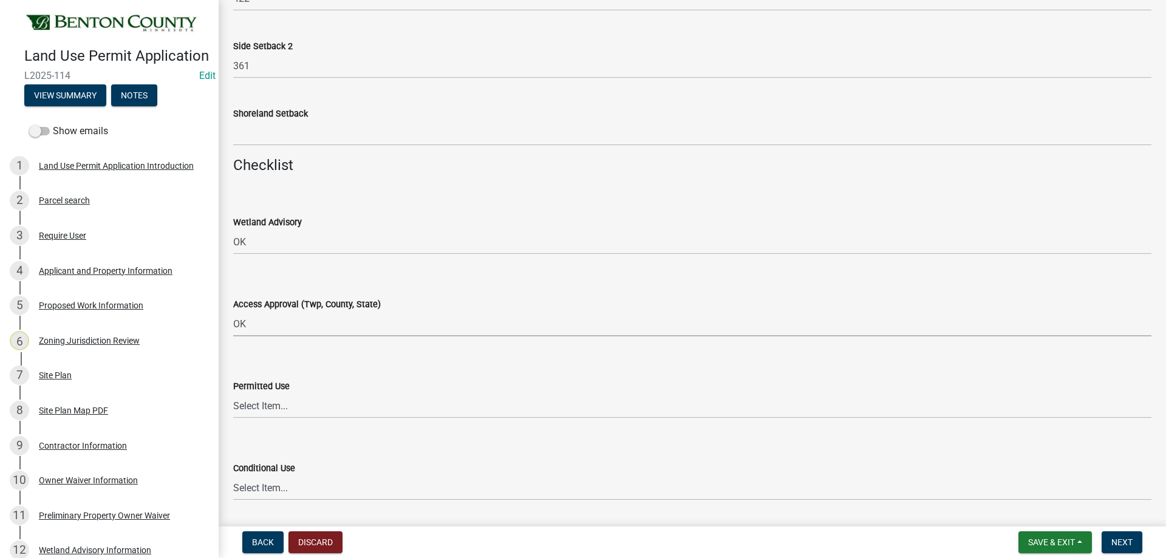
scroll to position [1336, 0]
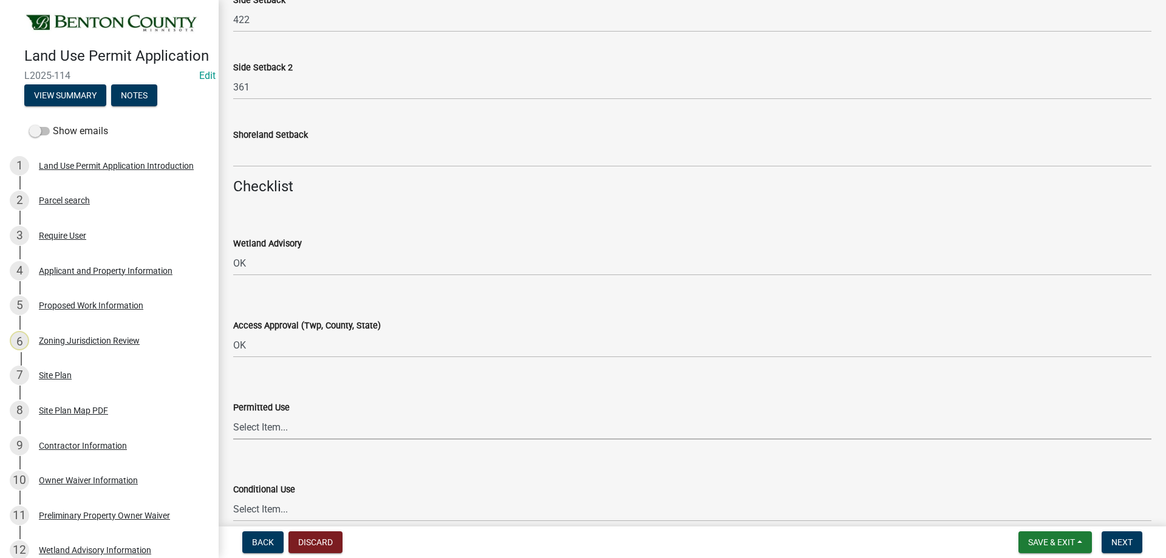
click at [267, 428] on select "Select Item... Yes No OK N/A" at bounding box center [692, 427] width 918 height 25
click at [350, 401] on div "Permitted Use" at bounding box center [692, 407] width 918 height 15
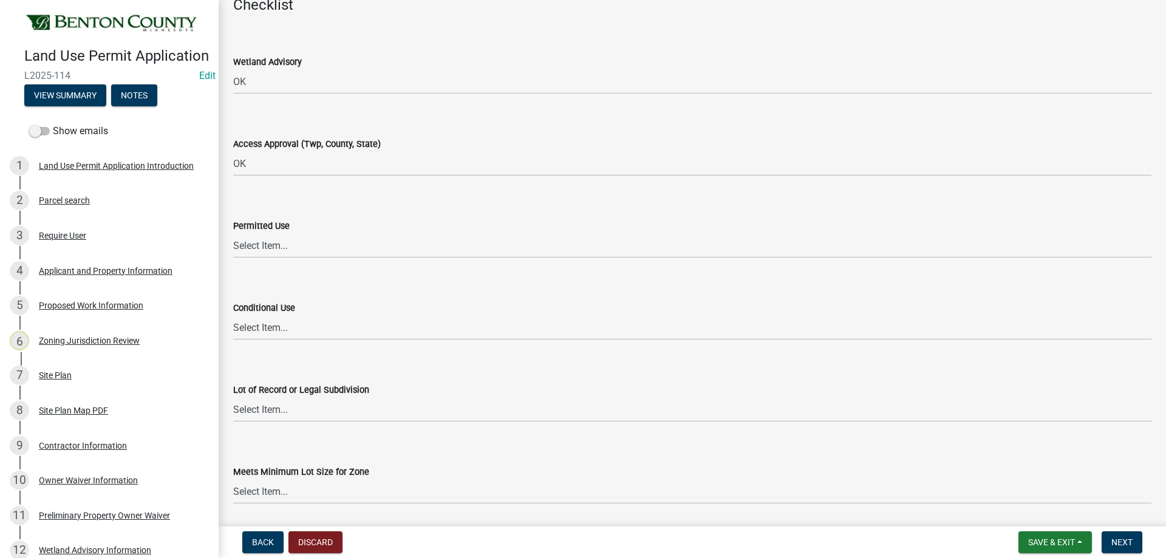
scroll to position [1518, 0]
click at [288, 257] on wm-data-entity-input "Permitted Use Select Item... Yes No OK N/A" at bounding box center [692, 227] width 918 height 82
click at [291, 251] on select "Select Item... Yes No OK N/A" at bounding box center [692, 245] width 918 height 25
click at [233, 233] on select "Select Item... Yes No OK N/A" at bounding box center [692, 245] width 918 height 25
select select "72748fc4-3f0a-45e2-b467-dc37e2b15731"
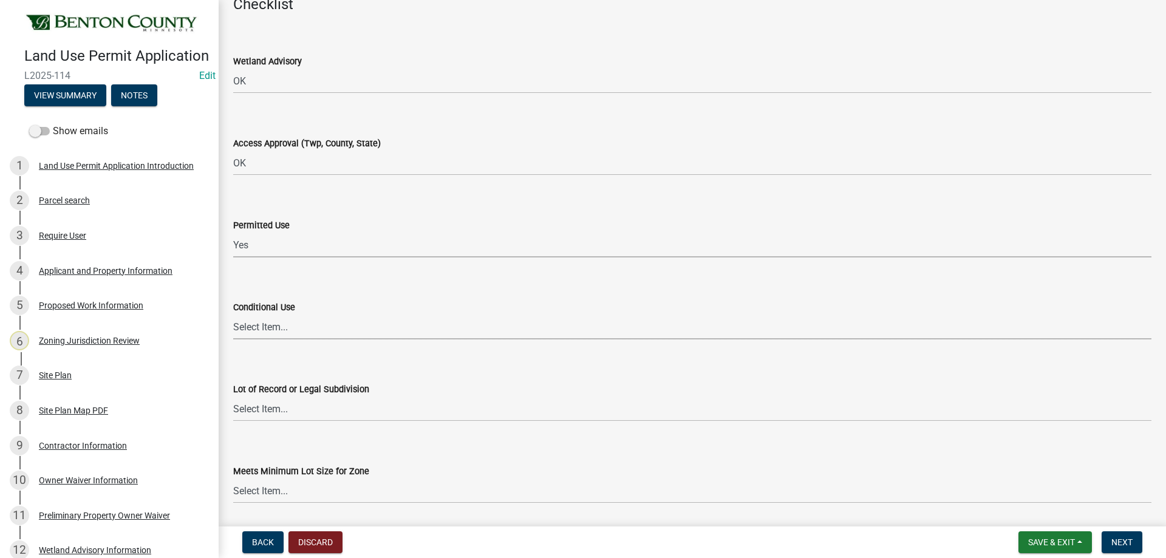
click at [284, 333] on select "Select Item... Yes No OK N/A" at bounding box center [692, 326] width 918 height 25
click at [233, 314] on select "Select Item... Yes No OK N/A" at bounding box center [692, 326] width 918 height 25
select select "886b3fcf-7535-4eb7-bda7-c47490aa8987"
click at [290, 417] on select "Select Item... Yes No OK N/A" at bounding box center [692, 408] width 918 height 25
click at [233, 396] on select "Select Item... Yes No OK N/A" at bounding box center [692, 408] width 918 height 25
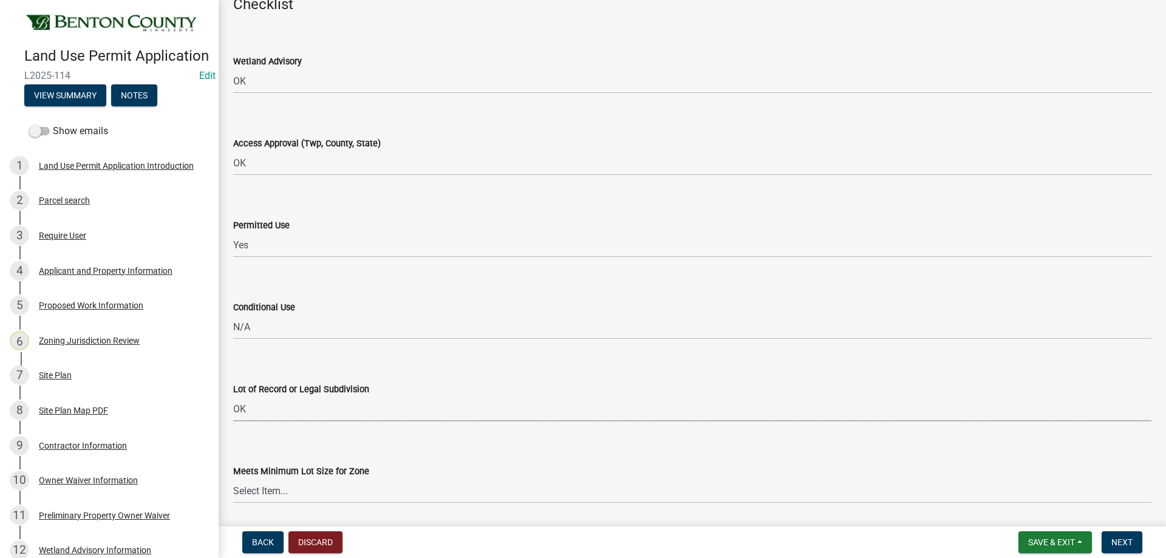
select select "29e042a6-806b-4b88-8ad4-222f55a74e1f"
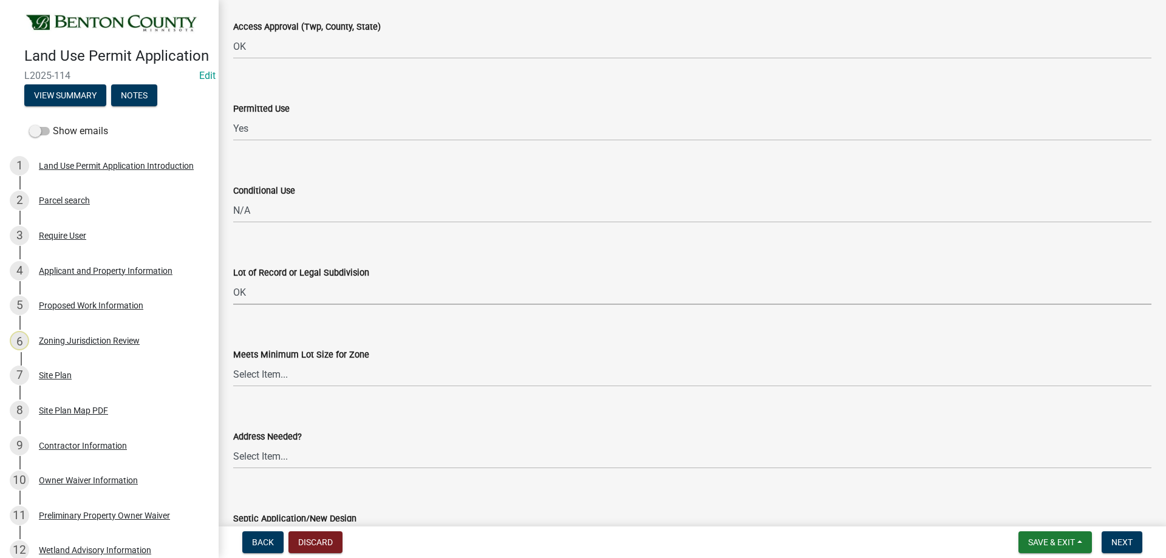
scroll to position [1639, 0]
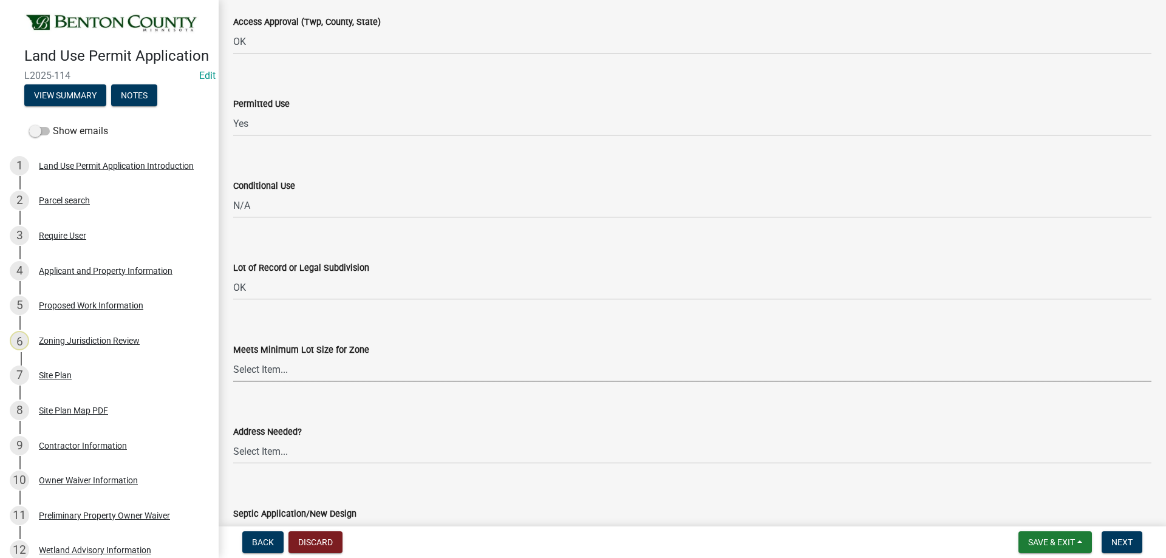
click at [270, 372] on select "Select Item... Yes No OK N/A" at bounding box center [692, 369] width 918 height 25
click at [233, 357] on select "Select Item... Yes No OK N/A" at bounding box center [692, 369] width 918 height 25
click at [265, 367] on select "Select Item... Yes No OK N/A" at bounding box center [692, 369] width 918 height 25
click at [233, 357] on select "Select Item... Yes No OK N/A" at bounding box center [692, 369] width 918 height 25
select select "29e042a6-806b-4b88-8ad4-222f55a74e1f"
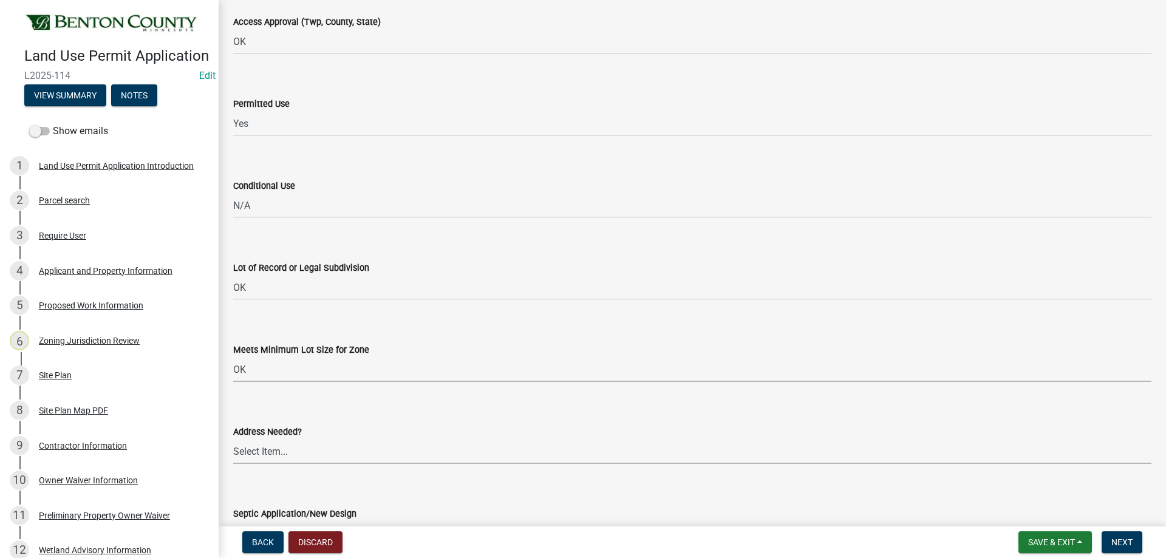
click at [260, 460] on select "Select Item... Yes No OK N/A" at bounding box center [692, 451] width 918 height 25
click at [233, 439] on select "Select Item... Yes No OK N/A" at bounding box center [692, 451] width 918 height 25
select select "445341f5-2b7a-4e9a-a8a7-43788b572440"
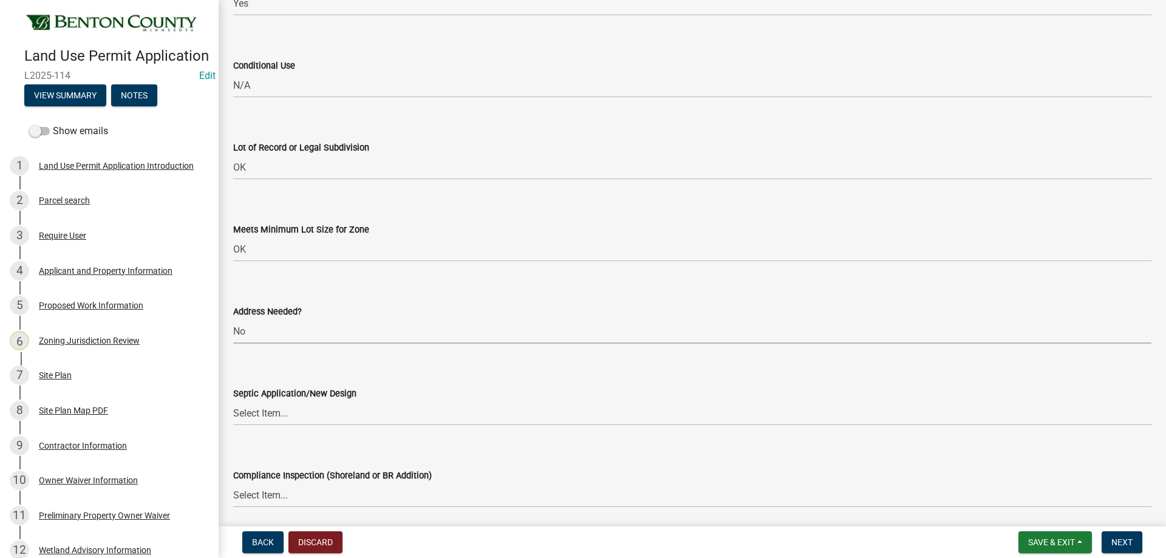
scroll to position [1761, 0]
click at [309, 416] on select "Select Item... Yes No OK N/A" at bounding box center [692, 411] width 918 height 25
click at [233, 399] on select "Select Item... Yes No OK N/A" at bounding box center [692, 411] width 918 height 25
select select "445341f5-2b7a-4e9a-a8a7-43788b572440"
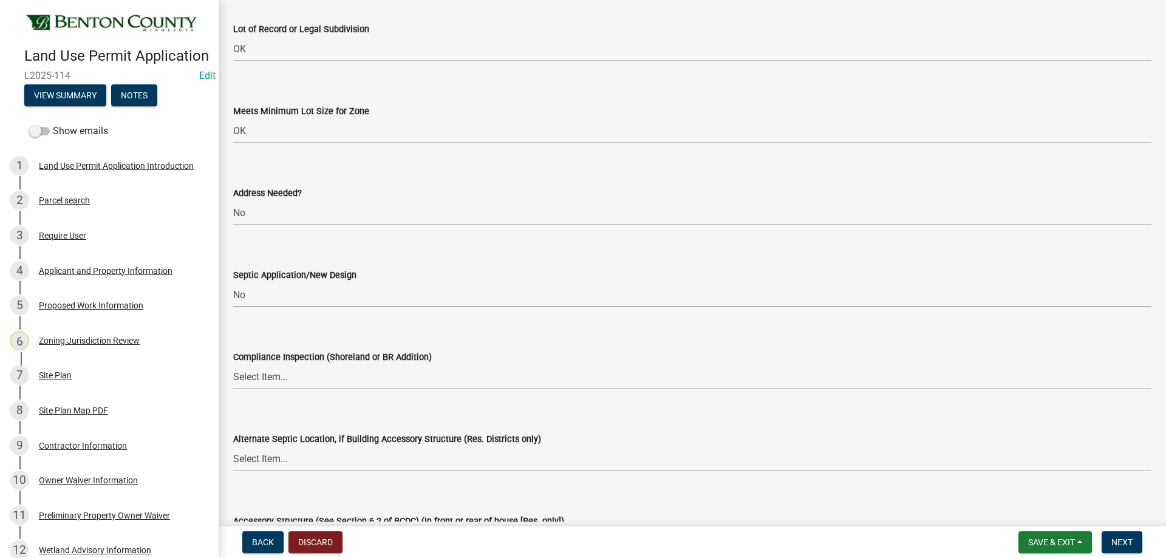
scroll to position [1882, 0]
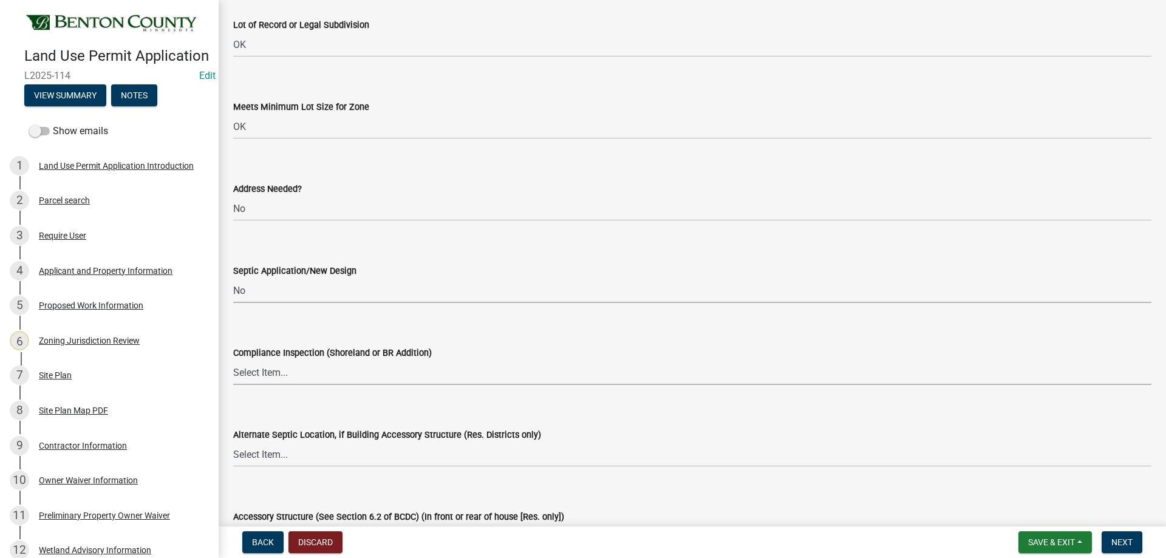
click at [264, 363] on select "Select Item... Yes No OK N/A" at bounding box center [692, 372] width 918 height 25
click at [233, 360] on select "Select Item... Yes No OK N/A" at bounding box center [692, 372] width 918 height 25
select select "886b3fcf-7535-4eb7-bda7-c47490aa8987"
click at [274, 452] on select "Select Item... Yes No OK N/A" at bounding box center [692, 454] width 918 height 25
click at [233, 442] on select "Select Item... Yes No OK N/A" at bounding box center [692, 454] width 918 height 25
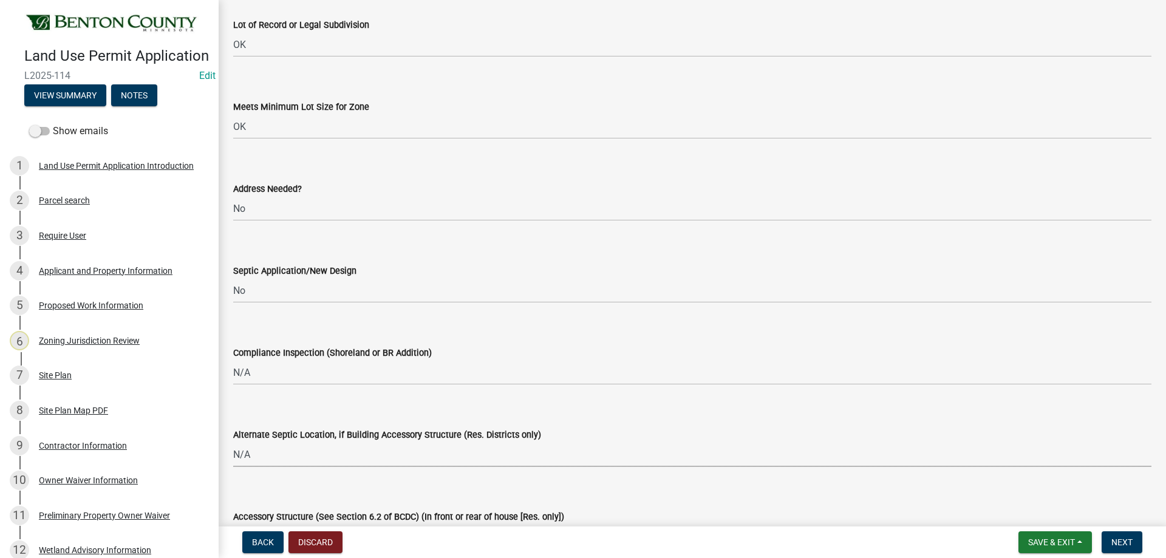
select select "886b3fcf-7535-4eb7-bda7-c47490aa8987"
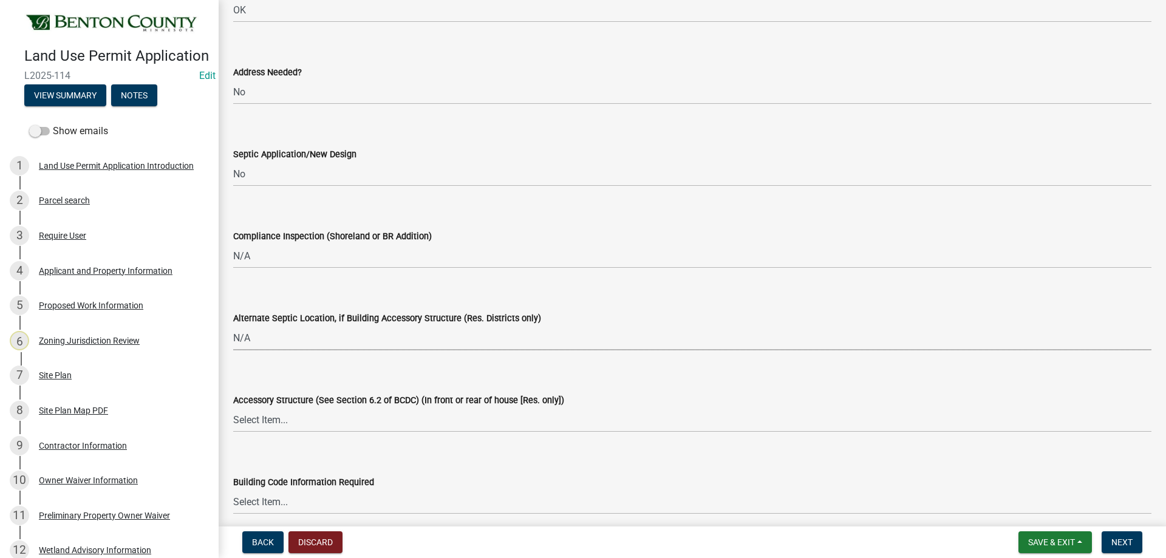
scroll to position [2003, 0]
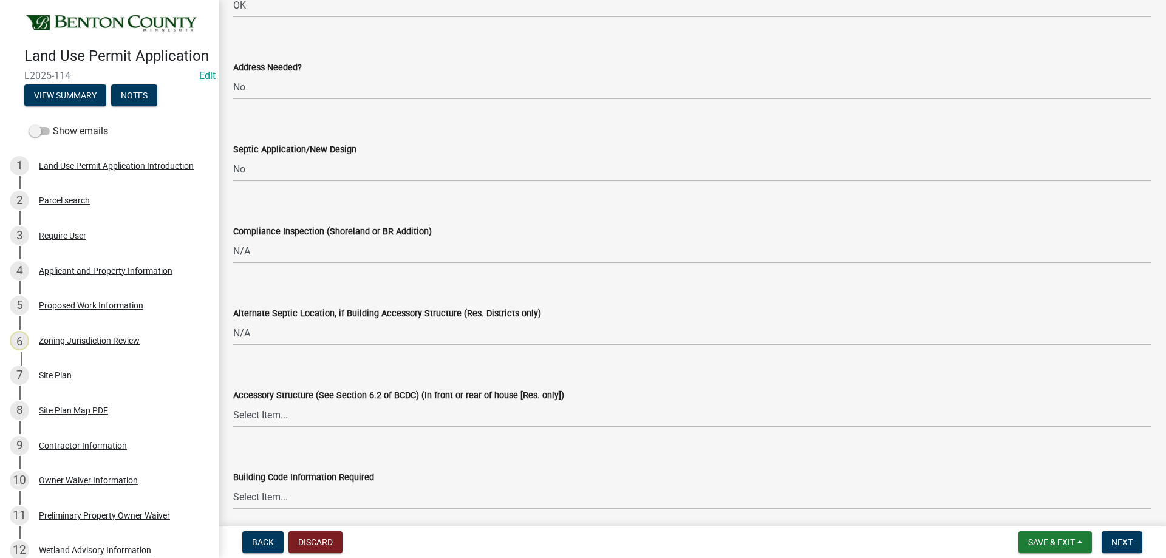
click at [259, 421] on select "Select Item... Yes No OK N/A" at bounding box center [692, 414] width 918 height 25
click at [233, 402] on select "Select Item... Yes No OK N/A" at bounding box center [692, 414] width 918 height 25
select select "886b3fcf-7535-4eb7-bda7-c47490aa8987"
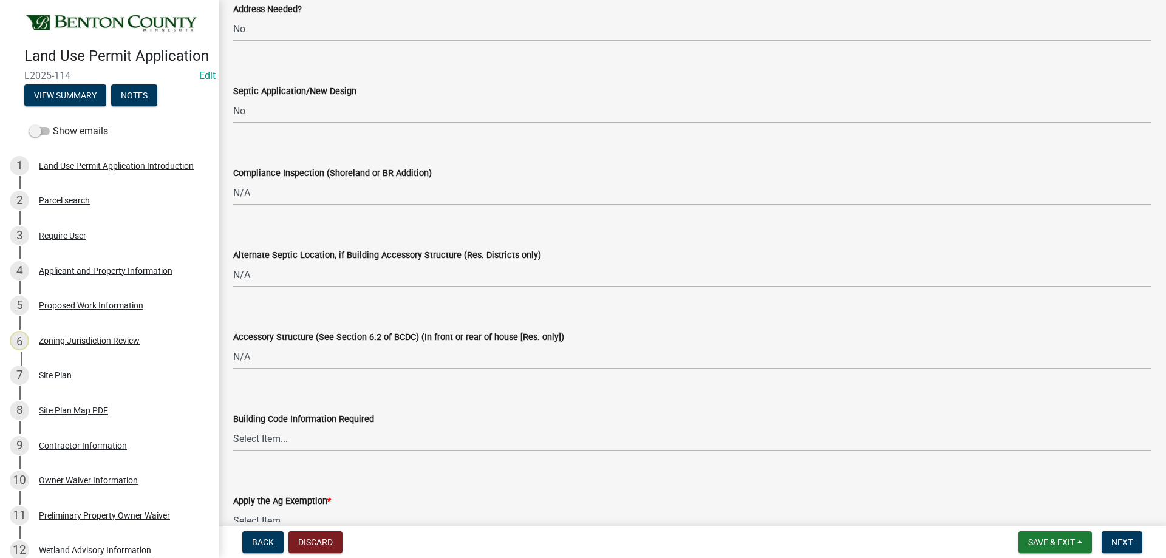
scroll to position [2064, 0]
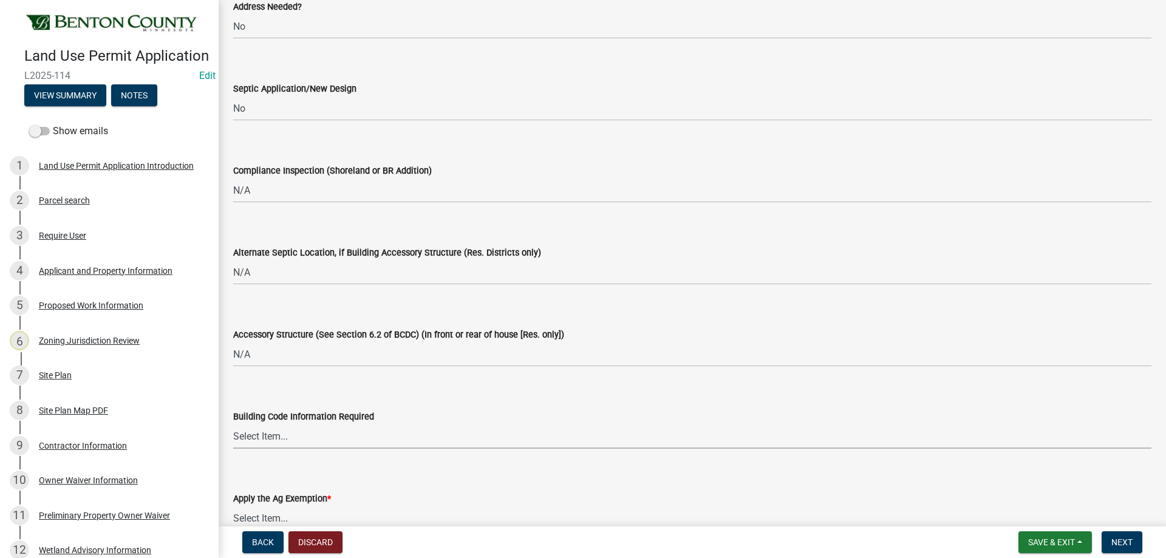
click at [265, 440] on select "Select Item... Yes No OK N/A" at bounding box center [692, 436] width 918 height 25
click at [233, 424] on select "Select Item... Yes No OK N/A" at bounding box center [692, 436] width 918 height 25
select select "72748fc4-3f0a-45e2-b467-dc37e2b15731"
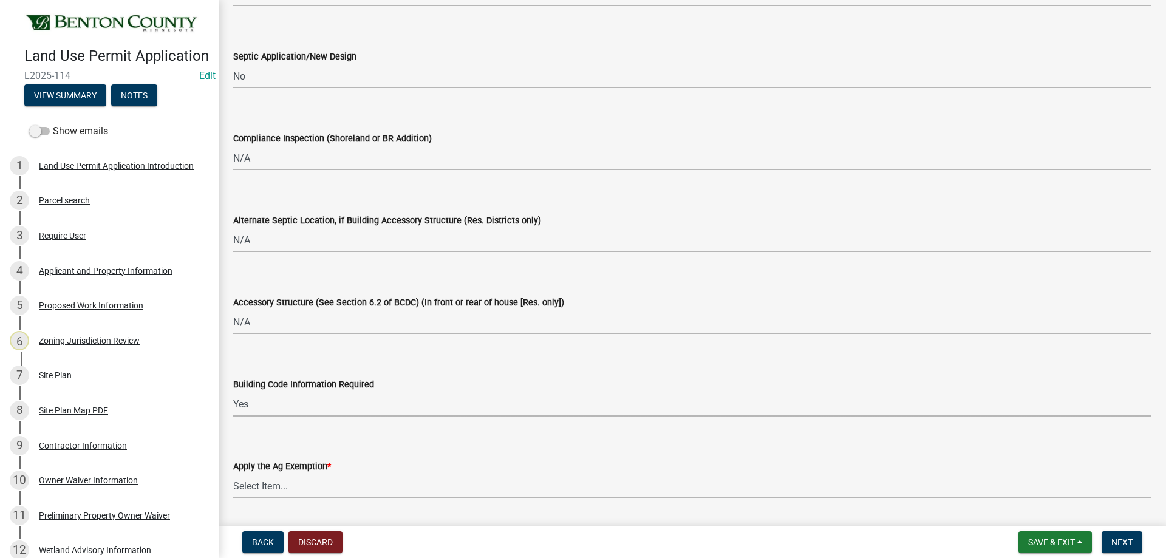
scroll to position [2125, 0]
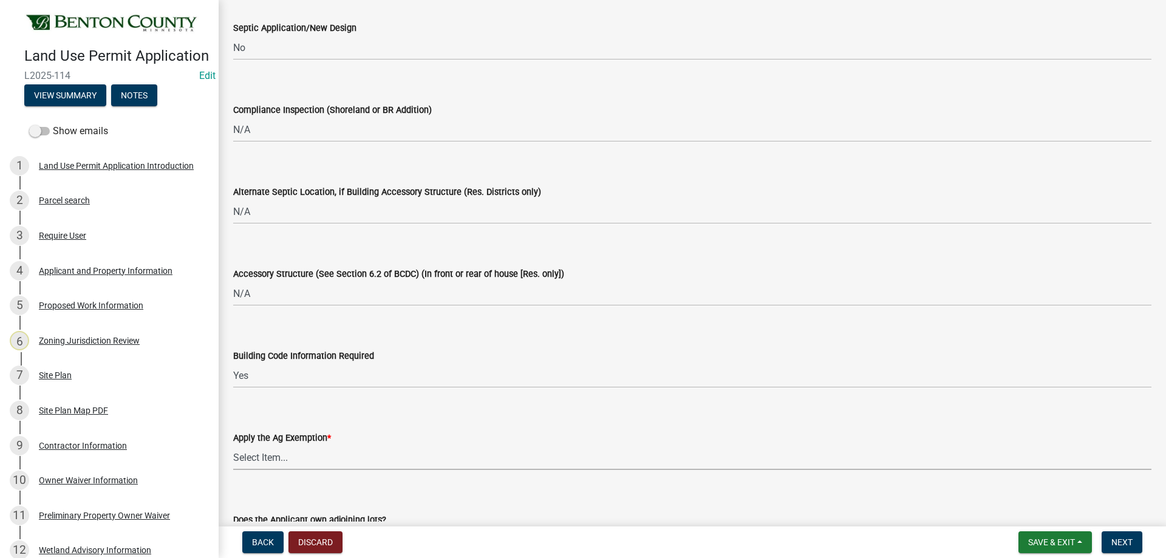
click at [315, 457] on select "Select Item... Yes No" at bounding box center [692, 457] width 918 height 25
click at [233, 445] on select "Select Item... Yes No" at bounding box center [692, 457] width 918 height 25
select select "523f7e88-fc73-440c-a56f-38c702f7ffe1"
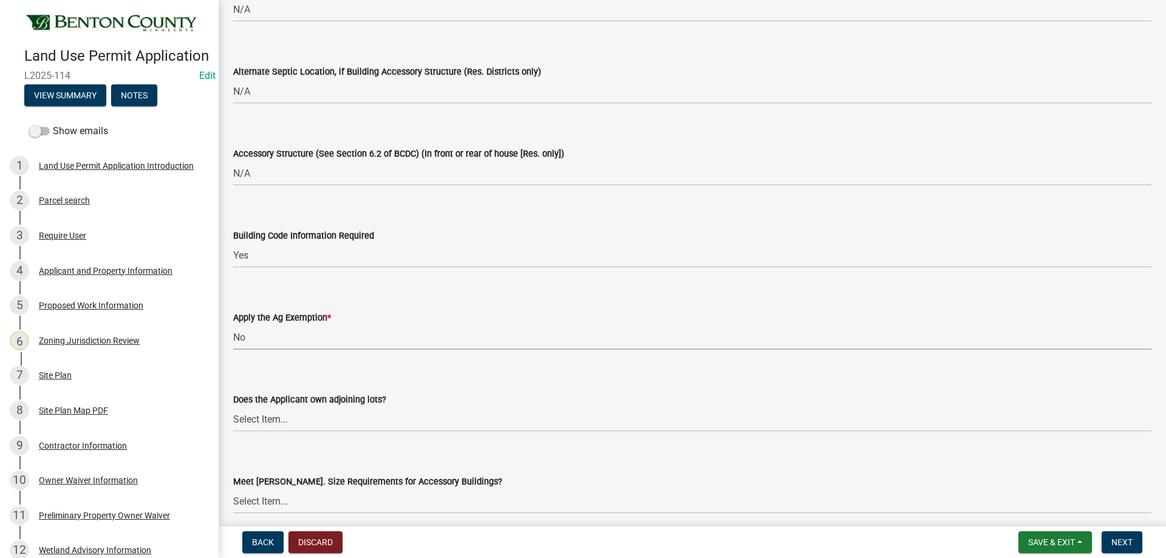
scroll to position [2246, 0]
click at [248, 421] on select "Select Item... Yes No OK N/A" at bounding box center [692, 418] width 918 height 25
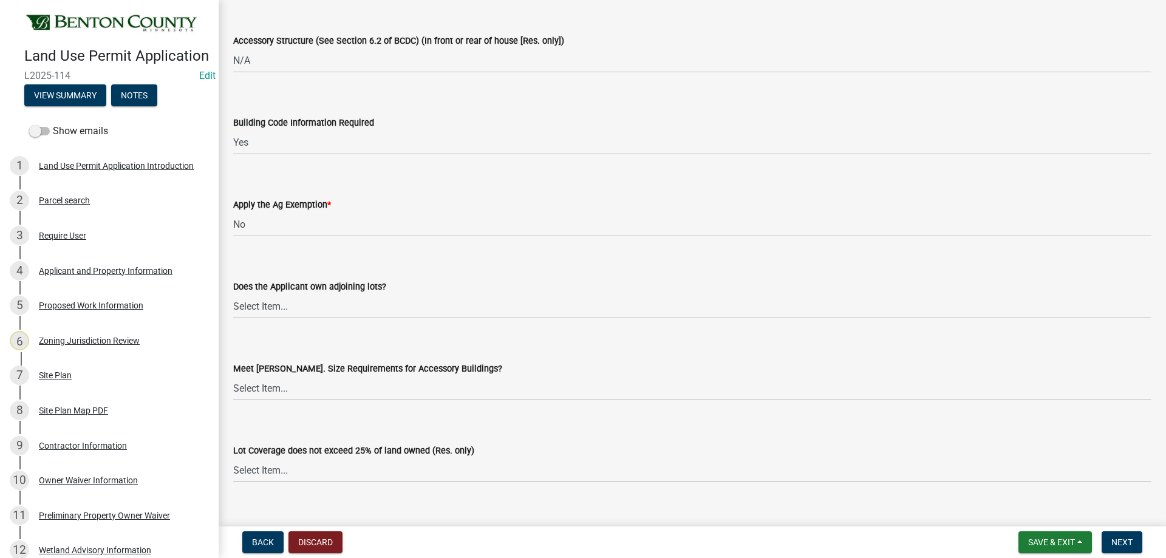
scroll to position [2368, 0]
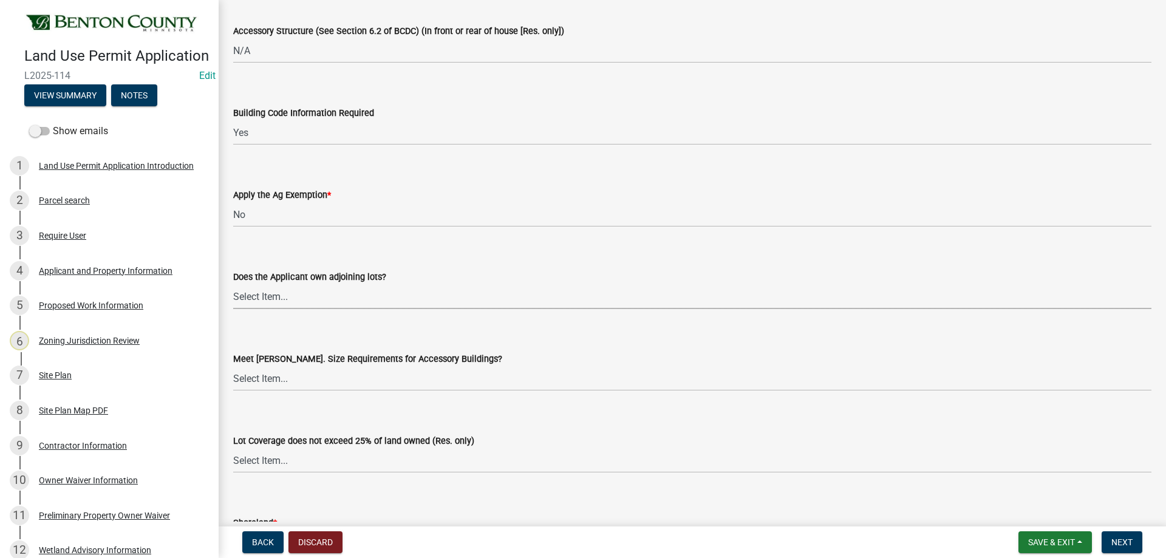
click at [404, 296] on select "Select Item... Yes No OK N/A" at bounding box center [692, 296] width 918 height 25
click at [233, 284] on select "Select Item... Yes No OK N/A" at bounding box center [692, 296] width 918 height 25
select select "445341f5-2b7a-4e9a-a8a7-43788b572440"
click at [271, 385] on select "Select Item... Yes No OK N/A" at bounding box center [692, 378] width 918 height 25
click at [233, 366] on select "Select Item... Yes No OK N/A" at bounding box center [692, 378] width 918 height 25
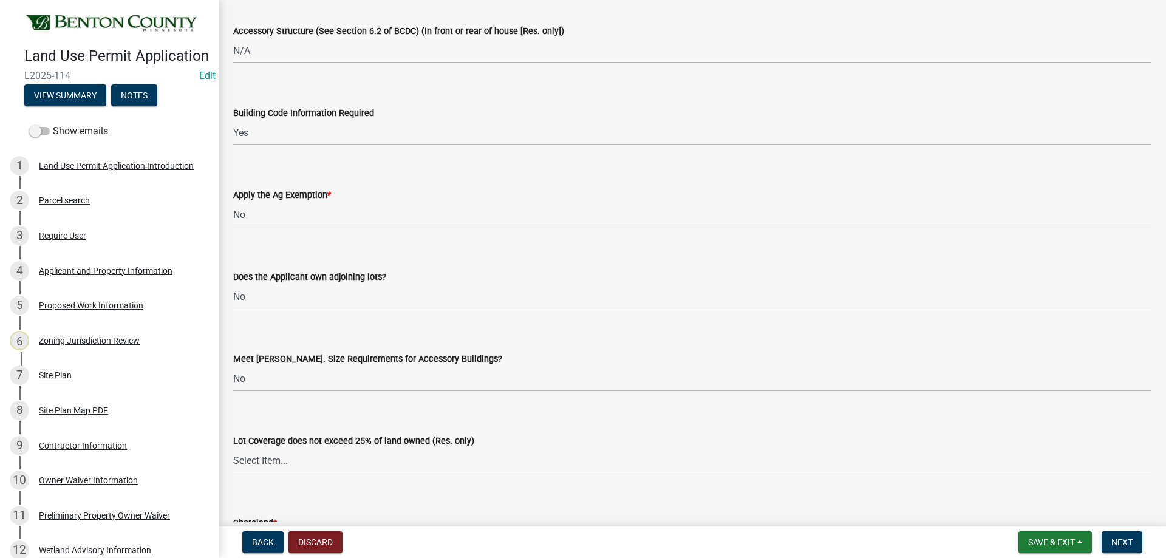
select select "445341f5-2b7a-4e9a-a8a7-43788b572440"
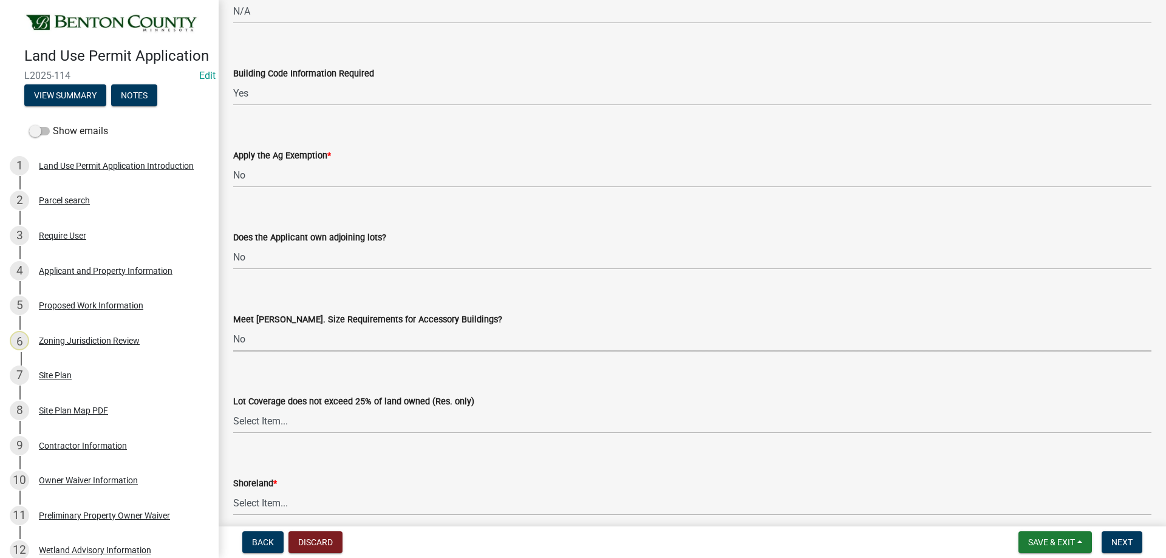
scroll to position [2428, 0]
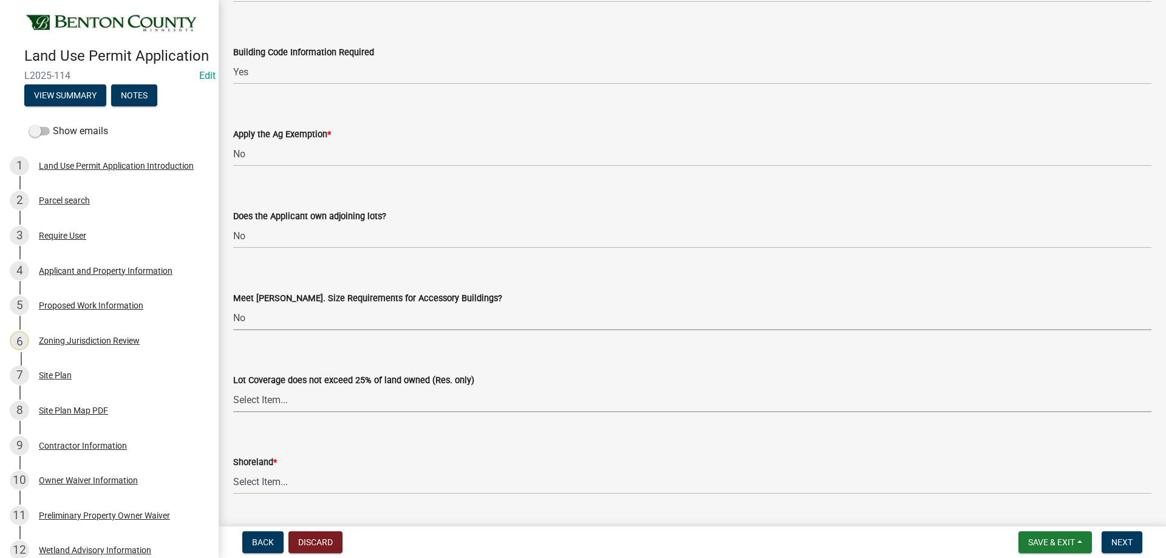
click at [270, 406] on select "Select Item... Yes No OK N/A" at bounding box center [692, 399] width 918 height 25
click at [233, 387] on select "Select Item... Yes No OK N/A" at bounding box center [692, 399] width 918 height 25
select select "29e042a6-806b-4b88-8ad4-222f55a74e1f"
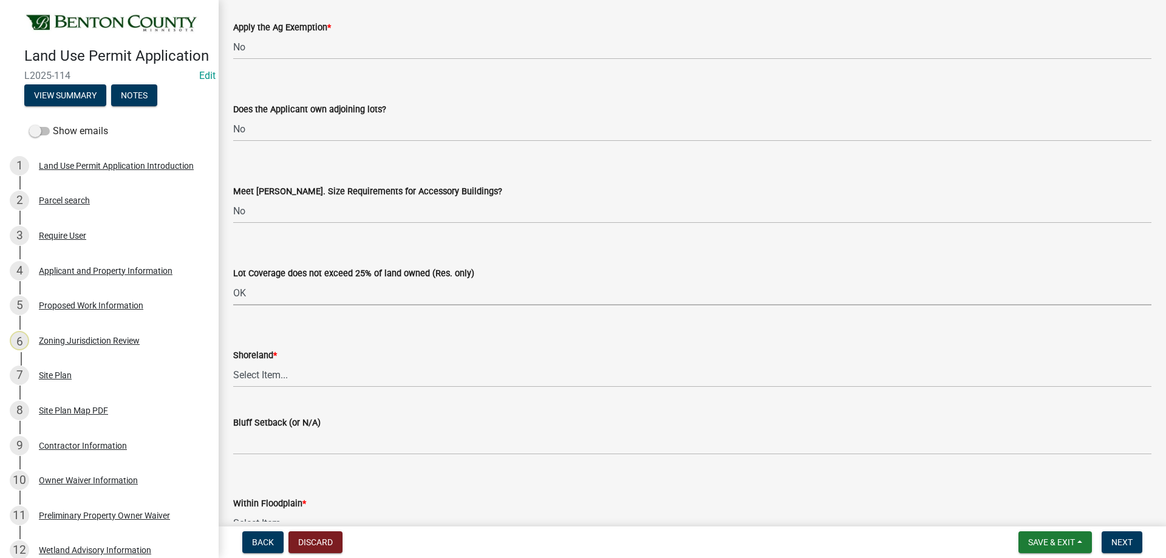
scroll to position [2550, 0]
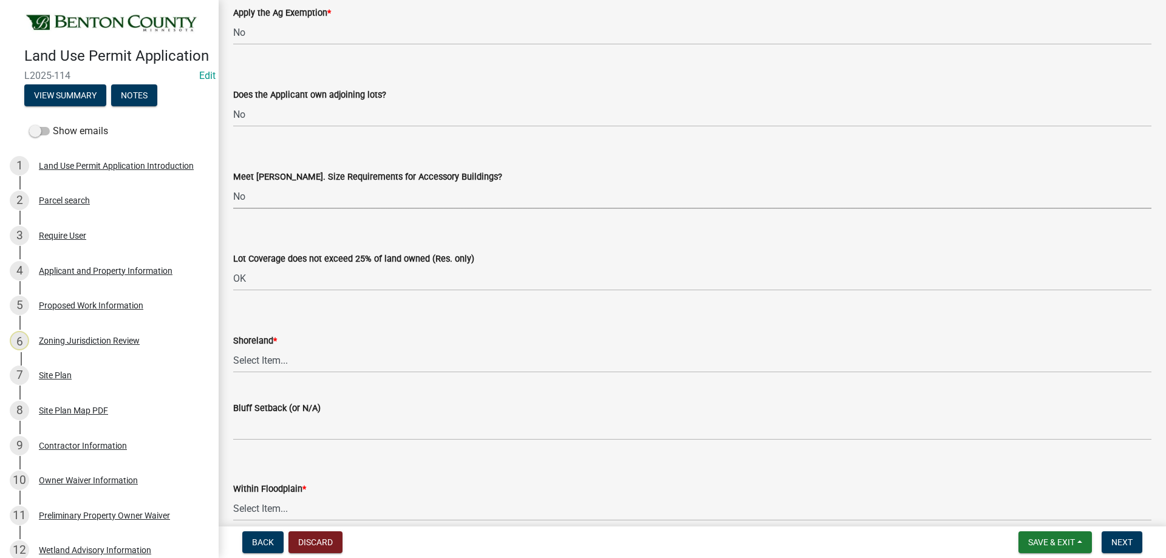
click at [271, 196] on select "Select Item... Yes No OK N/A" at bounding box center [692, 196] width 918 height 25
click at [233, 184] on select "Select Item... Yes No OK N/A" at bounding box center [692, 196] width 918 height 25
select select "886b3fcf-7535-4eb7-bda7-c47490aa8987"
click at [265, 361] on select "Select Item... Yes No OK N/A" at bounding box center [692, 360] width 918 height 25
click at [233, 348] on select "Select Item... Yes No OK N/A" at bounding box center [692, 360] width 918 height 25
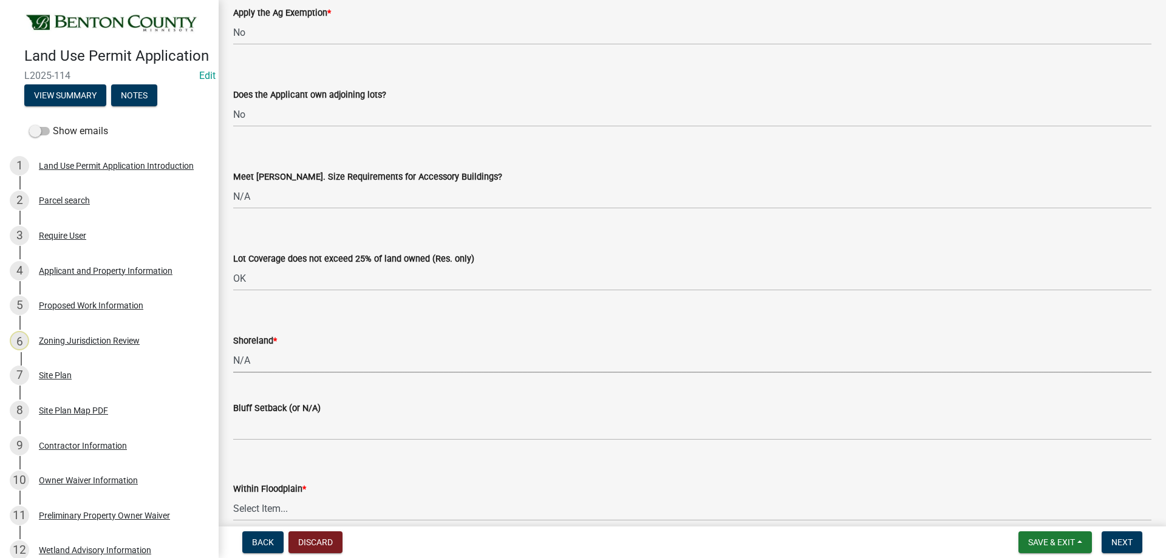
select select "886b3fcf-7535-4eb7-bda7-c47490aa8987"
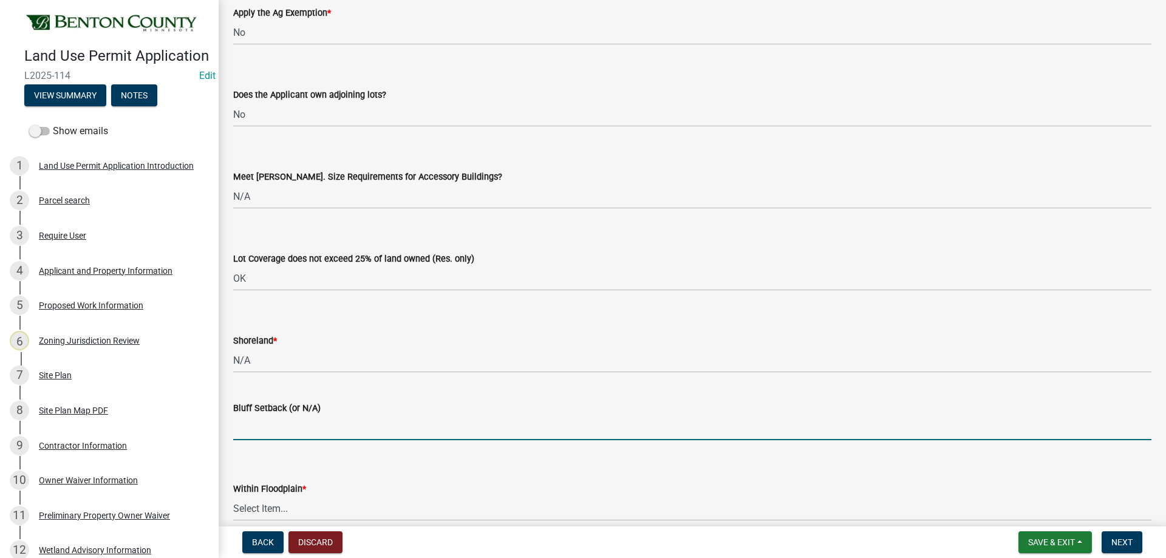
click at [271, 427] on input "Bluff Setback (or N/A)" at bounding box center [692, 427] width 918 height 25
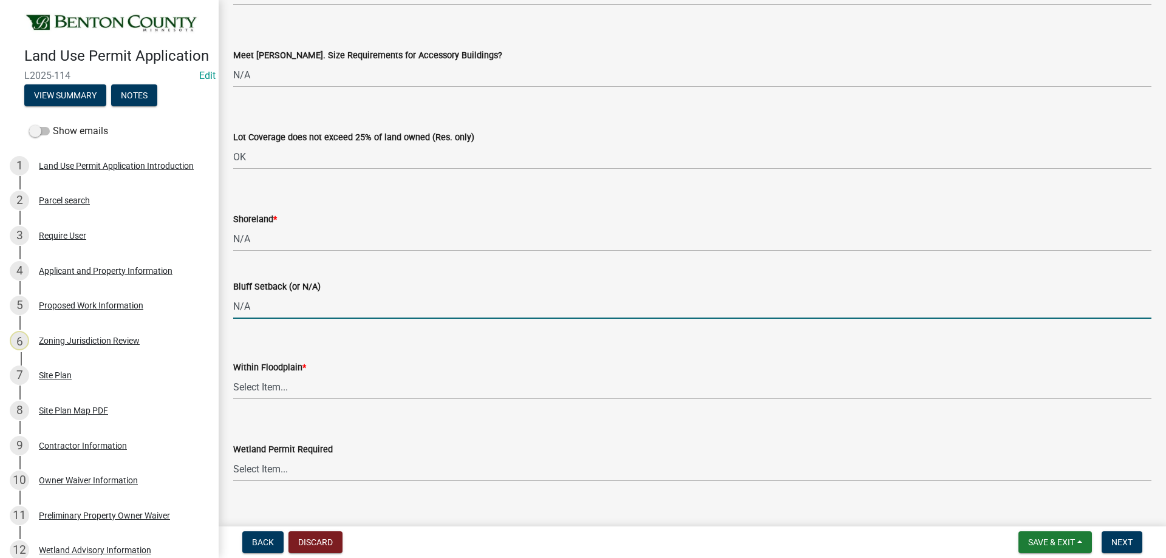
scroll to position [2732, 0]
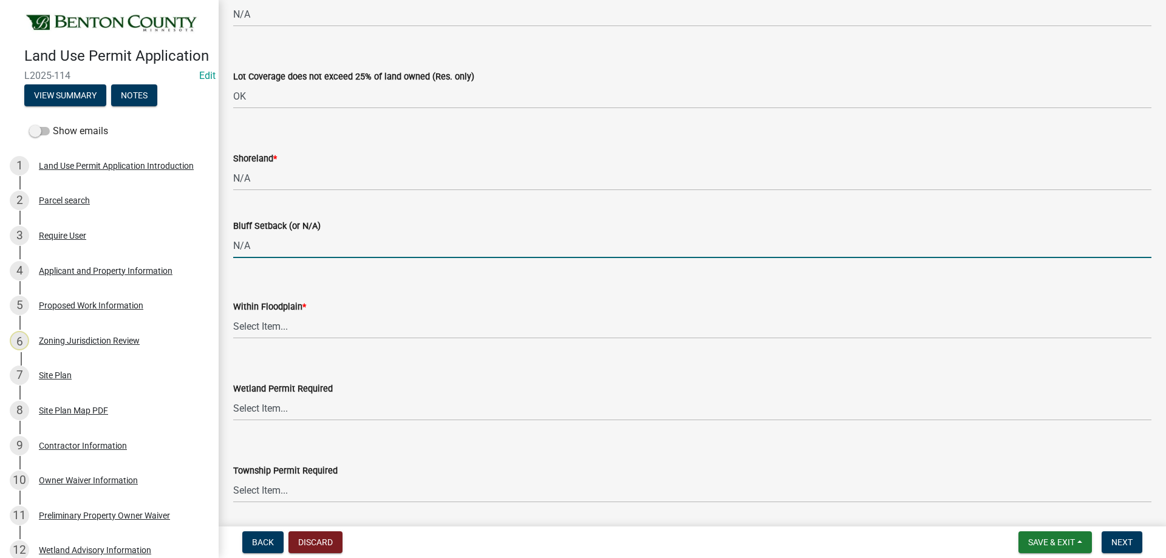
type input "N/A"
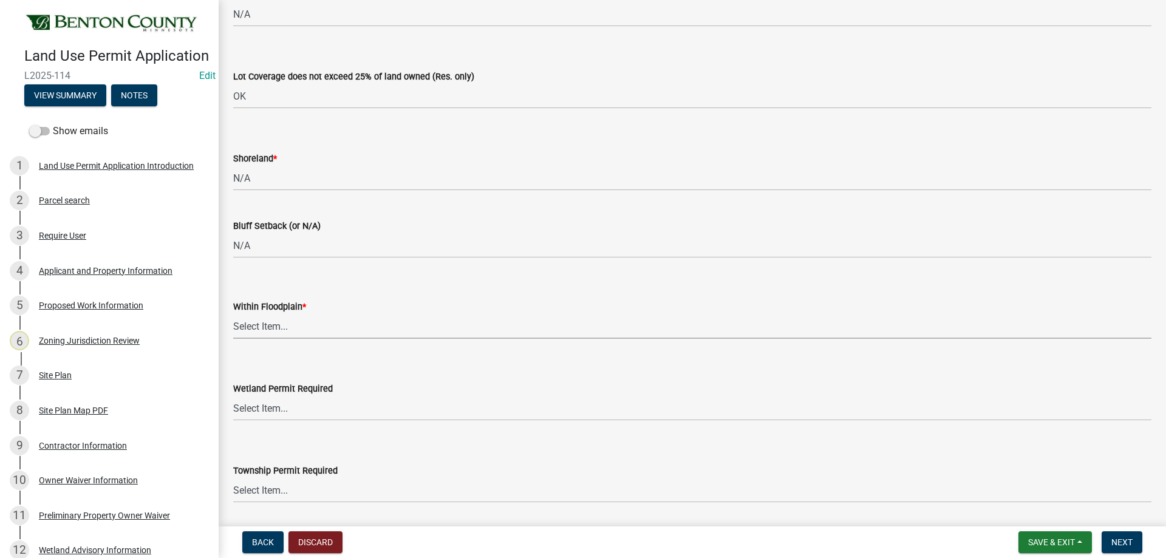
click at [281, 328] on select "Select Item... Yes No OK N/A" at bounding box center [692, 326] width 918 height 25
click at [233, 314] on select "Select Item... Yes No OK N/A" at bounding box center [692, 326] width 918 height 25
select select "886b3fcf-7535-4eb7-bda7-c47490aa8987"
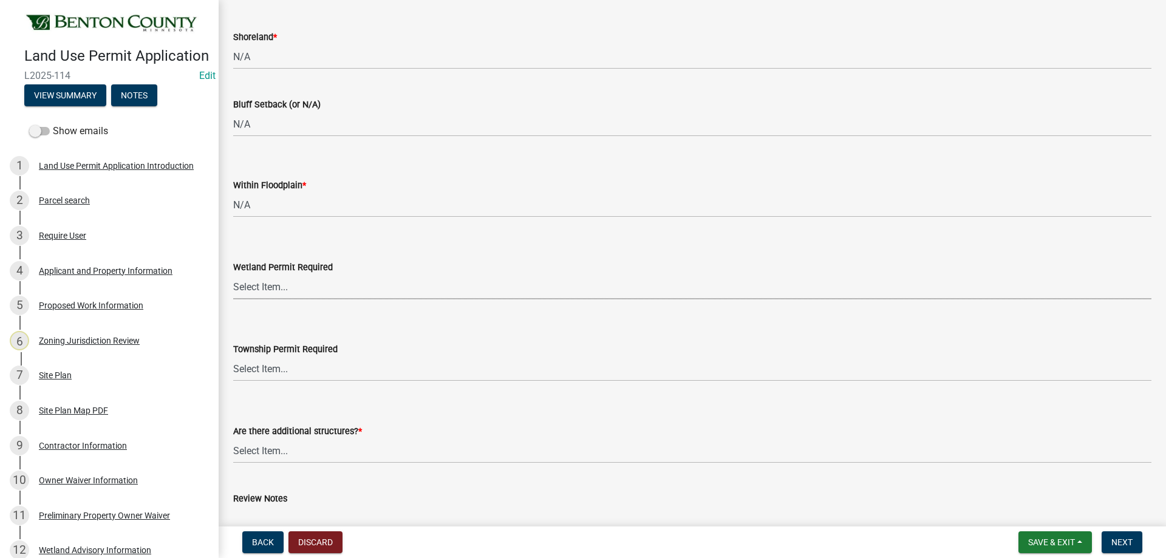
click at [254, 294] on select "Select Item... Yes No" at bounding box center [692, 286] width 918 height 25
click at [233, 274] on select "Select Item... Yes No" at bounding box center [692, 286] width 918 height 25
select select "58818da3-c200-45fa-b10d-5f5c42909306"
click at [285, 371] on select "Select Item... Yes No" at bounding box center [692, 368] width 918 height 25
click at [233, 356] on select "Select Item... Yes No" at bounding box center [692, 368] width 918 height 25
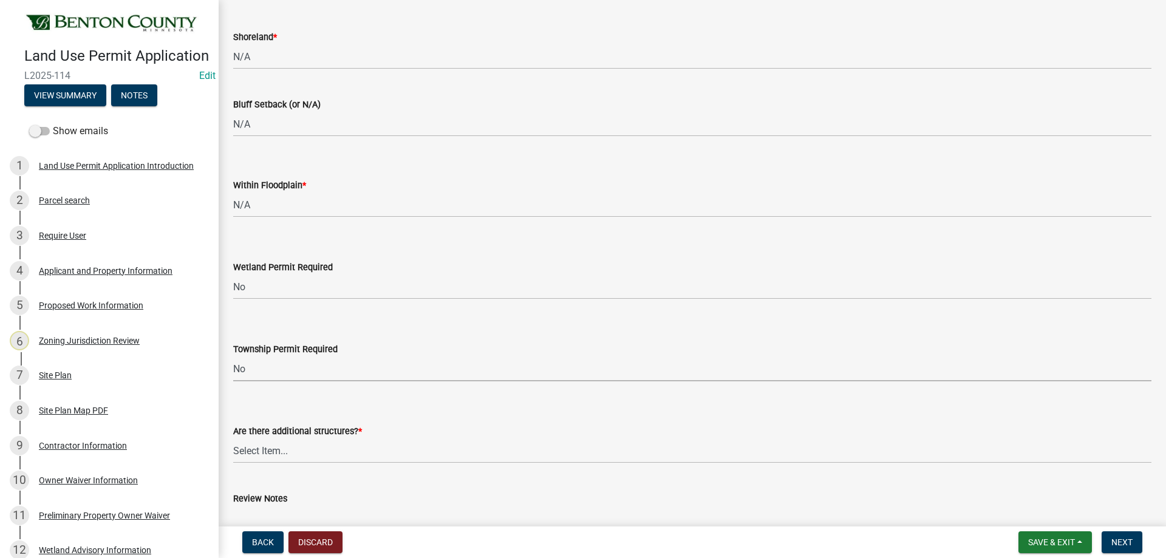
select select "b3d485fe-2f4a-4244-ab71-e3ff68bf5b58"
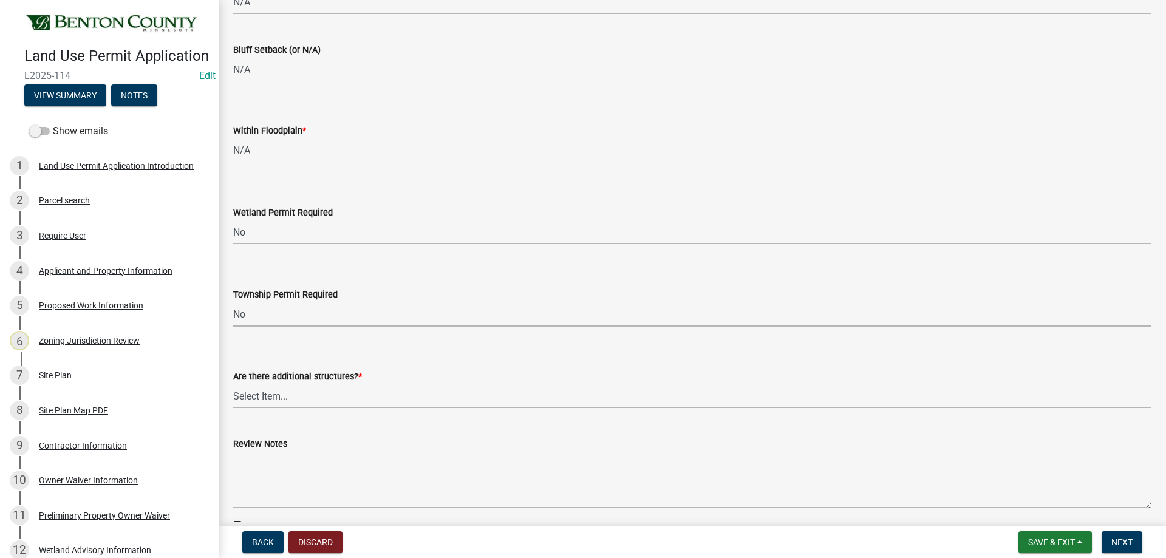
scroll to position [2975, 0]
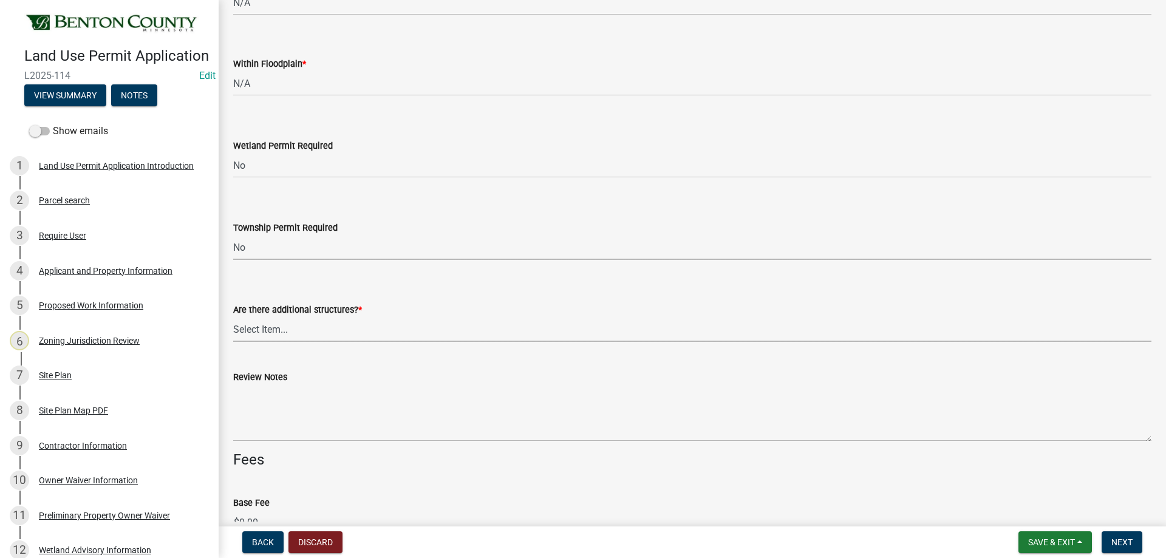
click at [262, 333] on select "Select Item... Yes No" at bounding box center [692, 329] width 918 height 25
click at [233, 317] on select "Select Item... Yes No" at bounding box center [692, 329] width 918 height 25
select select "3b637cc4-ed0a-4d27-997c-adf22bb05159"
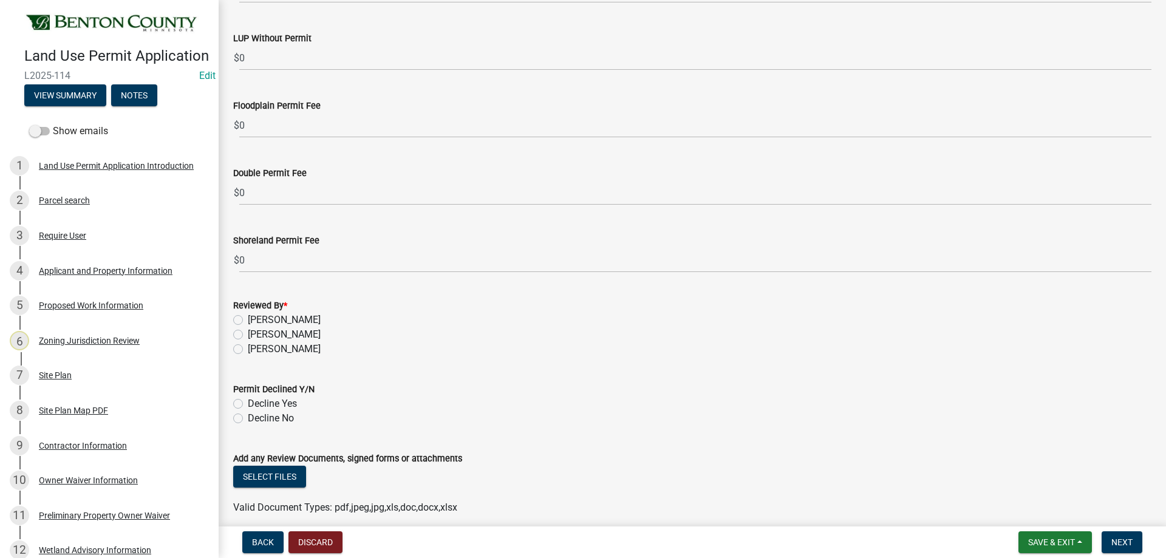
scroll to position [3642, 0]
click at [248, 352] on label "Ryan Kolb" at bounding box center [284, 348] width 73 height 15
click at [248, 348] on input "Ryan Kolb" at bounding box center [252, 345] width 8 height 8
radio input "true"
click at [248, 415] on label "Decline No" at bounding box center [271, 417] width 46 height 15
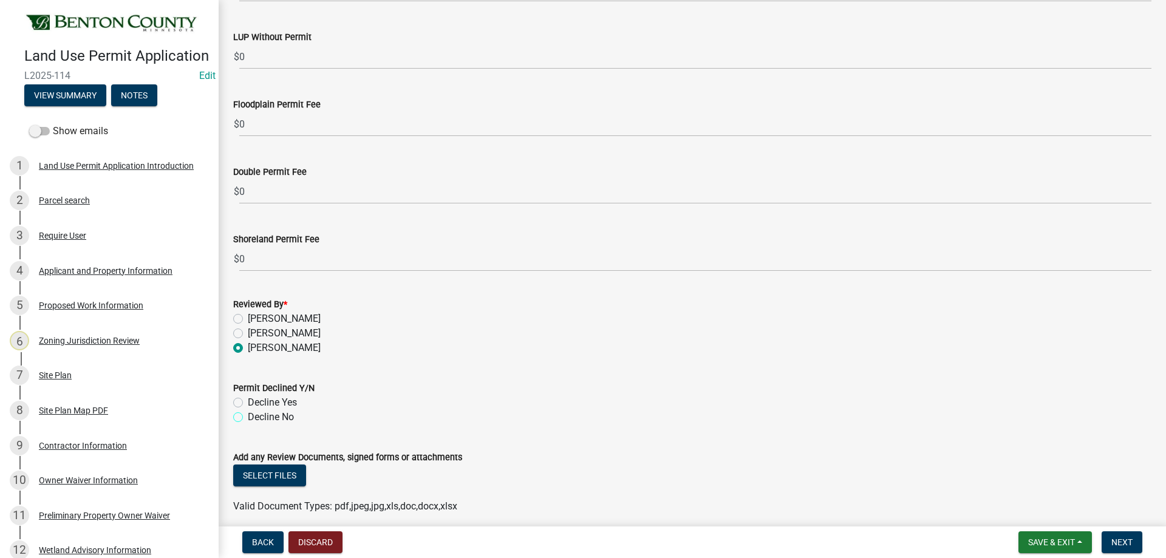
click at [248, 415] on input "Decline No" at bounding box center [252, 414] width 8 height 8
radio input "true"
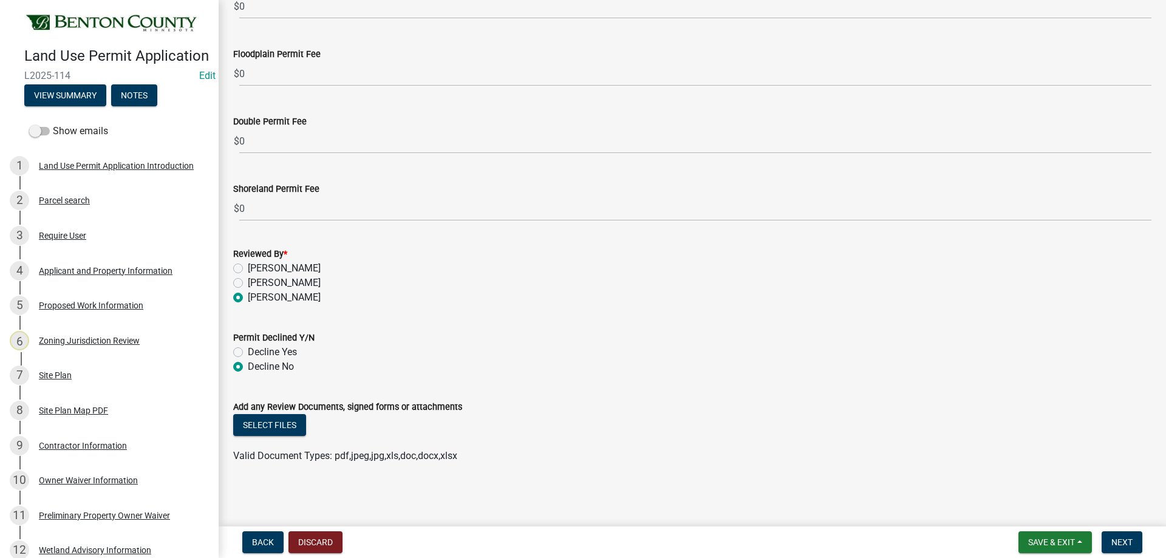
scroll to position [3693, 0]
click at [276, 423] on button "Select files" at bounding box center [269, 425] width 73 height 22
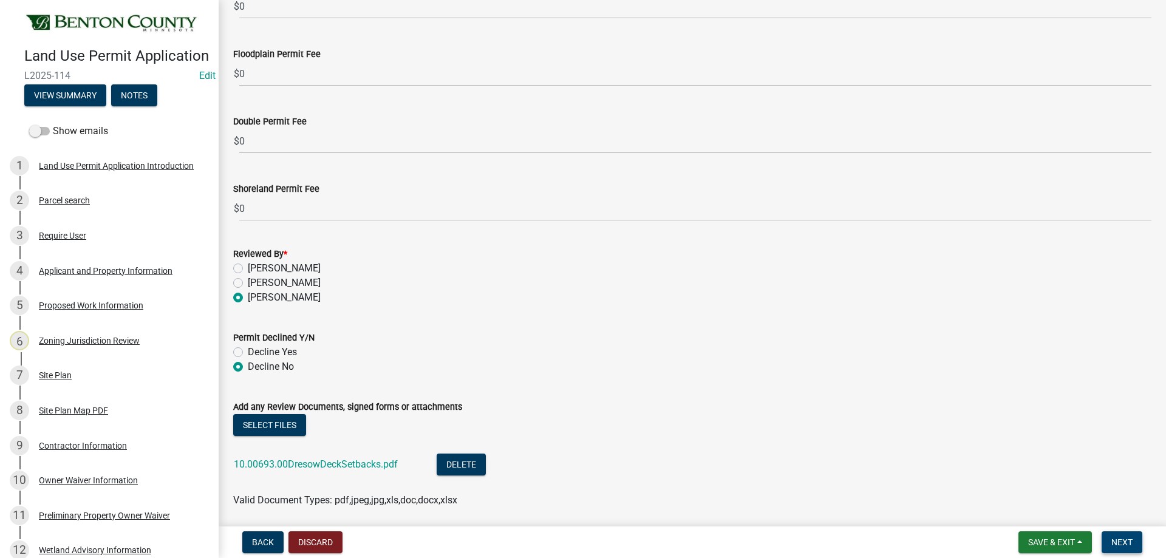
click at [1138, 540] on button "Next" at bounding box center [1121, 542] width 41 height 22
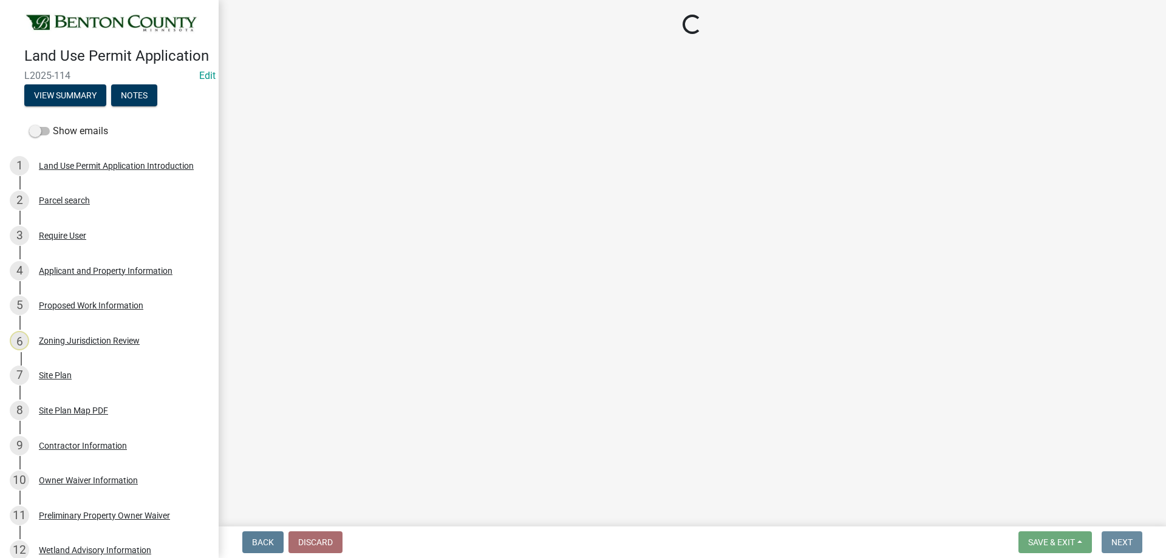
scroll to position [0, 0]
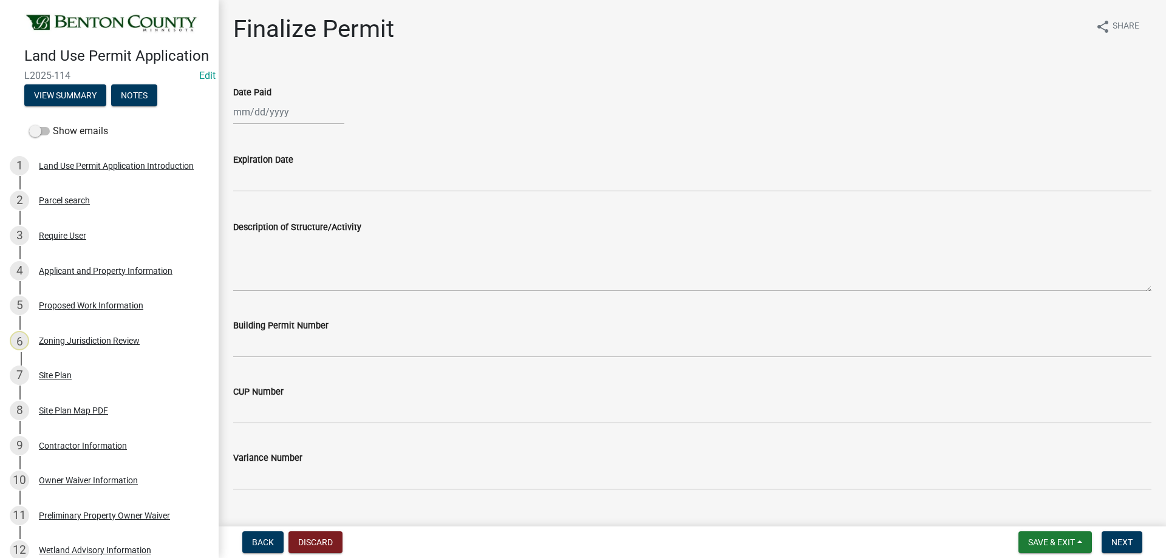
click at [302, 120] on div at bounding box center [288, 112] width 111 height 25
select select "8"
select select "2025"
click at [263, 217] on div "12" at bounding box center [264, 215] width 19 height 19
type input "08/12/2025"
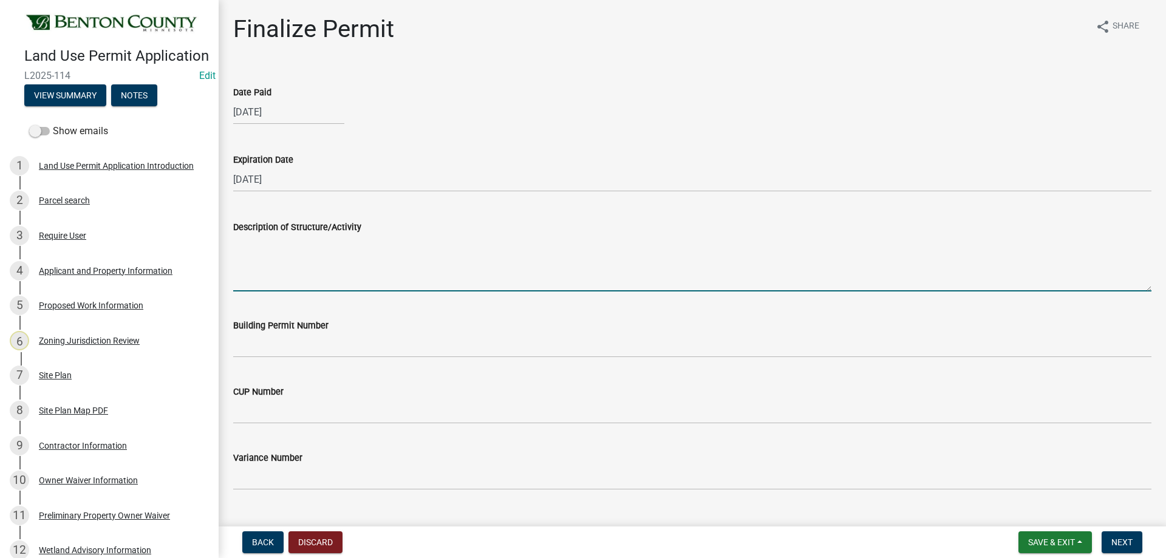
click at [271, 254] on textarea "Description of Structure/Activity" at bounding box center [692, 262] width 918 height 57
paste textarea "Construction of a 14’x15’ Deck. MUST MEET MINIMUM REQUIRED PROPERTY SETBACKS: F…"
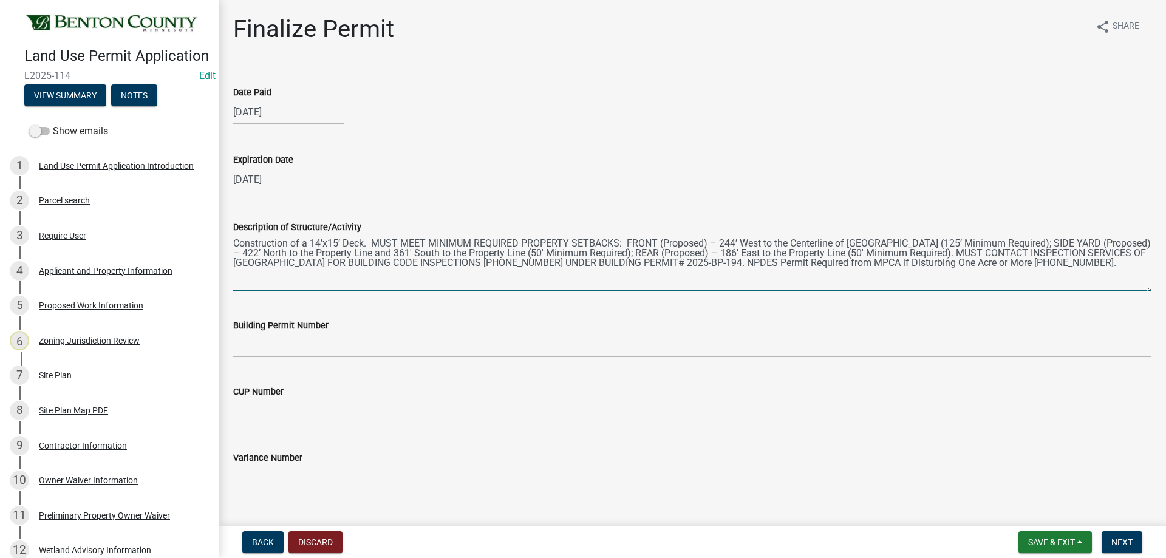
type textarea "Construction of a 14’x15’ Deck. MUST MEET MINIMUM REQUIRED PROPERTY SETBACKS: F…"
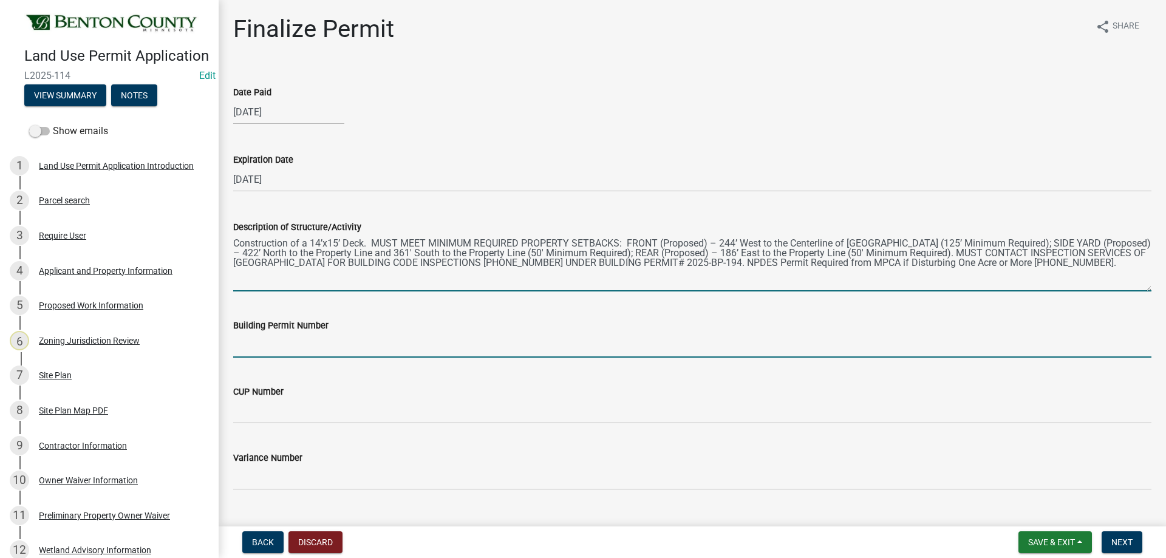
click at [257, 343] on input "Building Permit Number" at bounding box center [692, 345] width 918 height 25
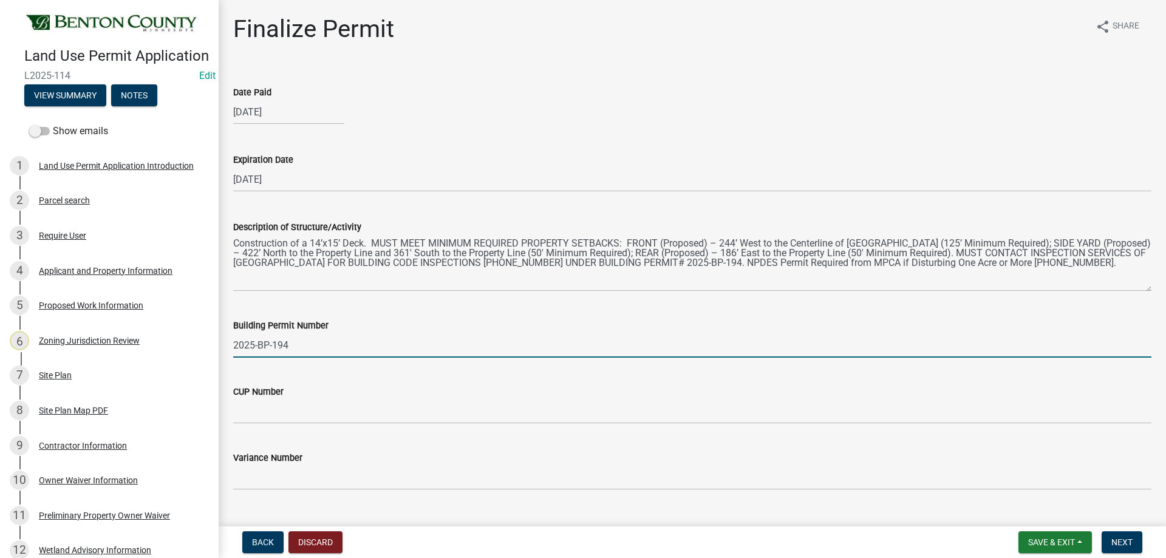
type input "2025-BP-194"
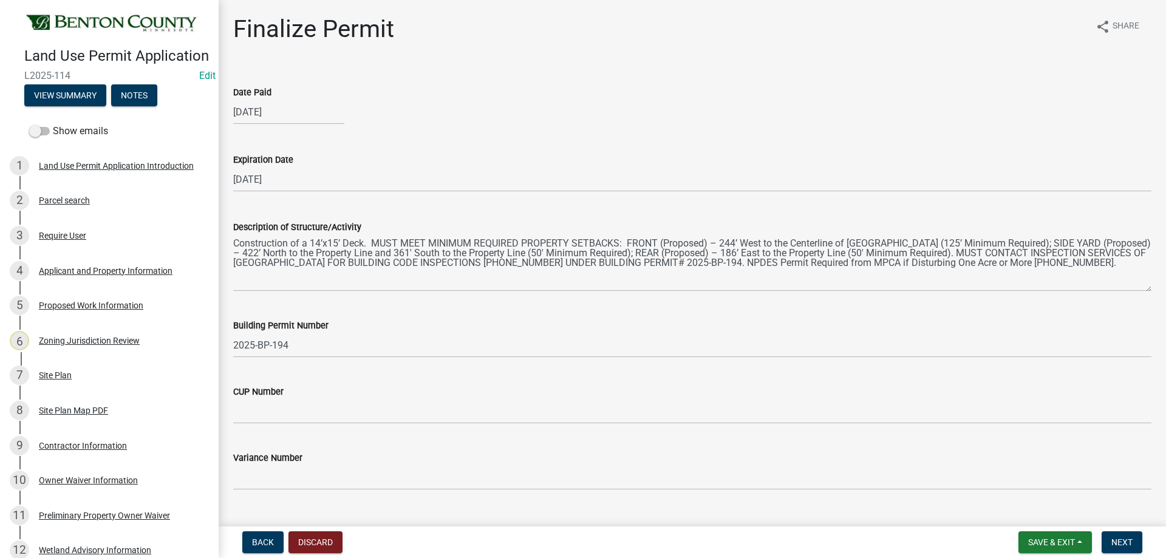
click at [373, 370] on div "CUP Number" at bounding box center [692, 395] width 918 height 56
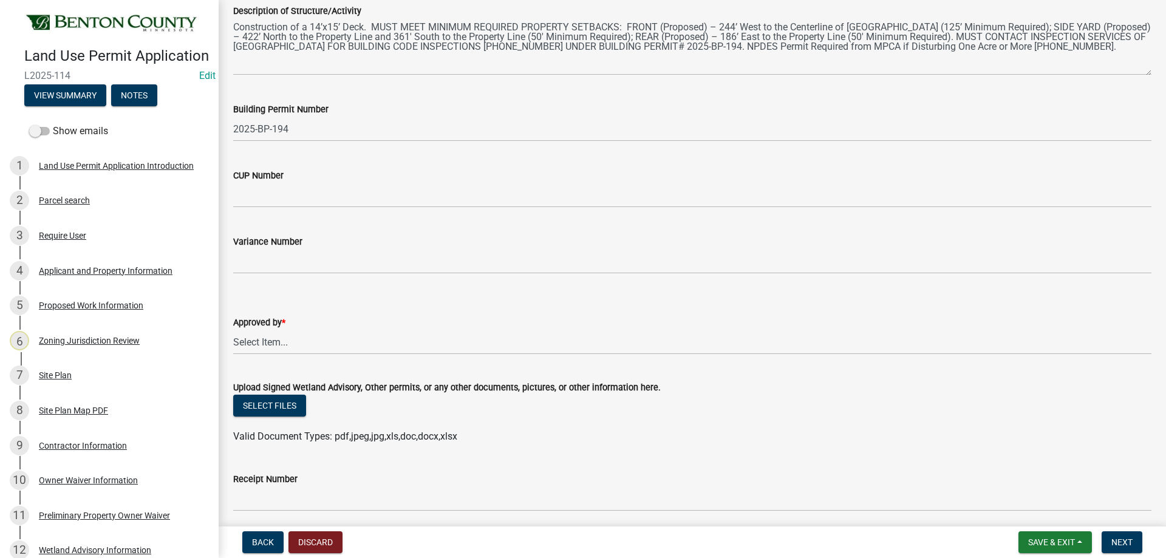
scroll to position [243, 0]
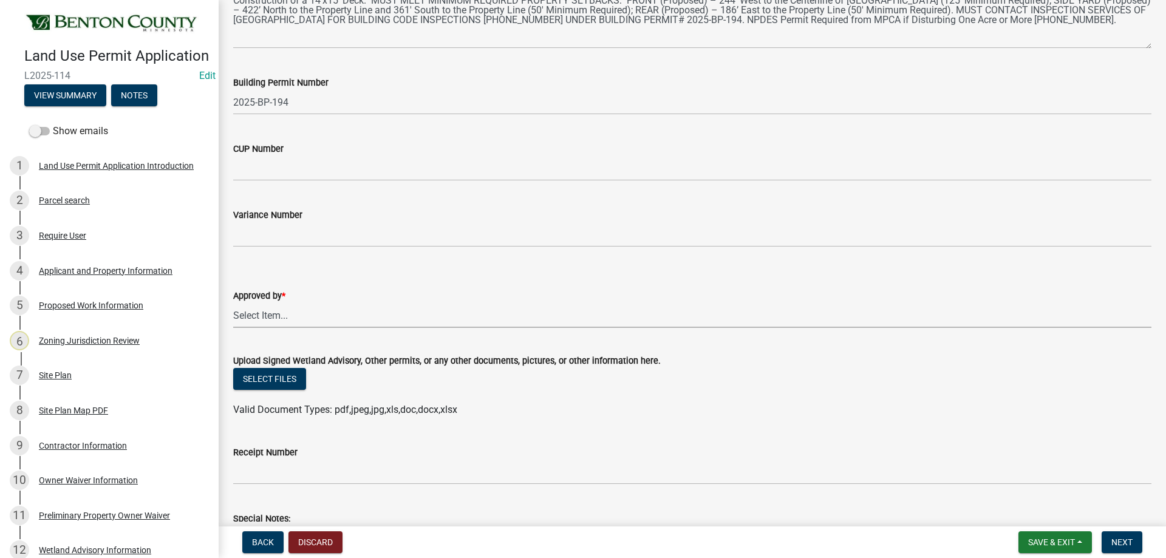
click at [271, 317] on select "Select Item... Roxanne Achman Sean Moe Ryan Kolb" at bounding box center [692, 315] width 918 height 25
click at [233, 303] on select "Select Item... Roxanne Achman Sean Moe Ryan Kolb" at bounding box center [692, 315] width 918 height 25
select select "2873f93f-8df0-4e6b-8434-4300eee57b0f"
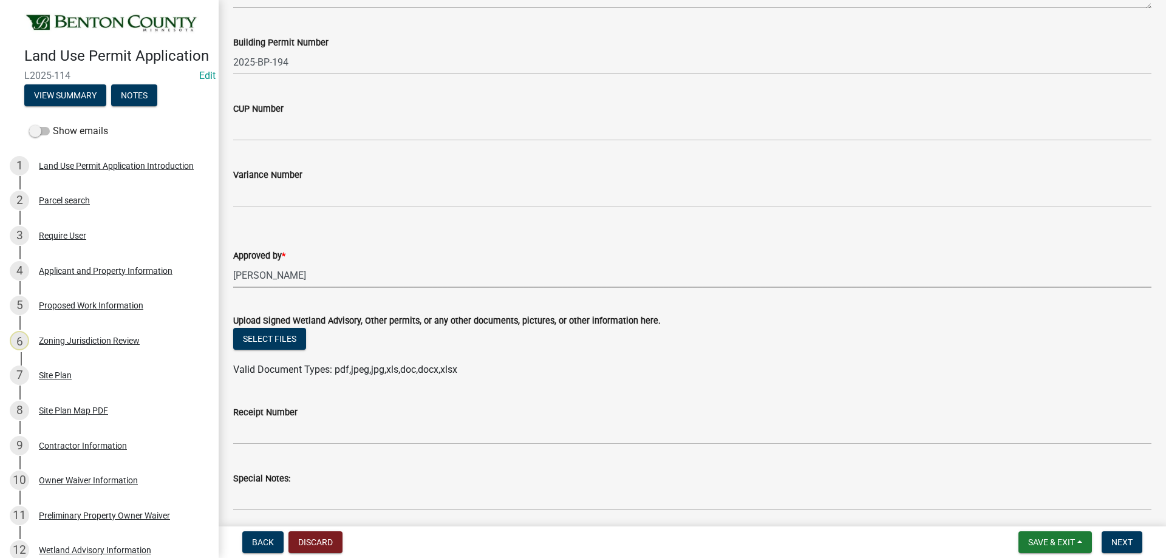
scroll to position [329, 0]
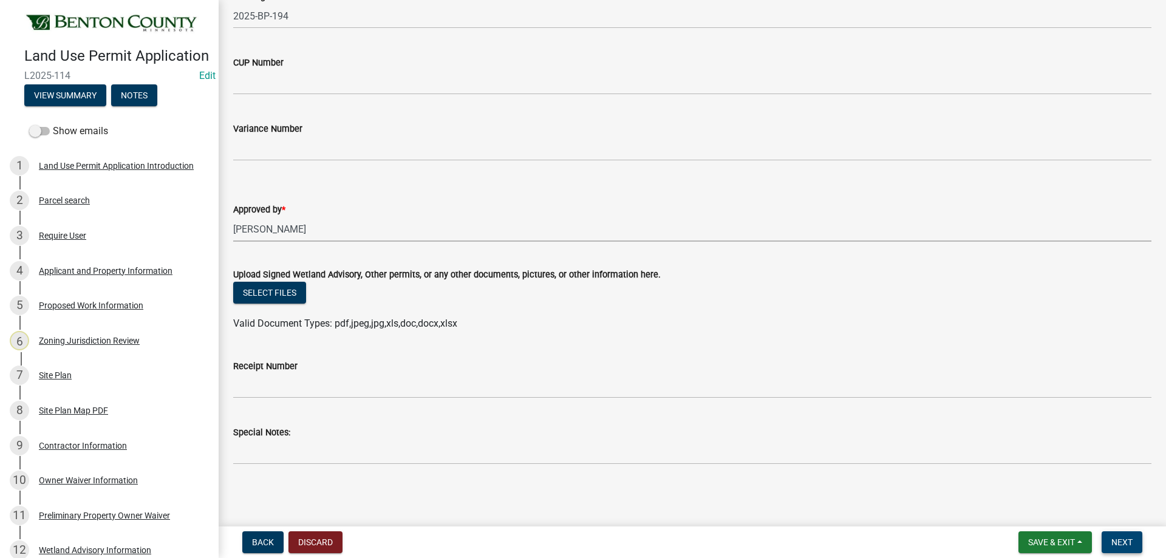
click at [1121, 547] on span "Next" at bounding box center [1121, 542] width 21 height 10
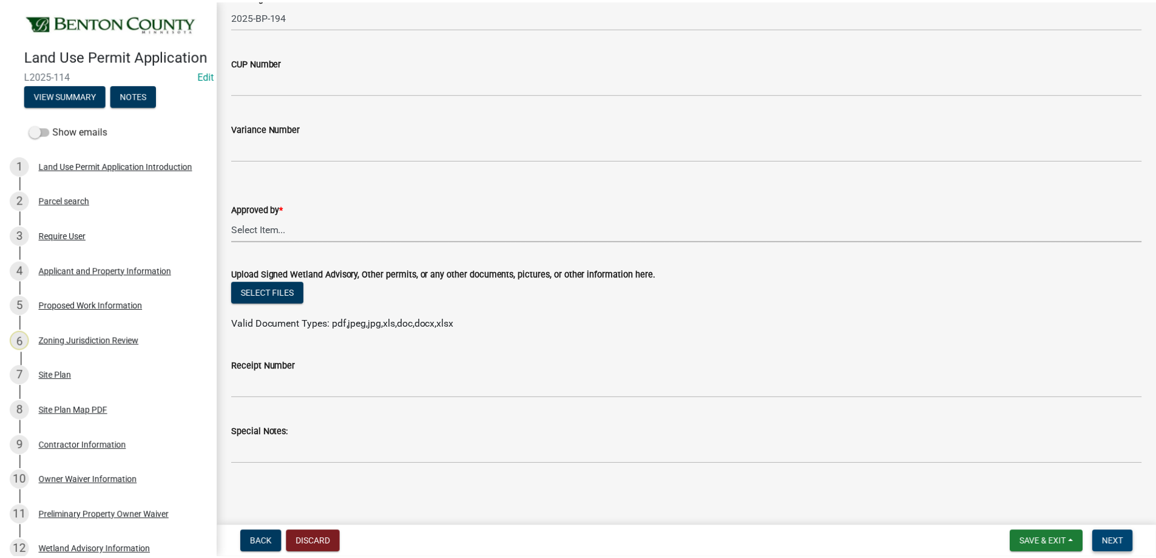
scroll to position [0, 0]
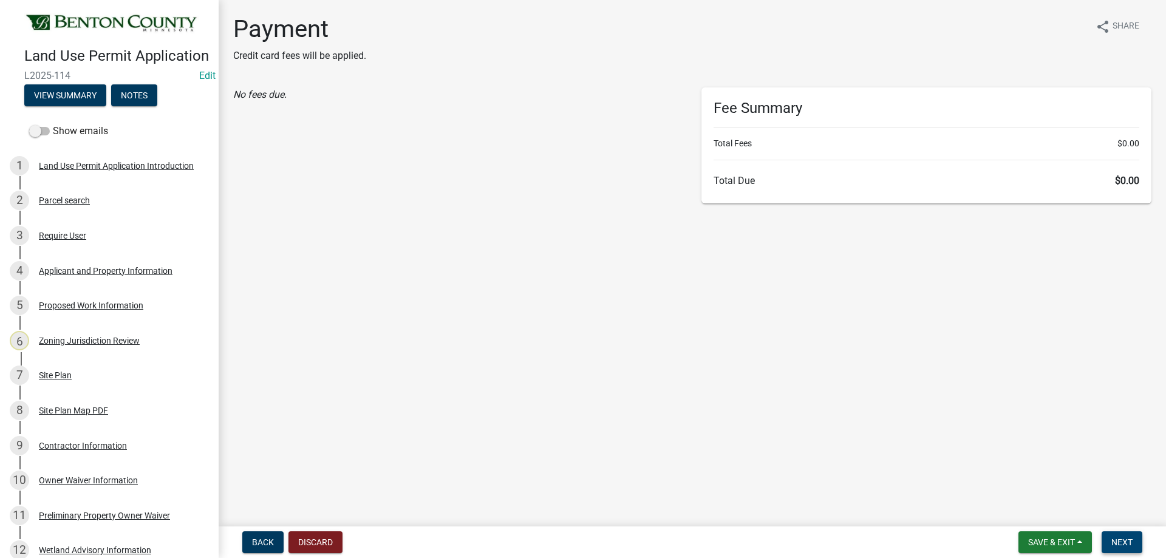
click at [1120, 546] on span "Next" at bounding box center [1121, 542] width 21 height 10
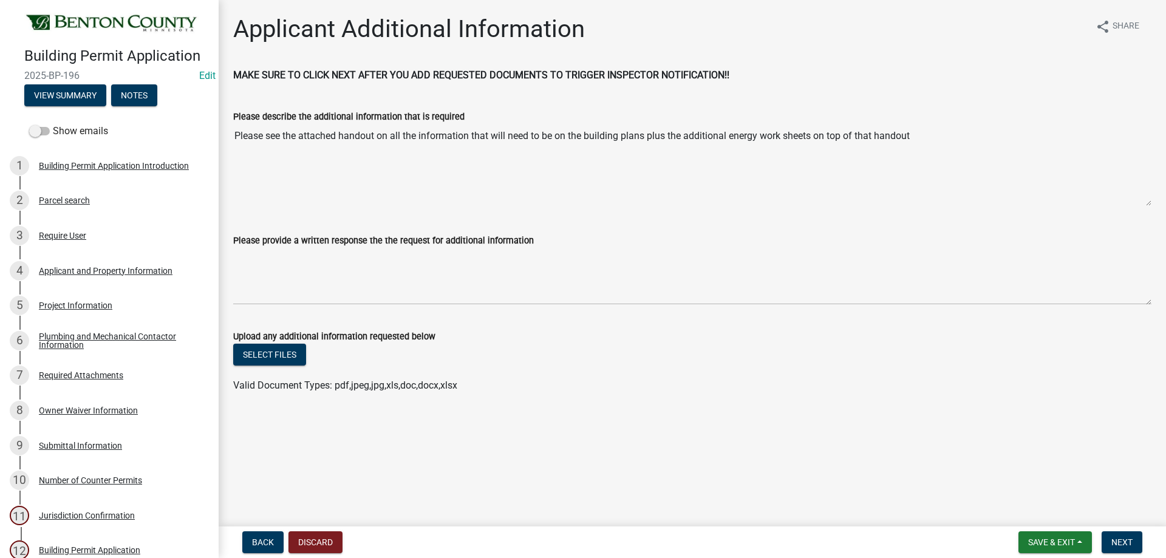
scroll to position [234, 0]
